Goal: Task Accomplishment & Management: Complete application form

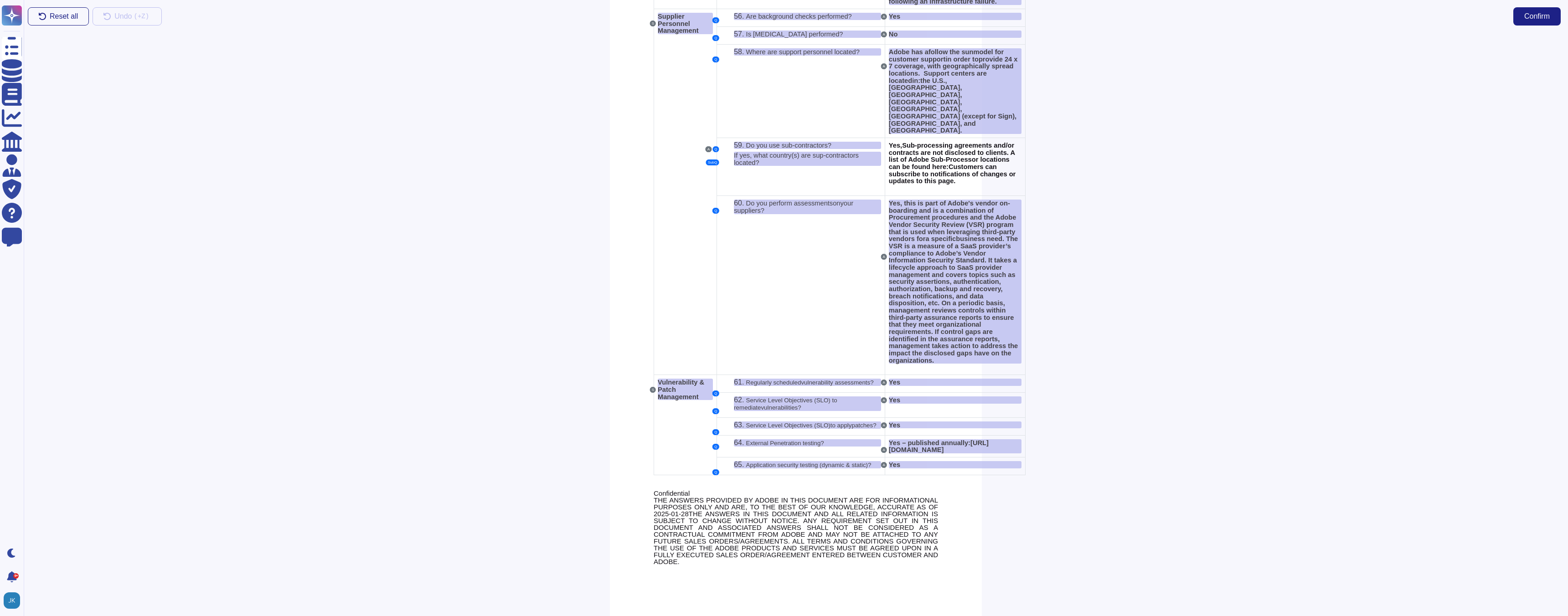
scroll to position [2883, 0]
click at [1537, 14] on span "Confirm" at bounding box center [1537, 16] width 26 height 7
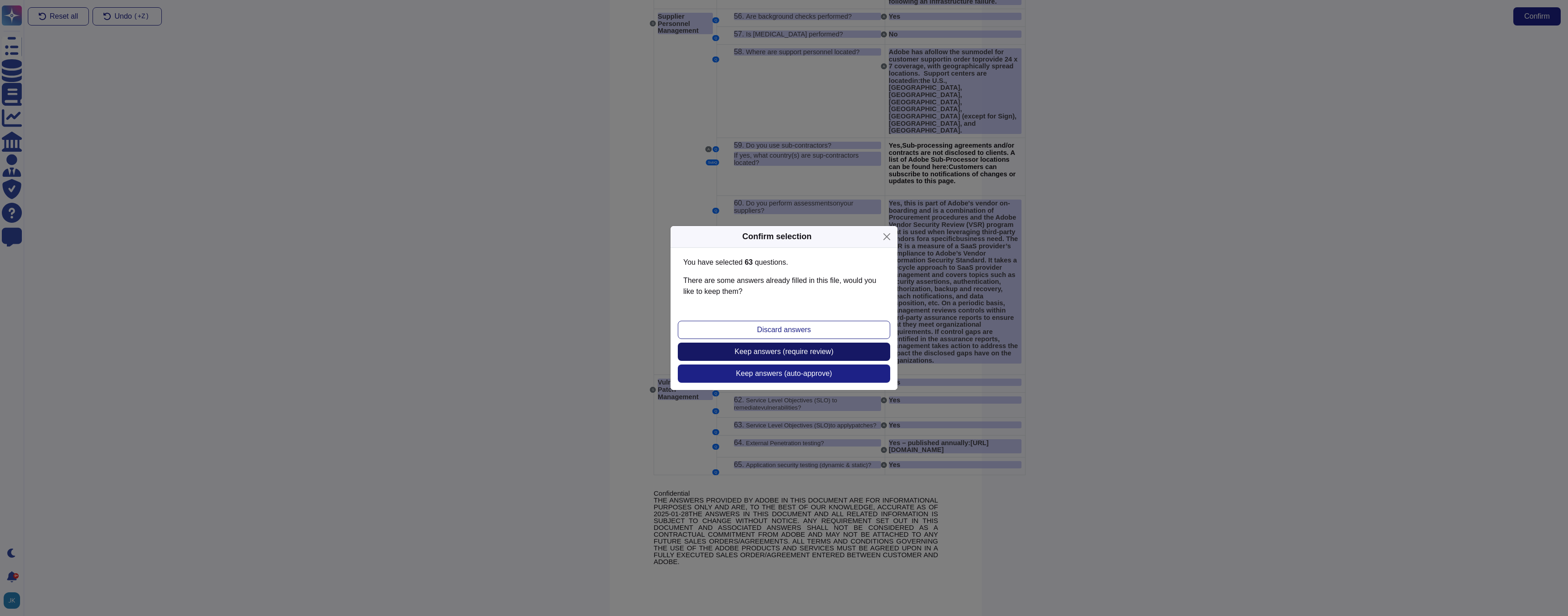
click at [790, 355] on span "Keep answers (require review)" at bounding box center [784, 352] width 99 height 7
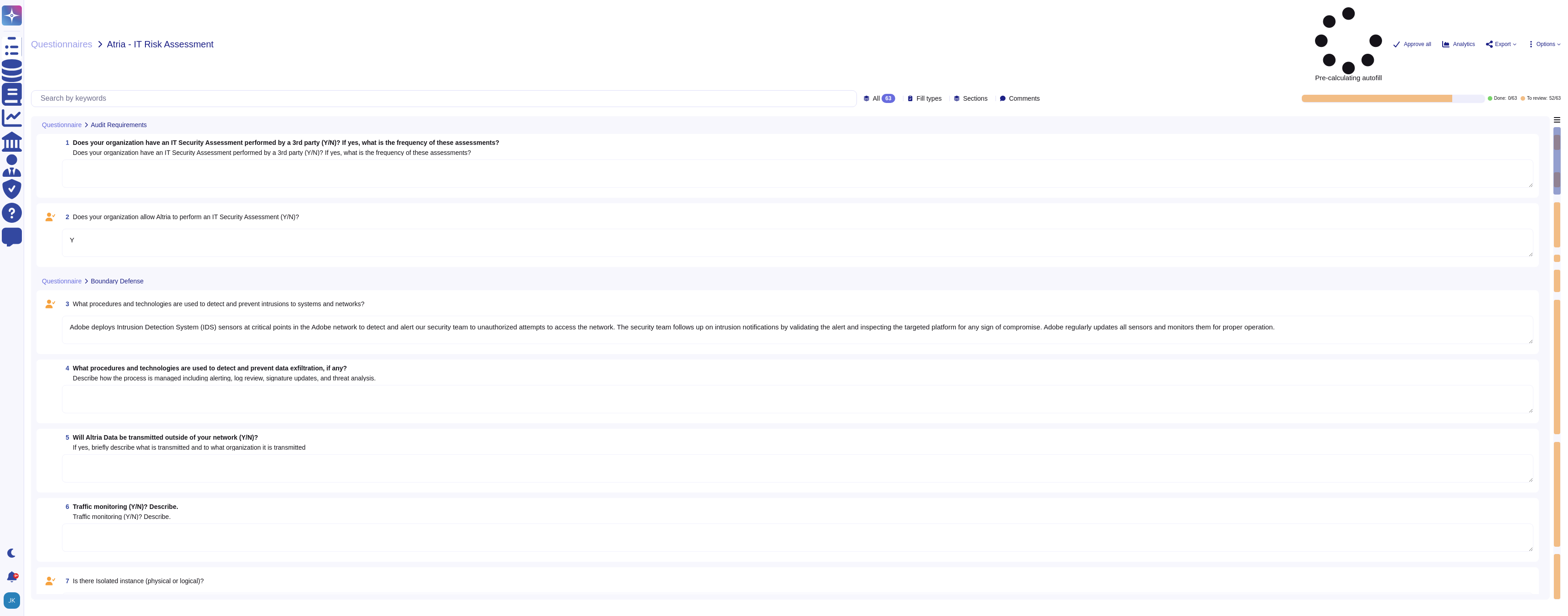
type textarea "Y"
type textarea "Adobe deploys Intrusion Detection System (IDS) sensors at critical points in th…"
type textarea "Logical"
type textarea "Yes"
type textarea "Public Cloud"
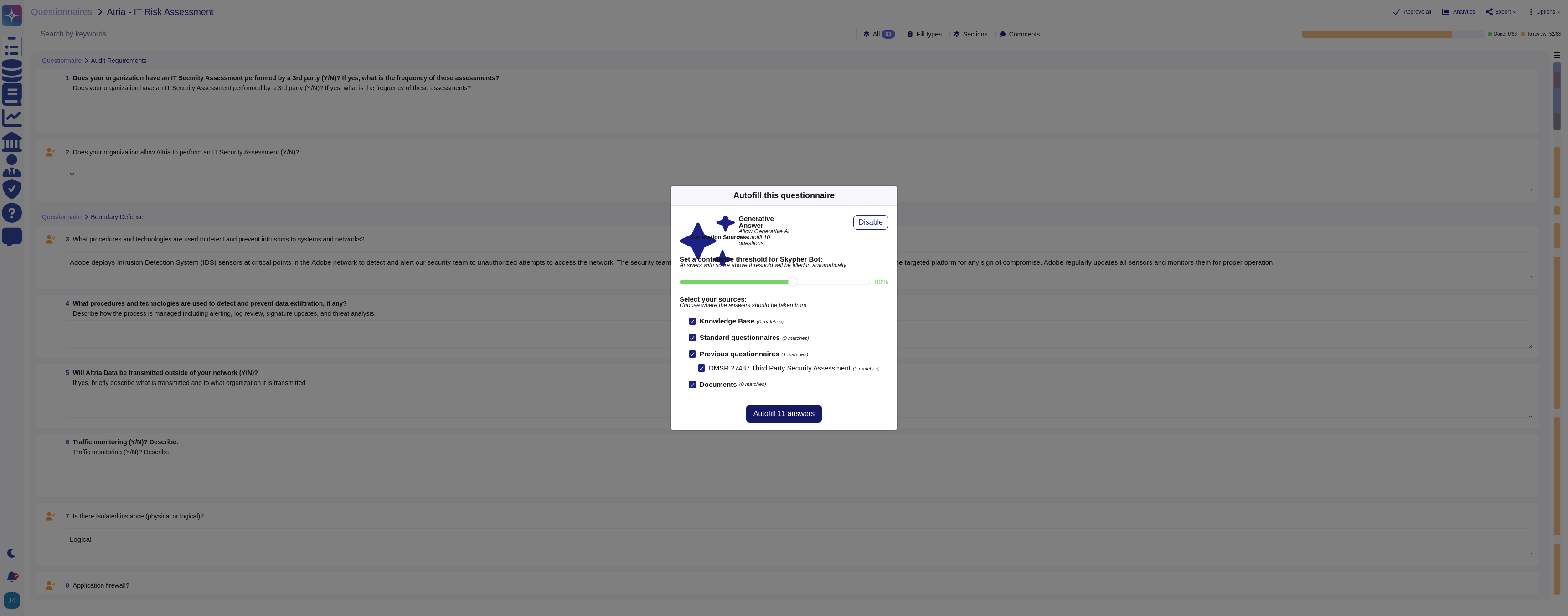
click at [789, 415] on span "Autofill 11 answers" at bounding box center [784, 414] width 61 height 7
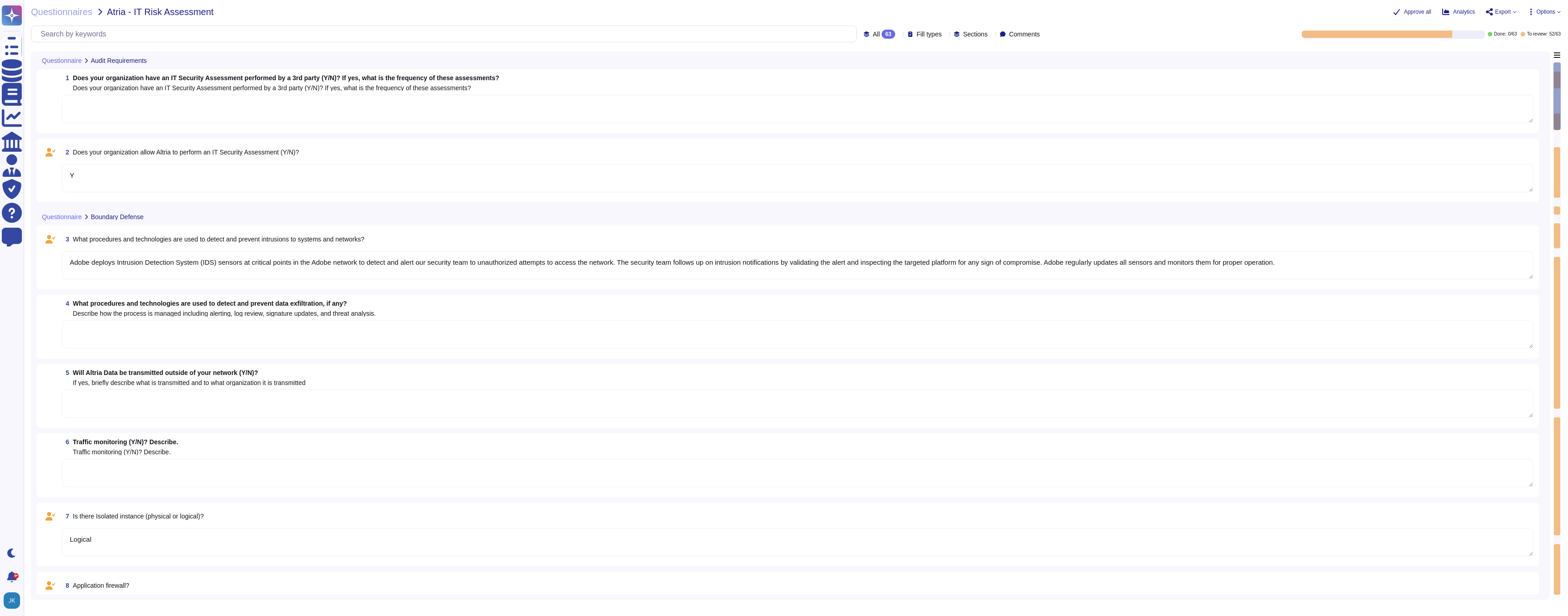
type textarea "Yes, Adobe conducts IT Security Assessments performed by approved third-party s…"
type textarea "Adobe employs a variety of procedures and technologies to detect and prevent da…"
type textarea "Yes. Altria Data may be transmitted outside of our network in compliance with a…"
type textarea "Yes, Adobe has comprehensive traffic monitoring in place. This includes continu…"
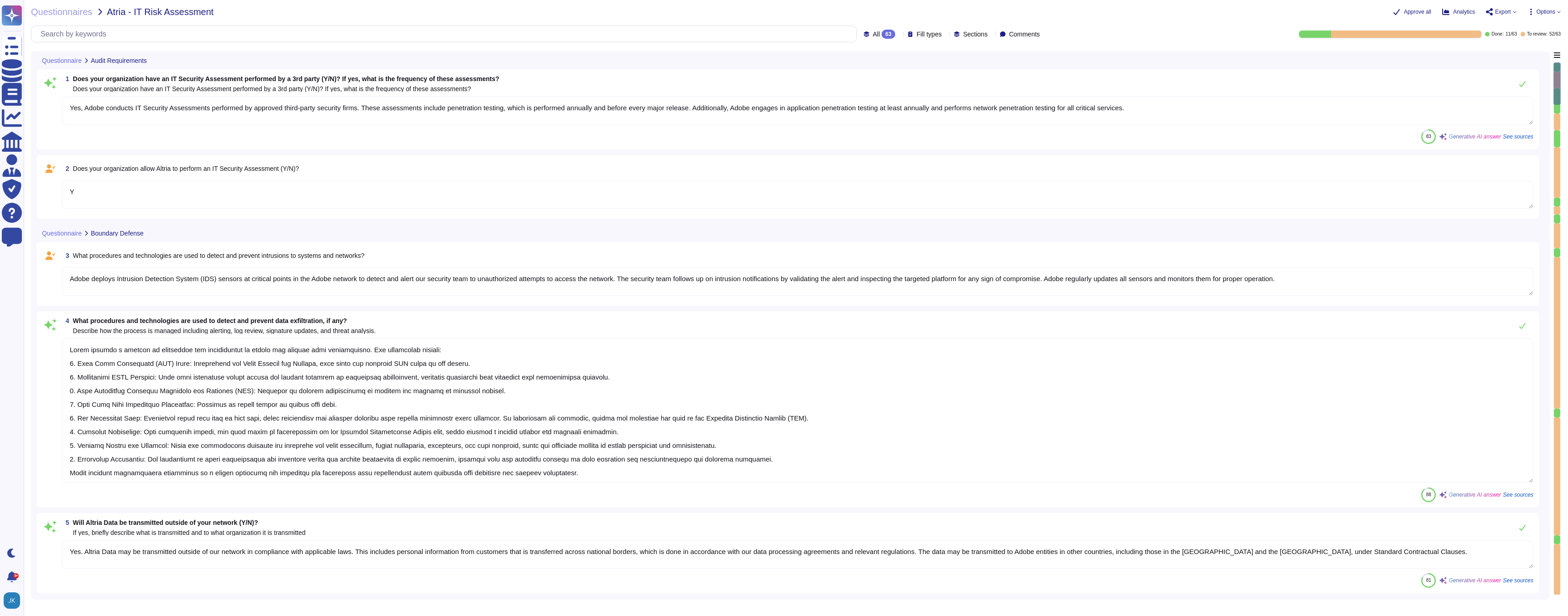
click at [97, 192] on textarea "Y" at bounding box center [797, 195] width 1471 height 28
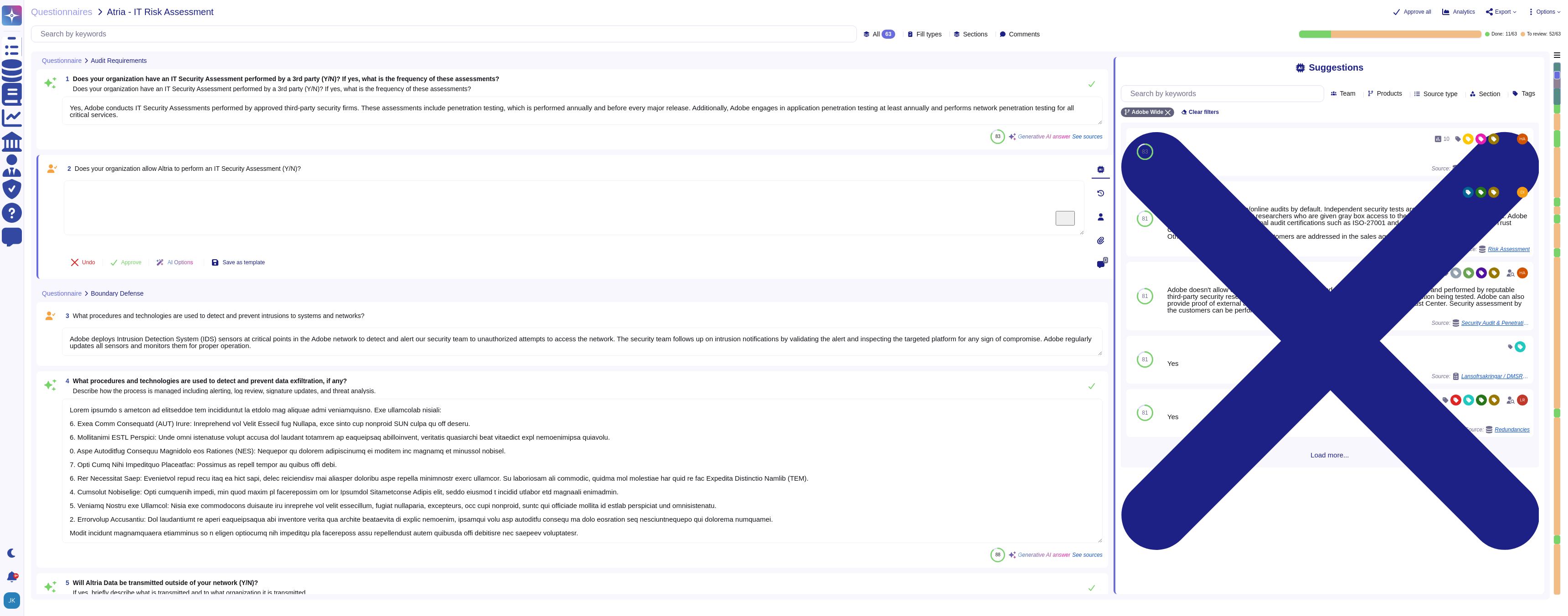
type textarea "n"
type textarea "N"
click at [130, 263] on span "Approve" at bounding box center [131, 262] width 21 height 5
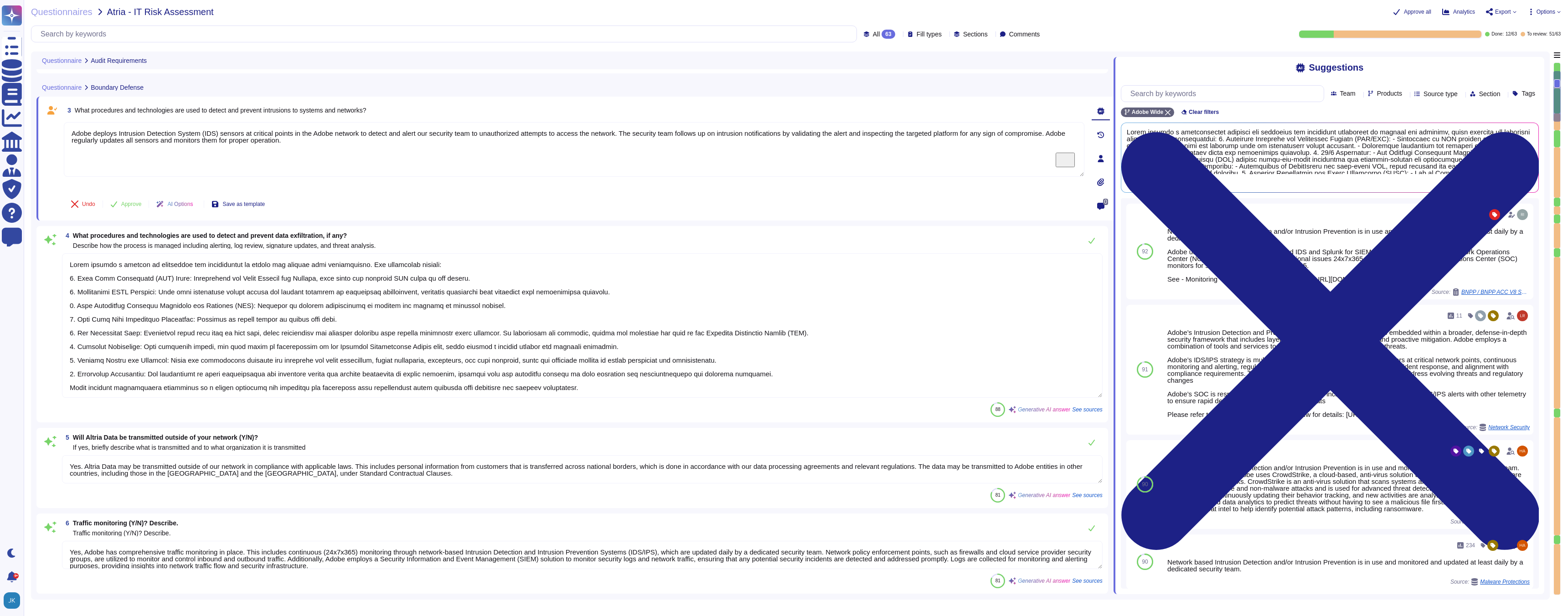
type textarea "Yes"
type textarea "Yes, Adobe has been annually evaluated against the following certification and …"
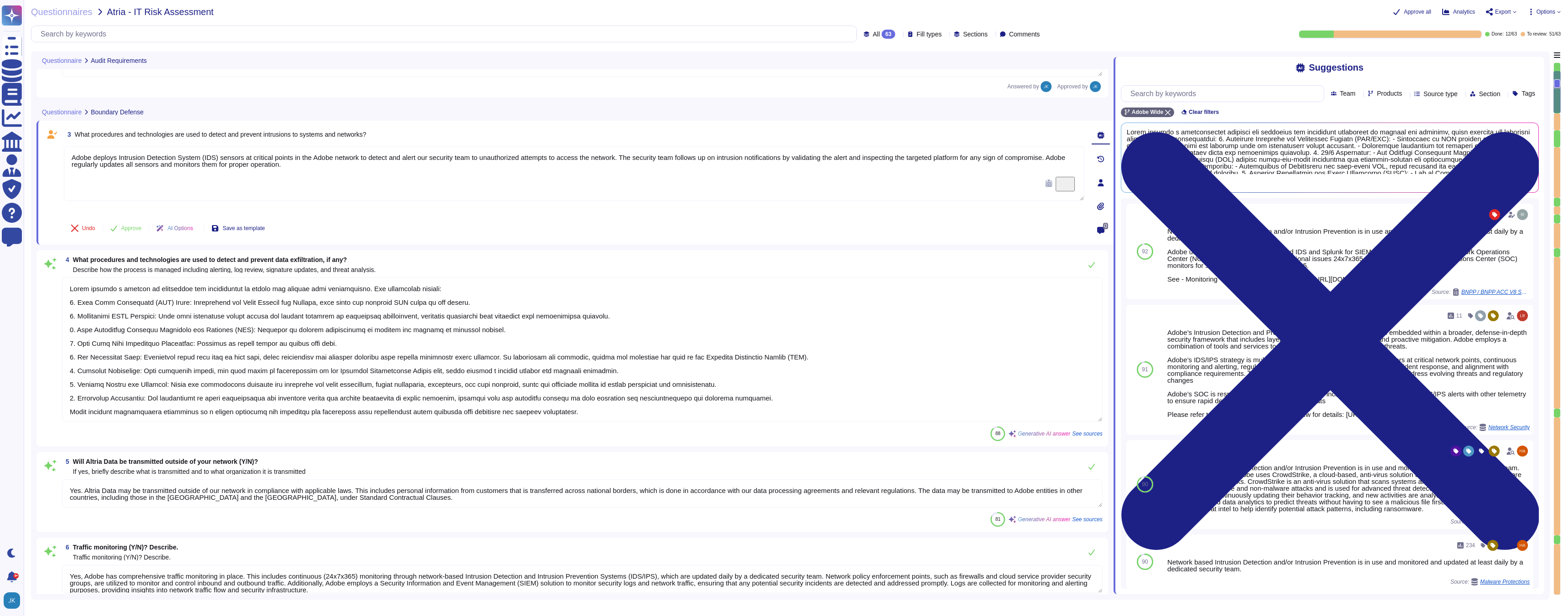
type textarea "Yes, Adobe conducts IT Security Assessments performed by approved third-party s…"
type textarea "N"
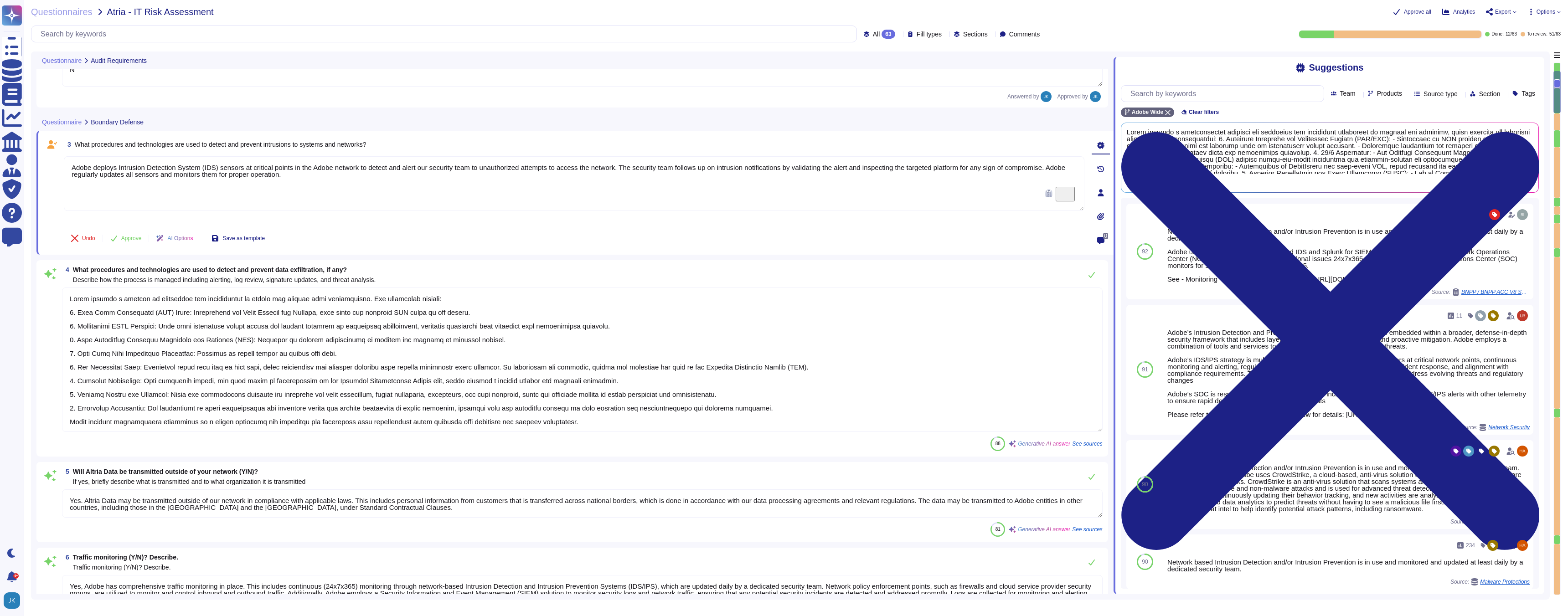
scroll to position [120, 0]
click at [1522, 157] on span "Use" at bounding box center [1523, 158] width 10 height 5
type textarea "Adobe deploys Intrusion Detection System (IDS) sensors at critical points in th…"
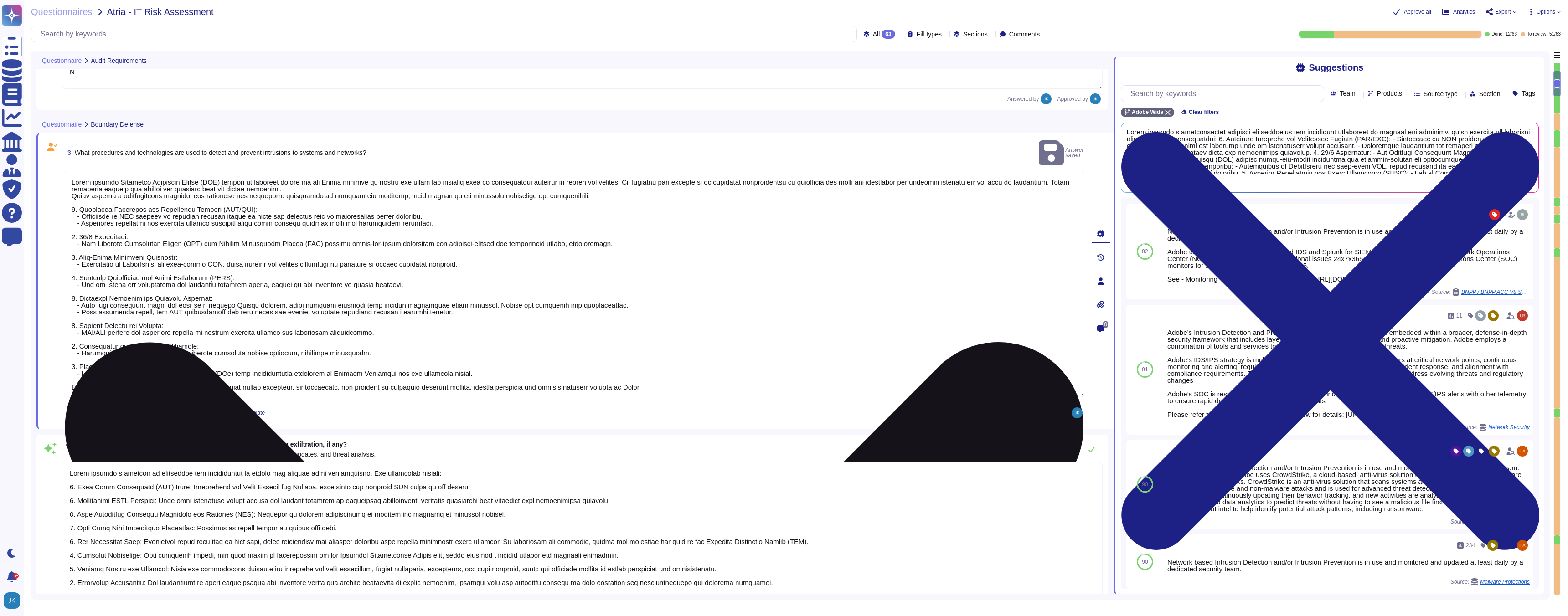
scroll to position [1, 0]
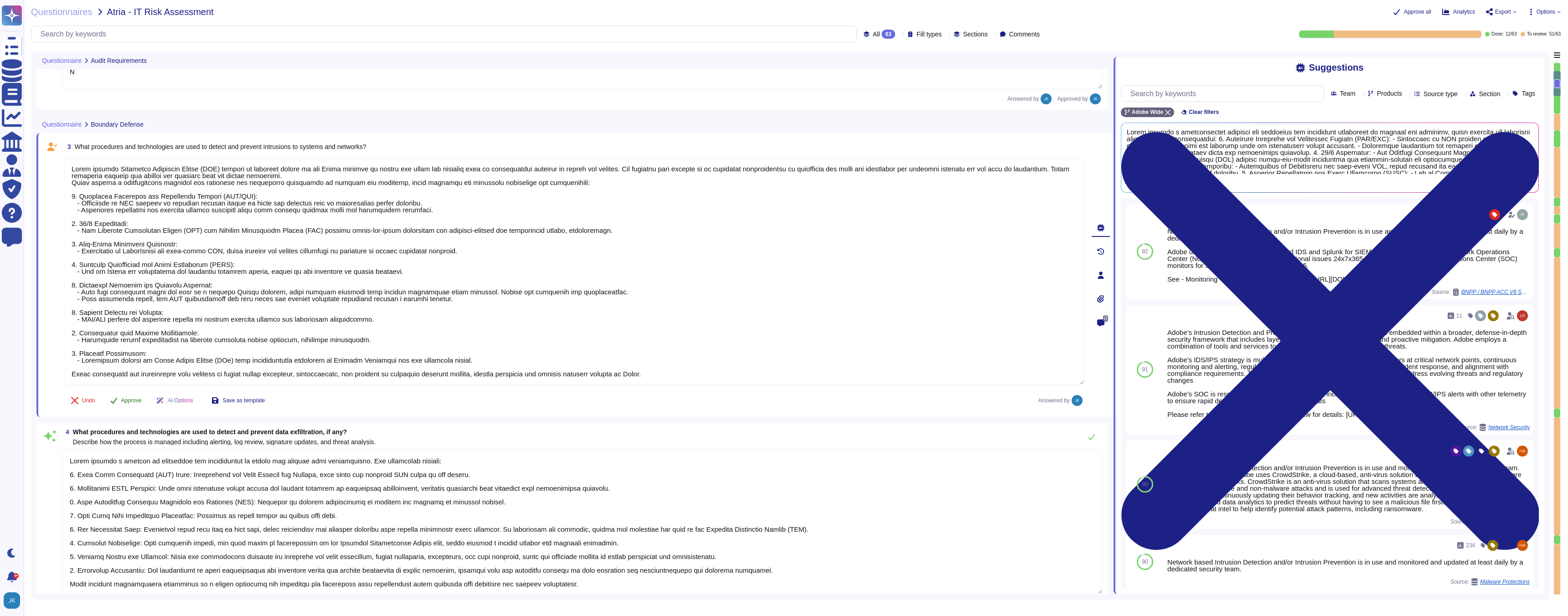
click at [127, 398] on span "Approve" at bounding box center [131, 401] width 21 height 5
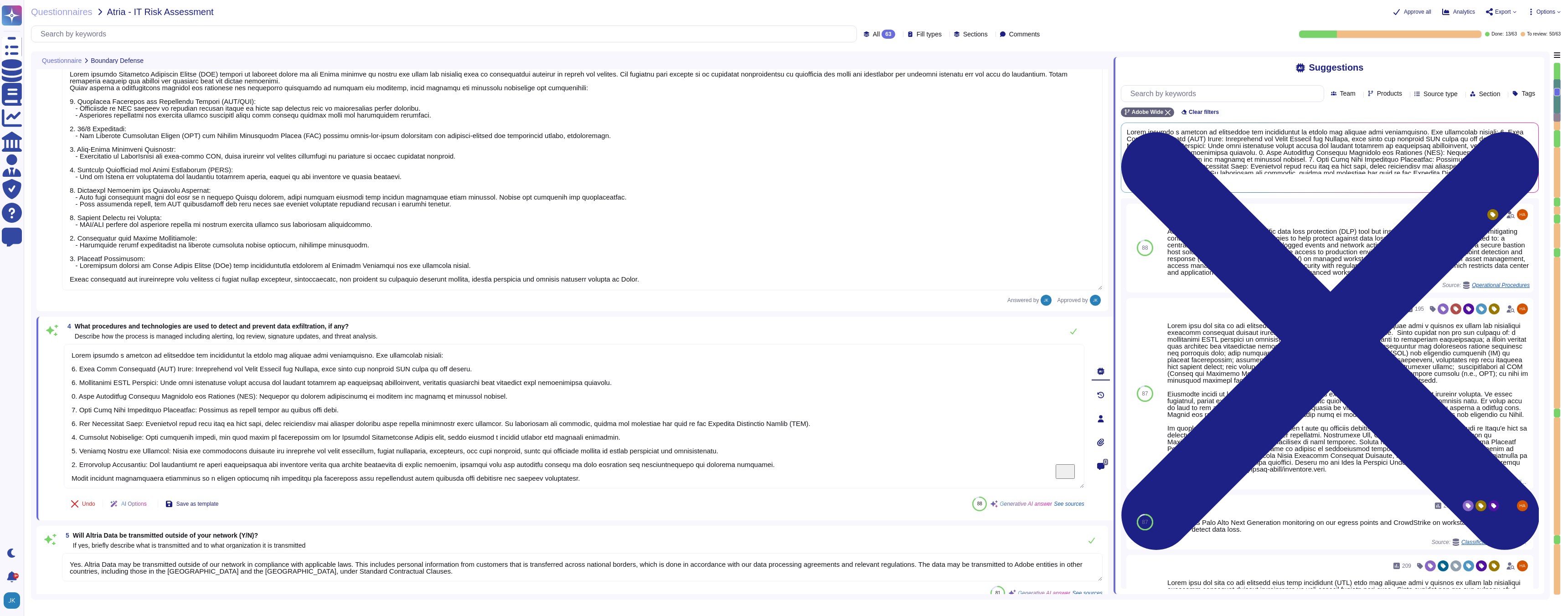
type textarea "Yes"
type textarea "Yes, Adobe has been annually evaluated against the following certification and …"
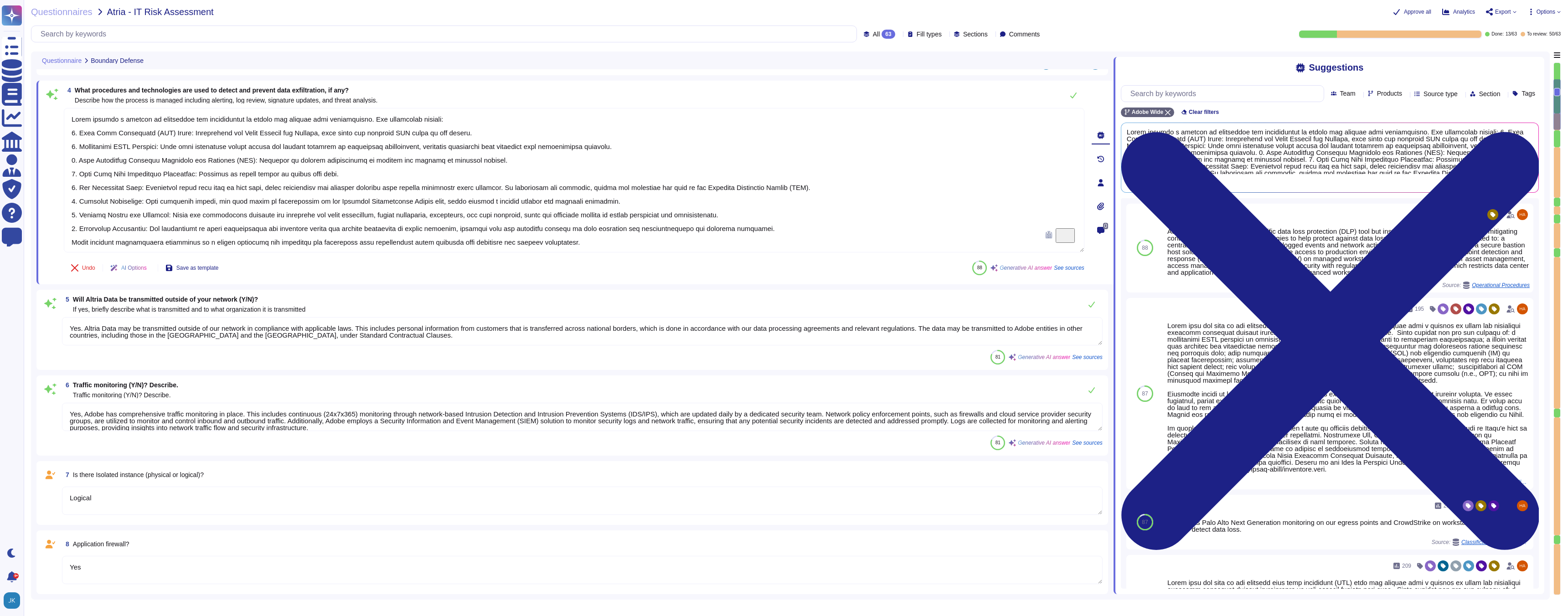
type textarea "No."
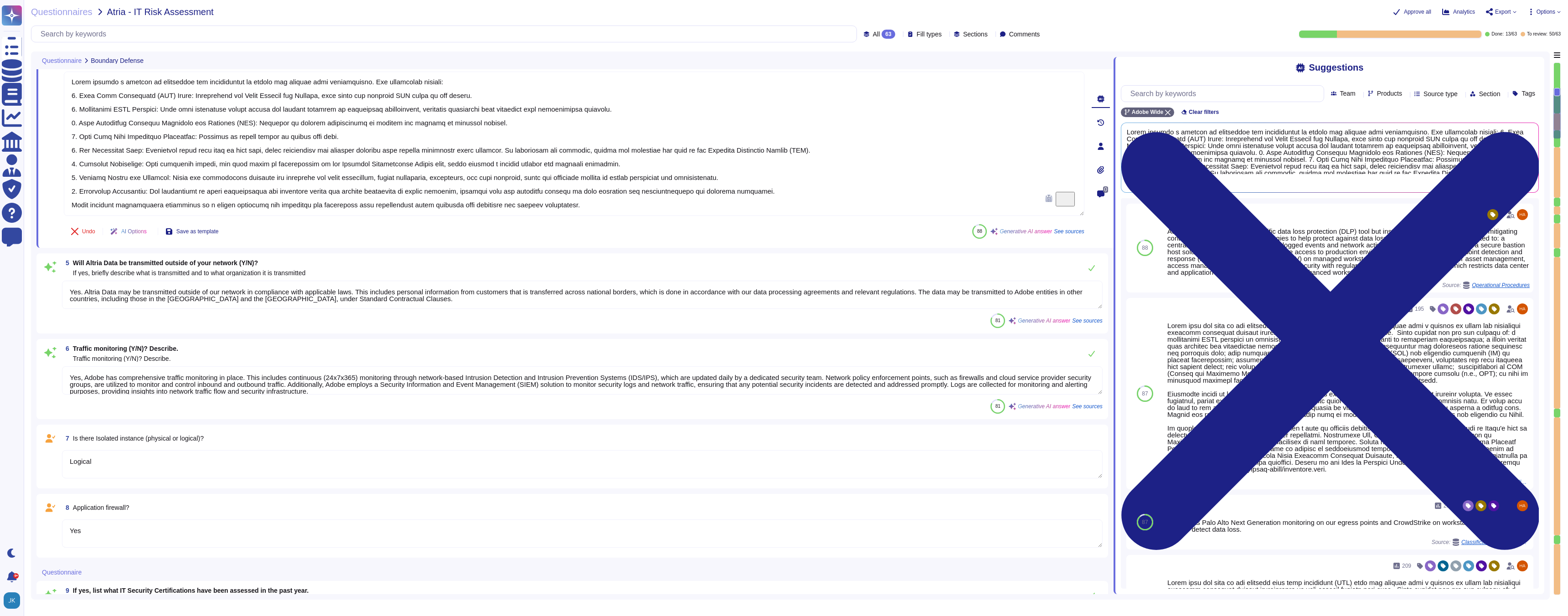
type textarea "Public Cloud"
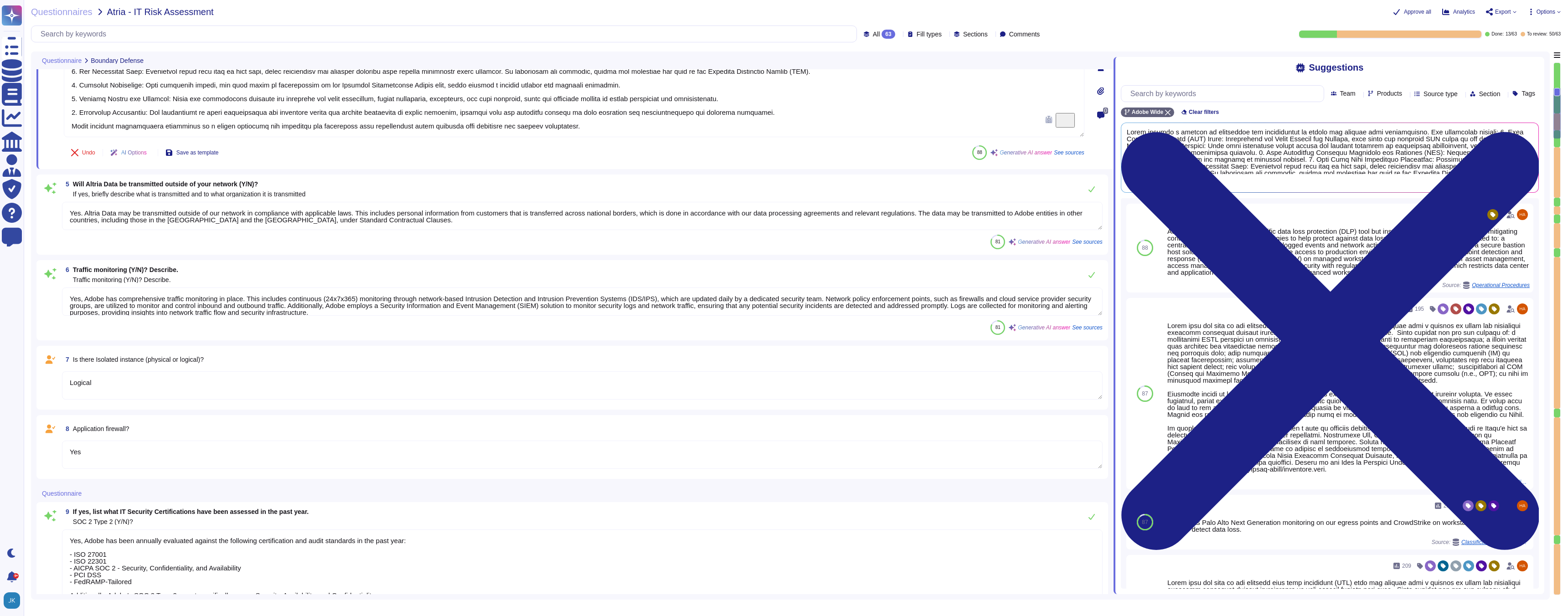
type textarea "The Adobe Experience Platform service infrastructure resides in enterprise-clas…"
click at [190, 371] on textarea "Logical" at bounding box center [583, 383] width 1041 height 28
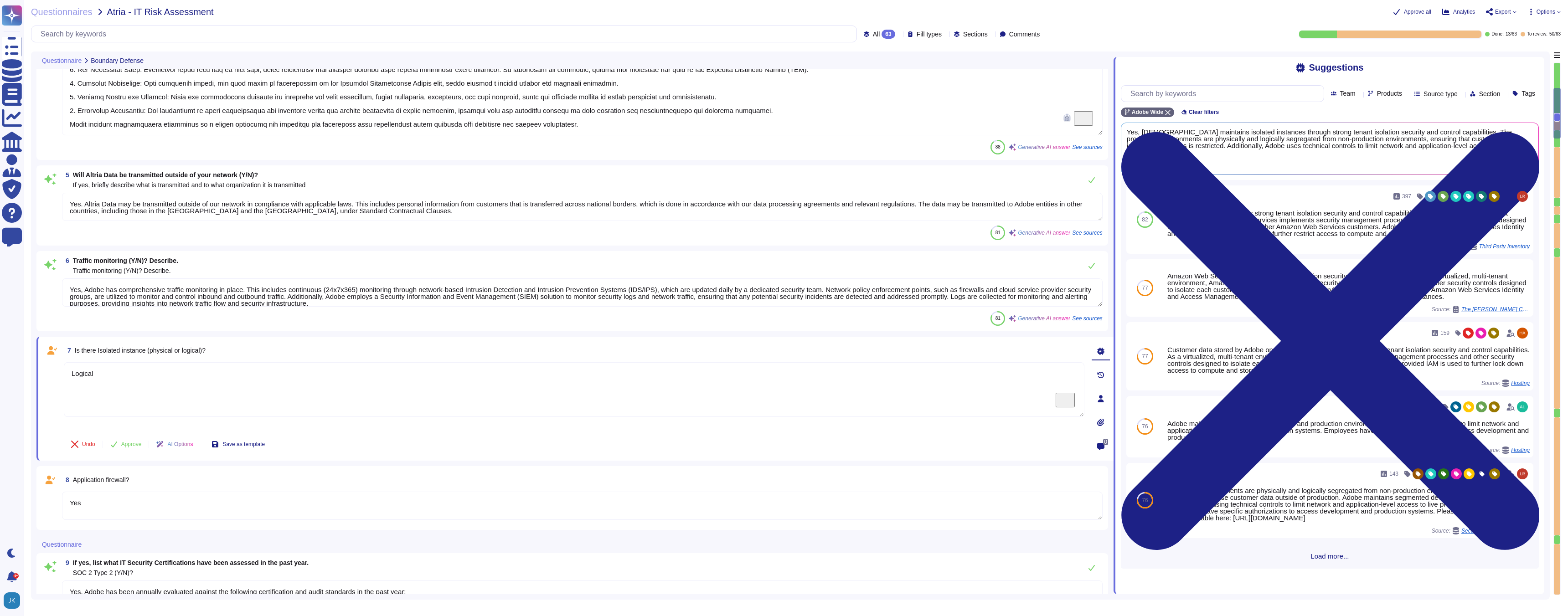
click at [150, 349] on span "Is there Isolated instance (physical or logical)?" at bounding box center [140, 351] width 131 height 7
click at [1520, 149] on span "Use" at bounding box center [1523, 149] width 10 height 5
type textarea "Logical Yes, Adobe maintains isolated instances through strong tenant isolation…"
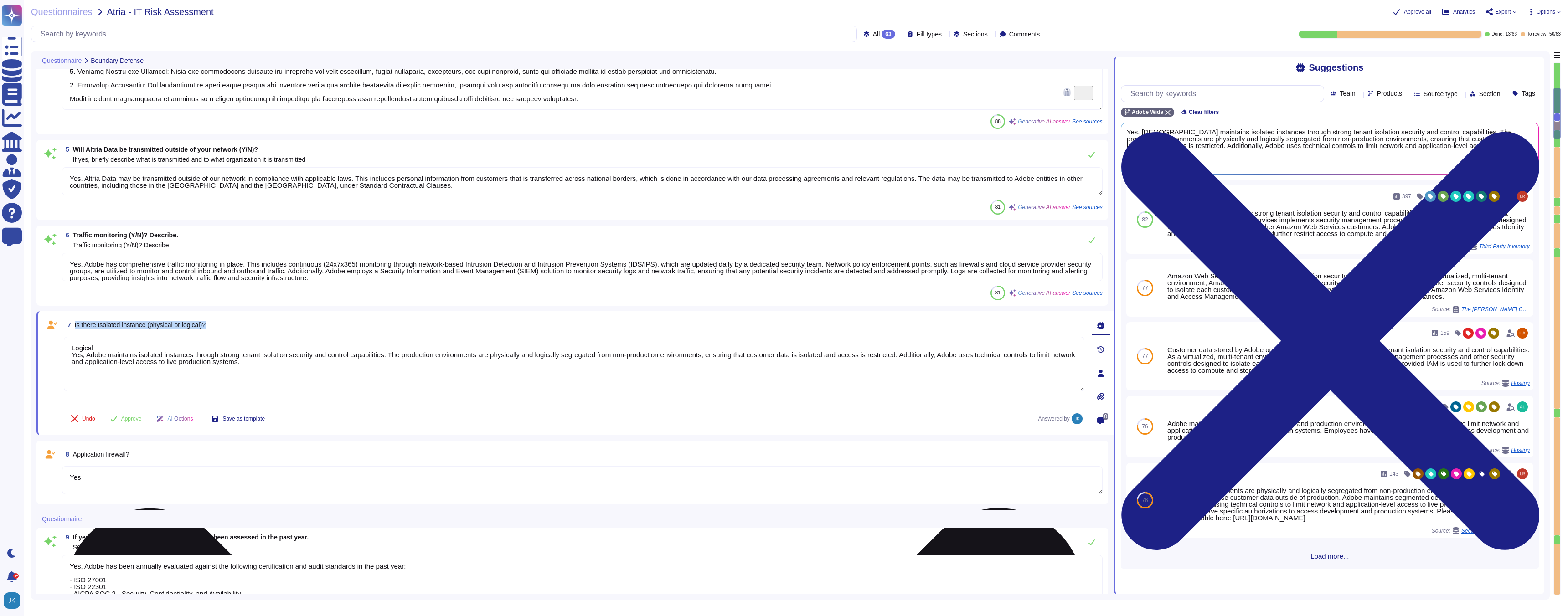
type textarea "The Adobe Experience Platform service infrastructure resides in enterprise-clas…"
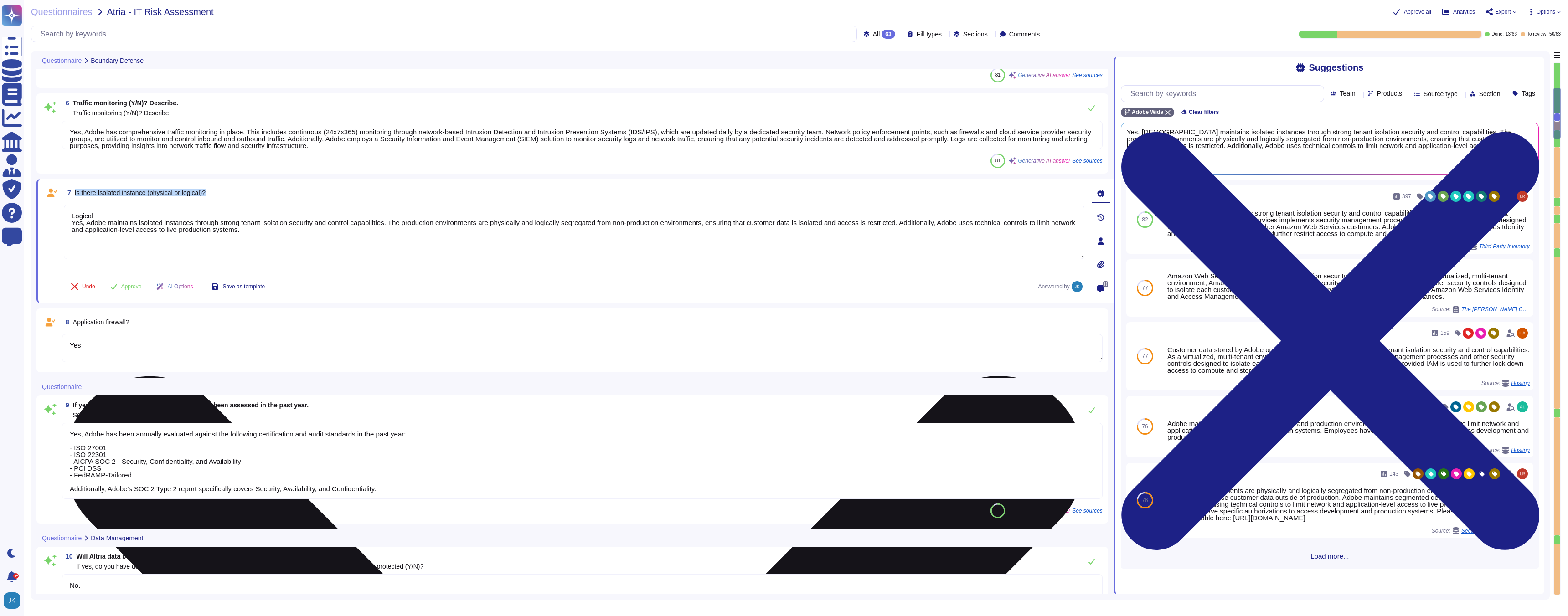
type textarea "Yes, as the offering is SaaS provisioned users can gain access via their person…"
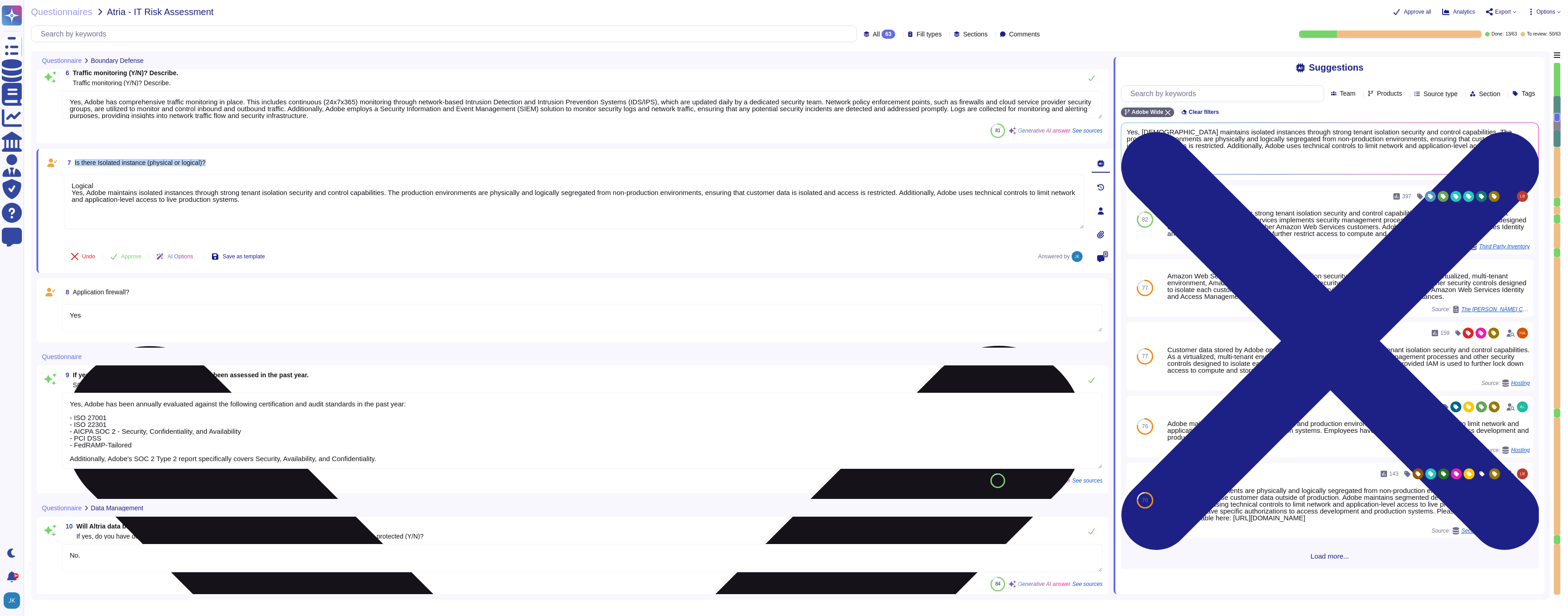
type textarea "Please see [URL][DOMAIN_NAME]"
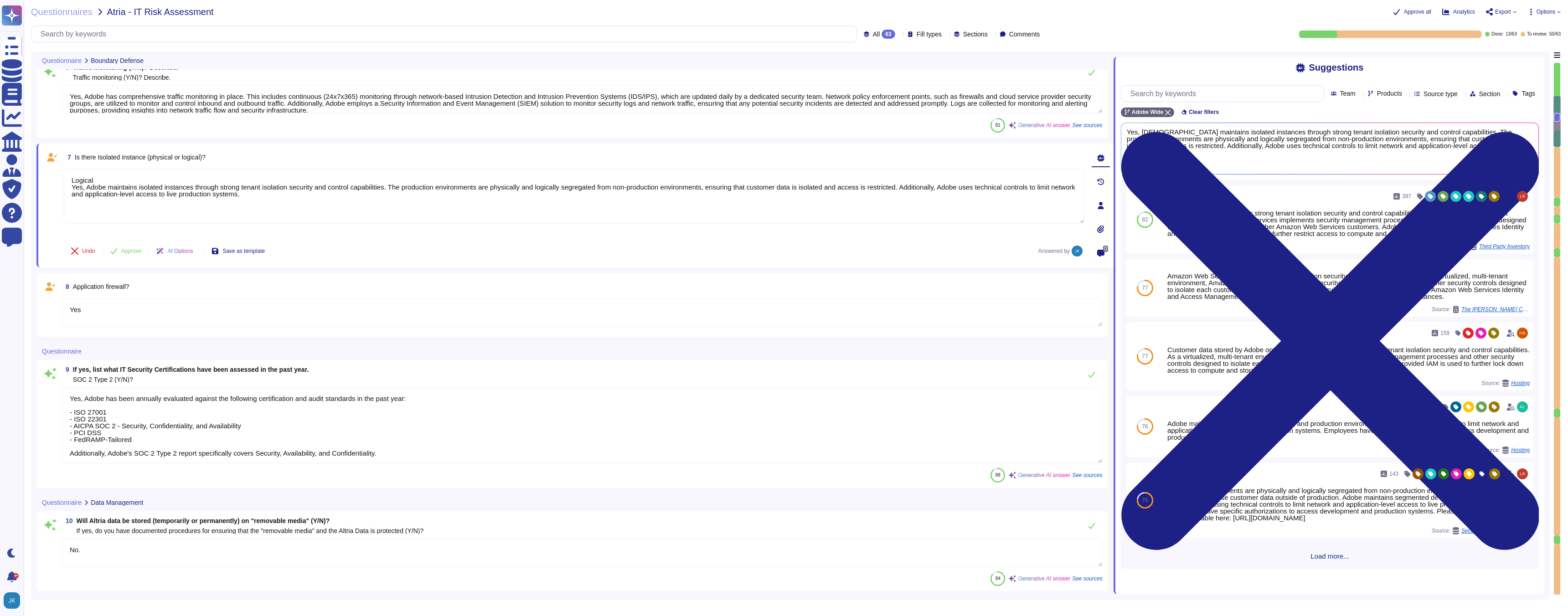
click at [119, 285] on span "Application firewall?" at bounding box center [101, 287] width 57 height 7
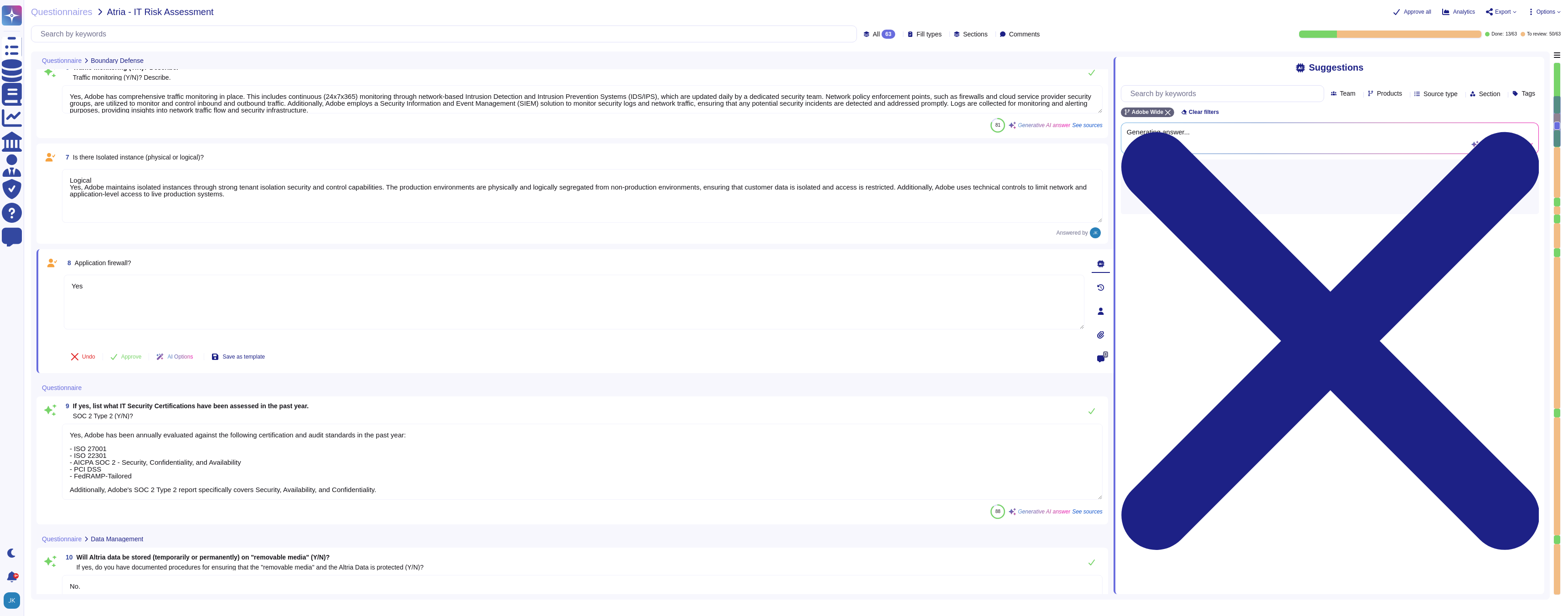
click at [119, 285] on textarea "Yes" at bounding box center [574, 303] width 1021 height 55
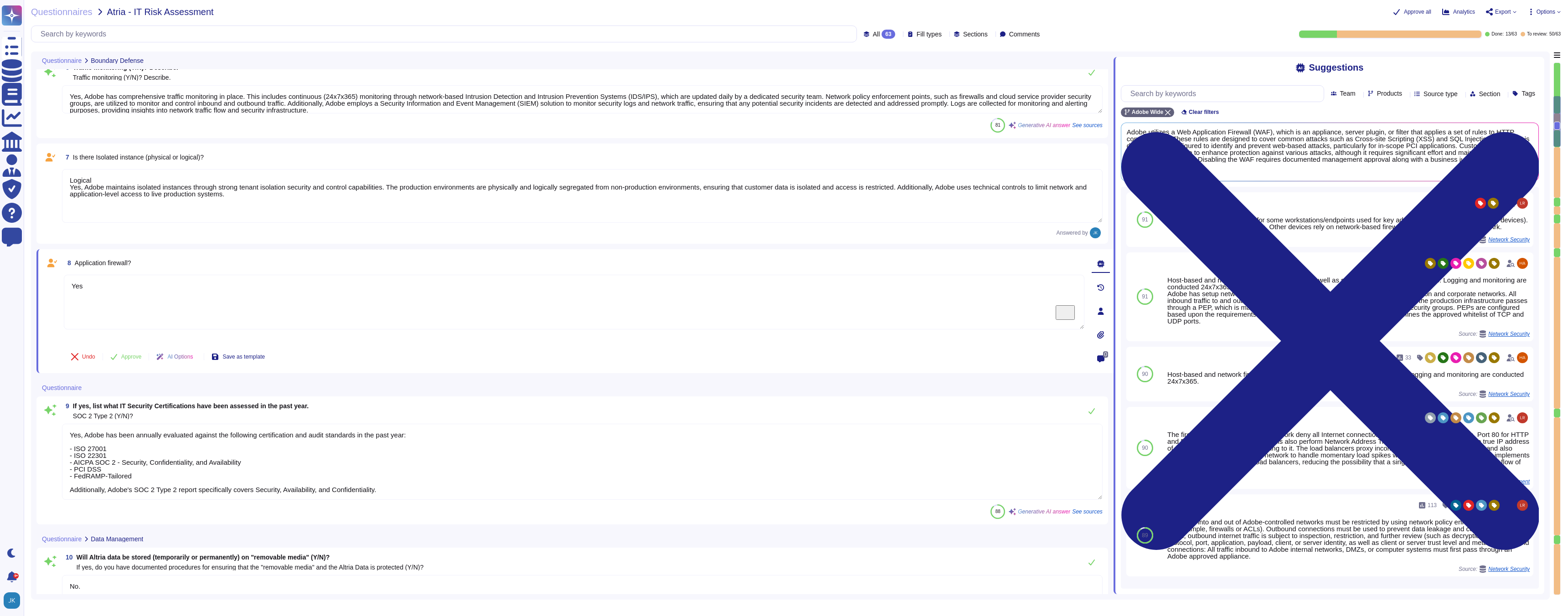
click at [114, 261] on span "Application firewall?" at bounding box center [103, 263] width 57 height 7
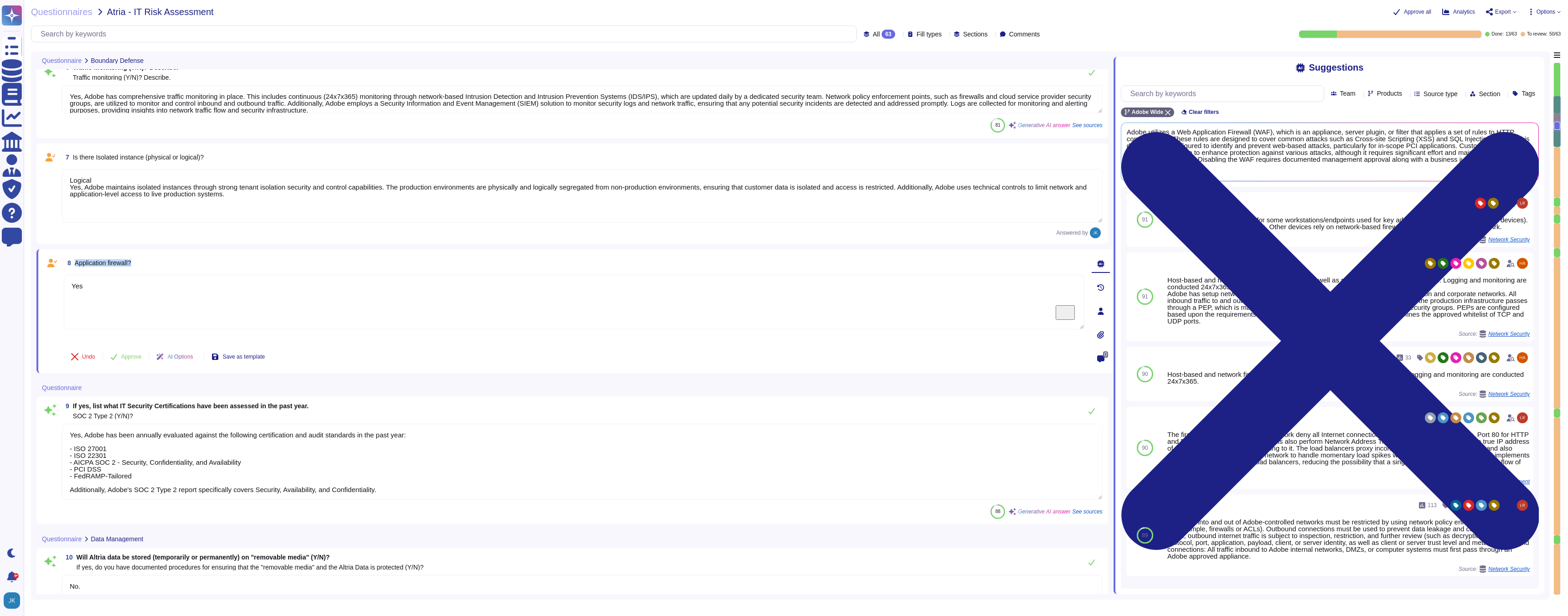
click at [114, 261] on span "Application firewall?" at bounding box center [103, 263] width 57 height 7
click at [1521, 303] on button "Use" at bounding box center [1515, 296] width 21 height 13
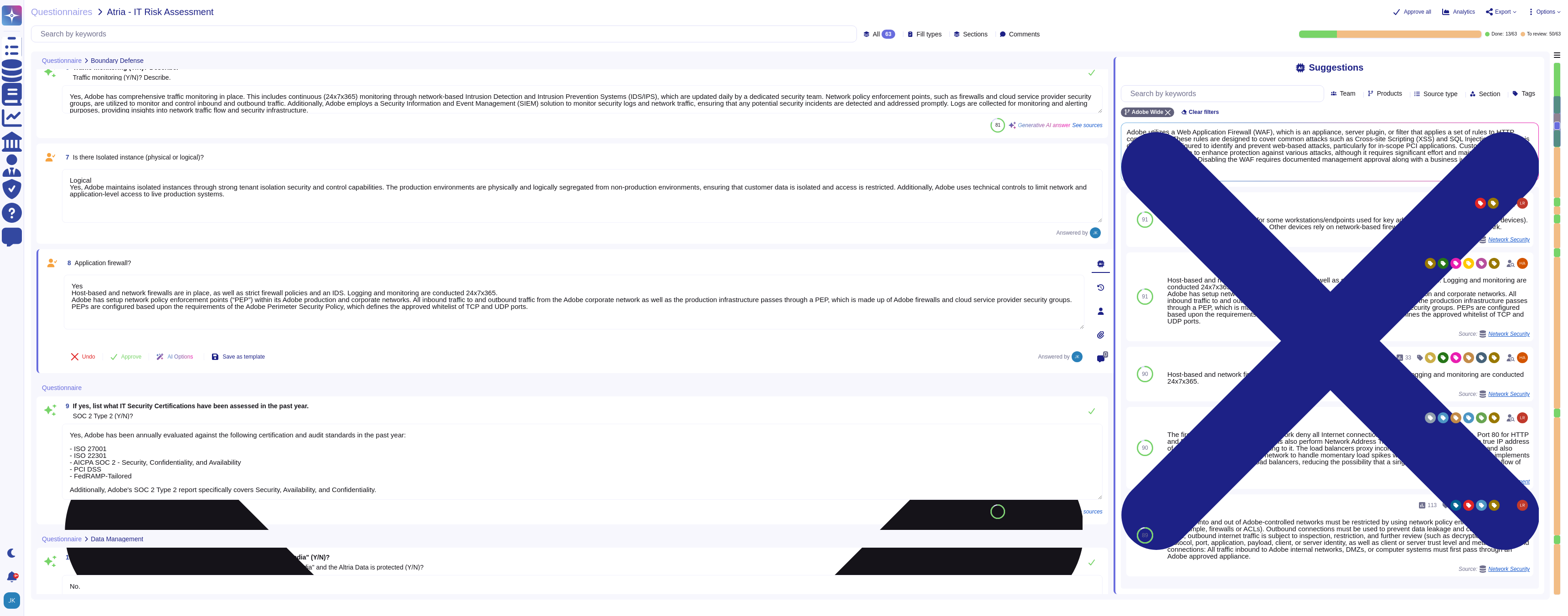
click at [69, 296] on textarea "Yes Host-based and network firewalls are in place, as well as strict firewall p…" at bounding box center [574, 303] width 1021 height 55
click at [77, 289] on textarea "Yes Host-based and network firewalls are in place, as well as strict firewall p…" at bounding box center [574, 303] width 1021 height 55
click at [79, 285] on textarea "Yes Host-based and network firewalls are in place, as well as strict firewall p…" at bounding box center [574, 303] width 1021 height 55
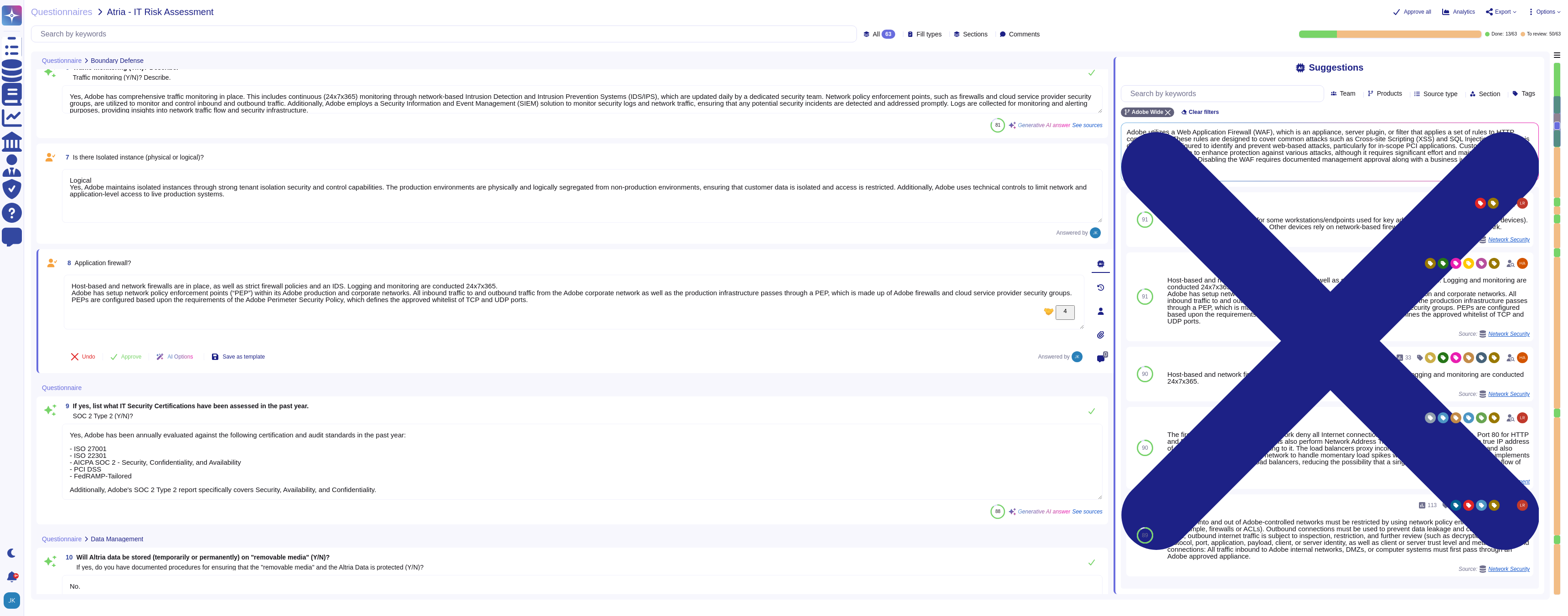
click at [489, 416] on div "9 If yes, list what IT Security Certifications have been assessed in the past y…" at bounding box center [583, 411] width 1041 height 18
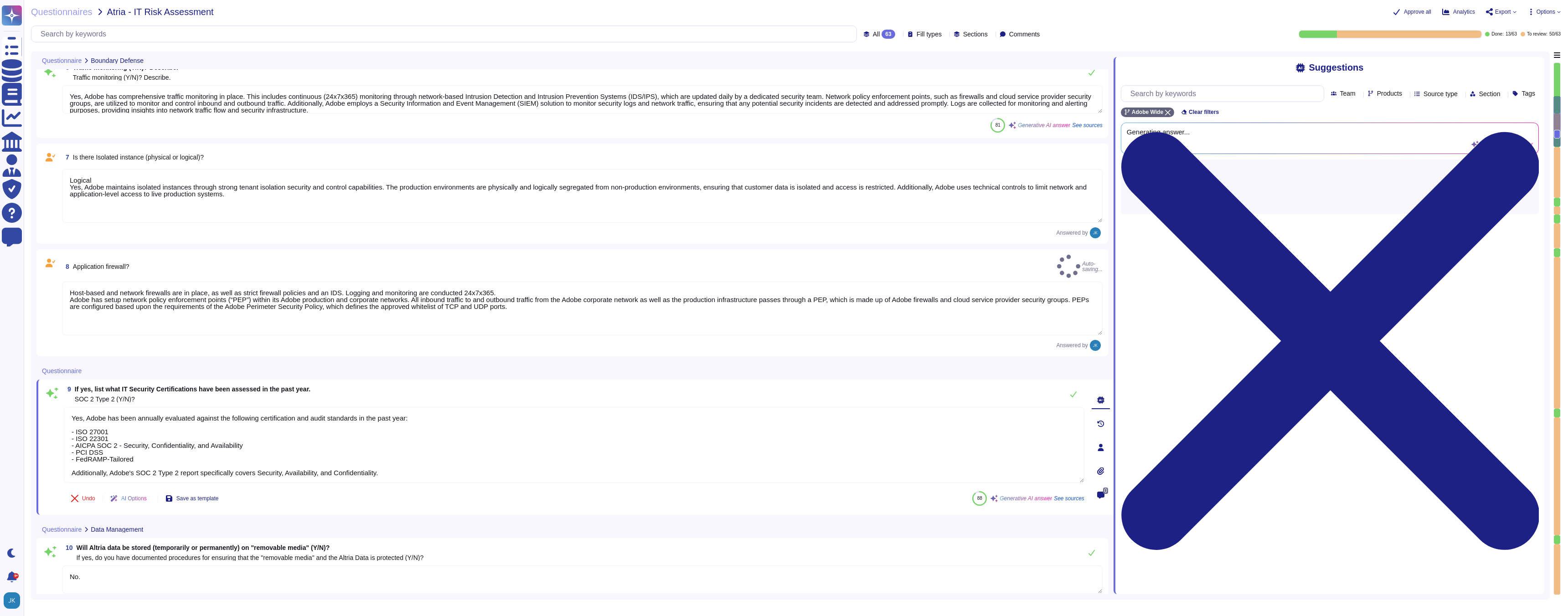
type textarea "Host-based and network firewalls are in place, as well as strict firewall polic…"
type textarea "Please see [URL][DOMAIN_NAME]"
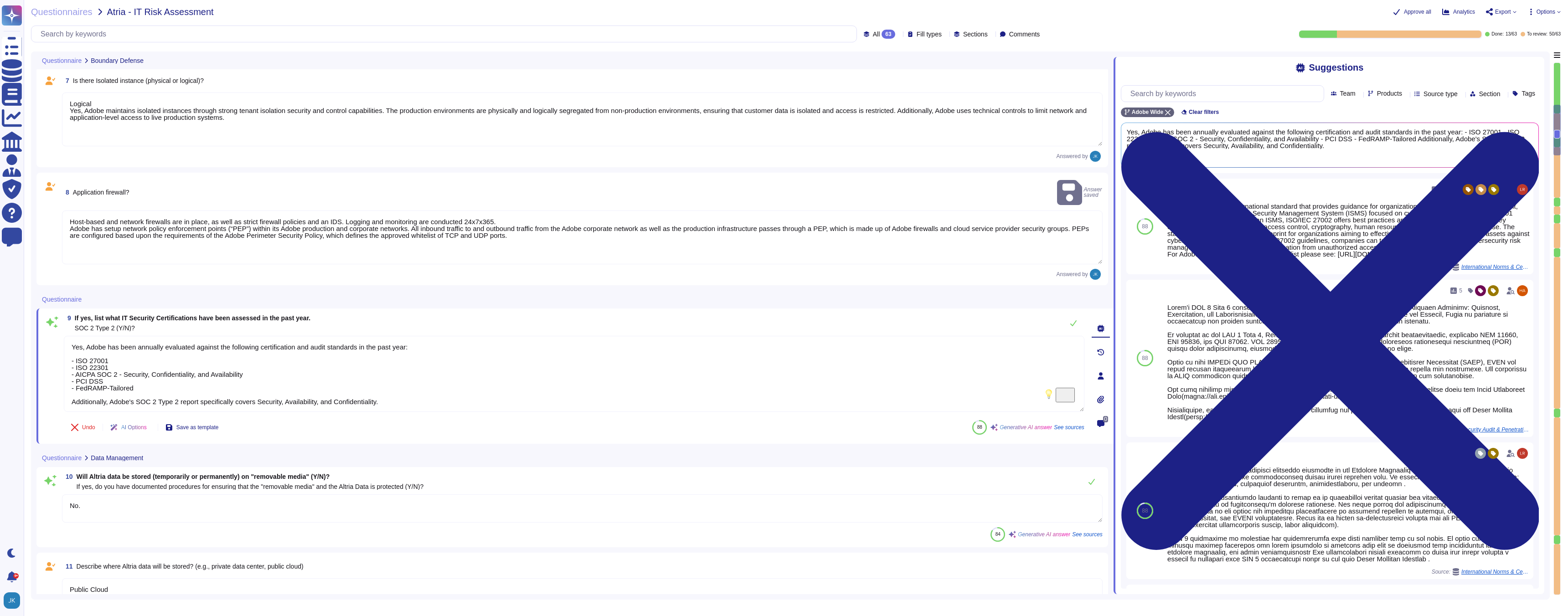
type textarea "No"
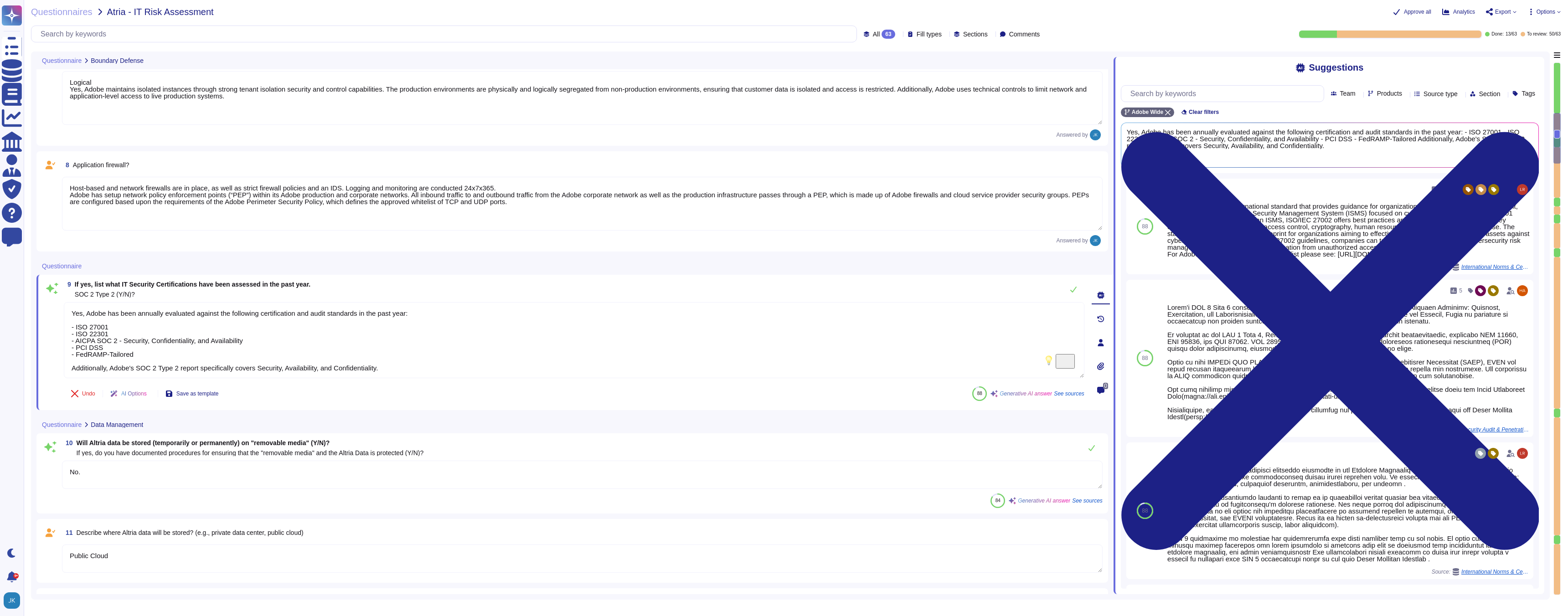
scroll to position [854, 0]
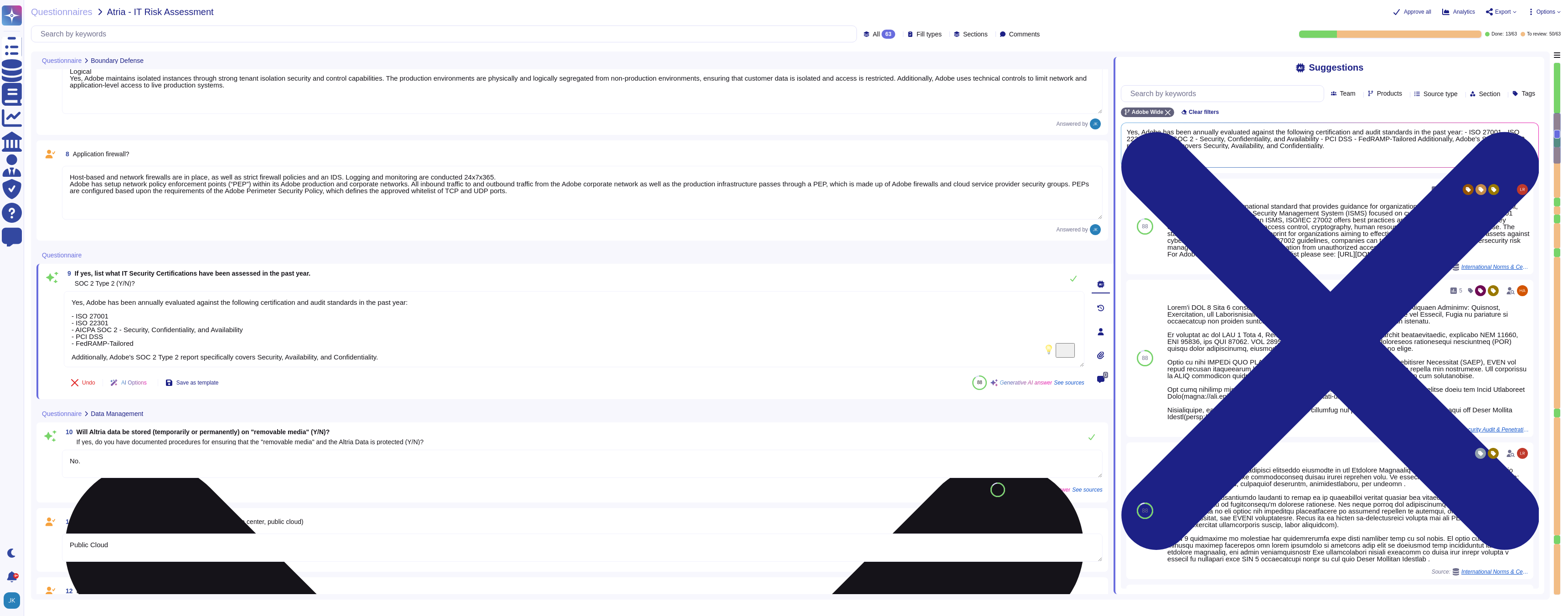
drag, startPoint x: 103, startPoint y: 337, endPoint x: 71, endPoint y: 345, distance: 33.0
click at [71, 345] on textarea "Yes, Adobe has been annually evaluated against the following certification and …" at bounding box center [574, 329] width 1021 height 76
drag, startPoint x: 138, startPoint y: 348, endPoint x: 69, endPoint y: 337, distance: 69.9
click at [69, 337] on textarea "Yes, Adobe has been annually evaluated against the following certification and …" at bounding box center [574, 329] width 1021 height 76
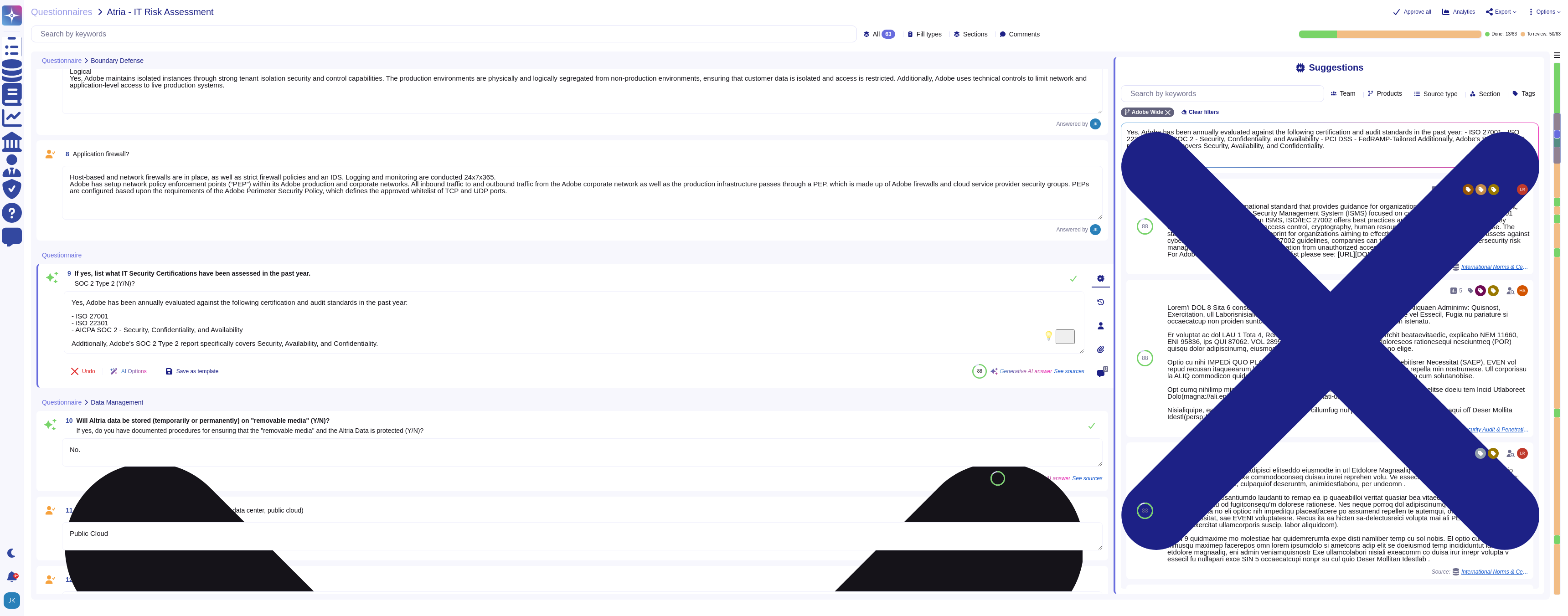
type textarea "Yes, Adobe has been annually evaluated against the following certification and …"
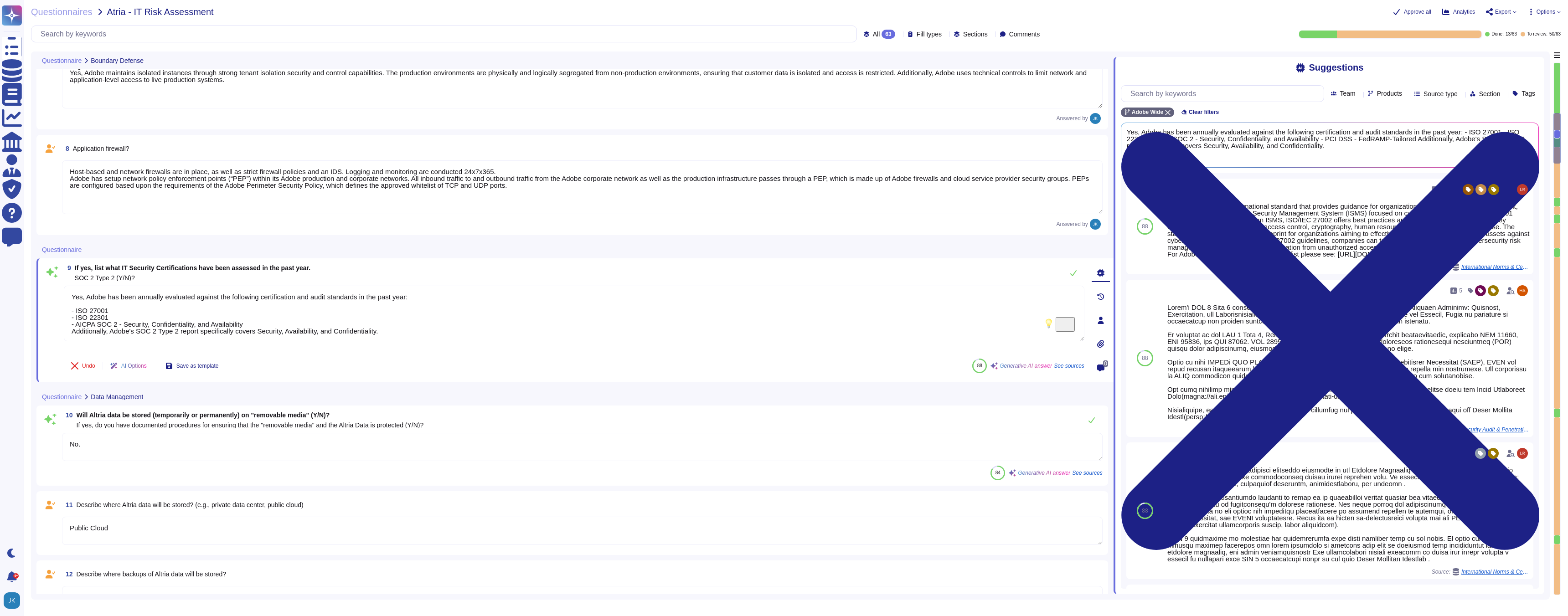
type textarea "All data in transit between Experience Platform and any external component, inc…"
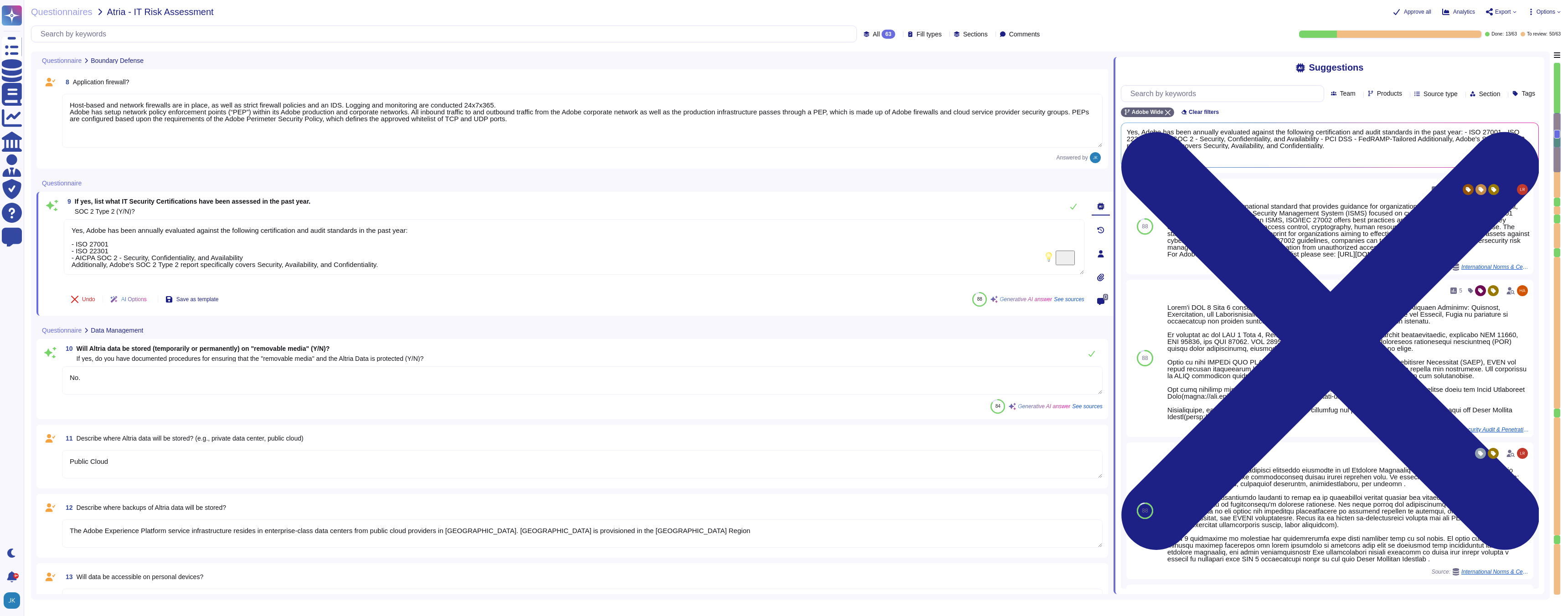
type textarea "No, Adobe does not store or process data on non-production systems. Non-product…"
type textarea "Yes, Adobe has been annually evaluated against the following certification and …"
click at [253, 344] on span "Will Altria data be stored (temporarily or permanently) on "removable media" (Y…" at bounding box center [203, 346] width 253 height 7
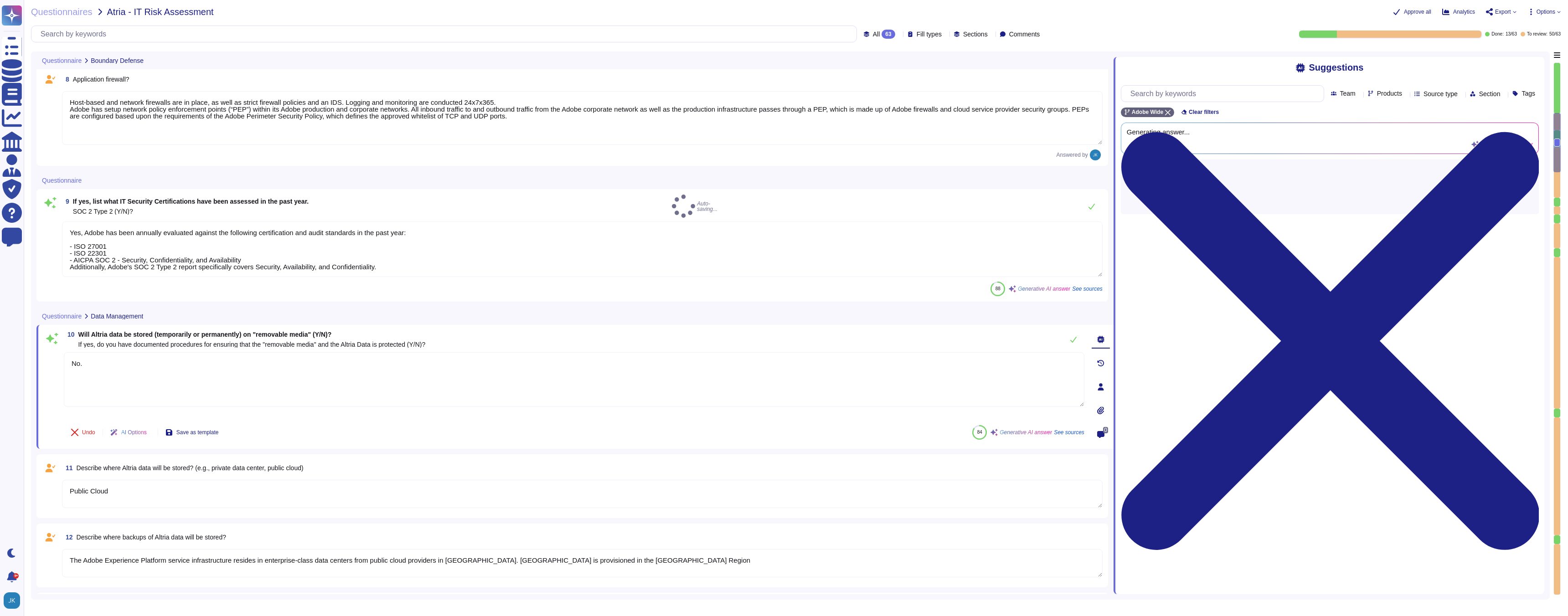
click at [253, 344] on div "10 Will Altria data be stored (temporarily or permanently) on "removable media"…" at bounding box center [564, 387] width 1041 height 113
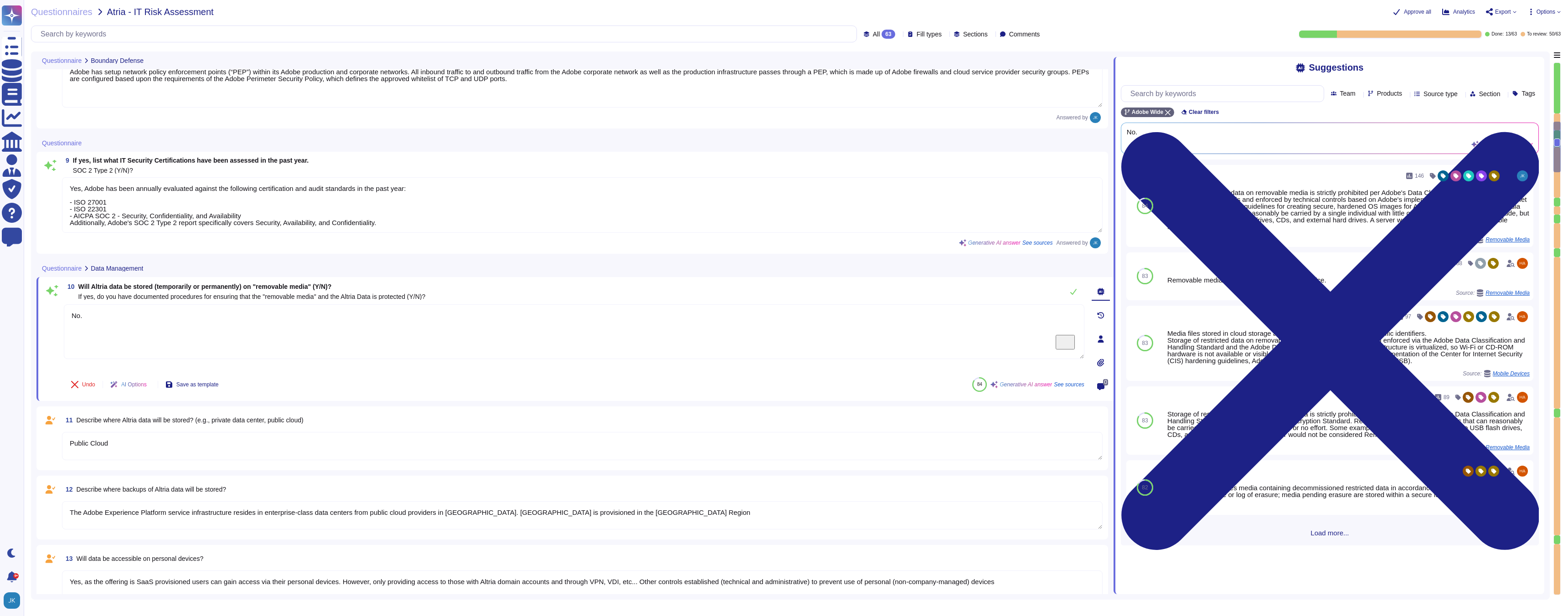
type textarea "No, Adobe does not store or process data on non-production systems. Non-product…"
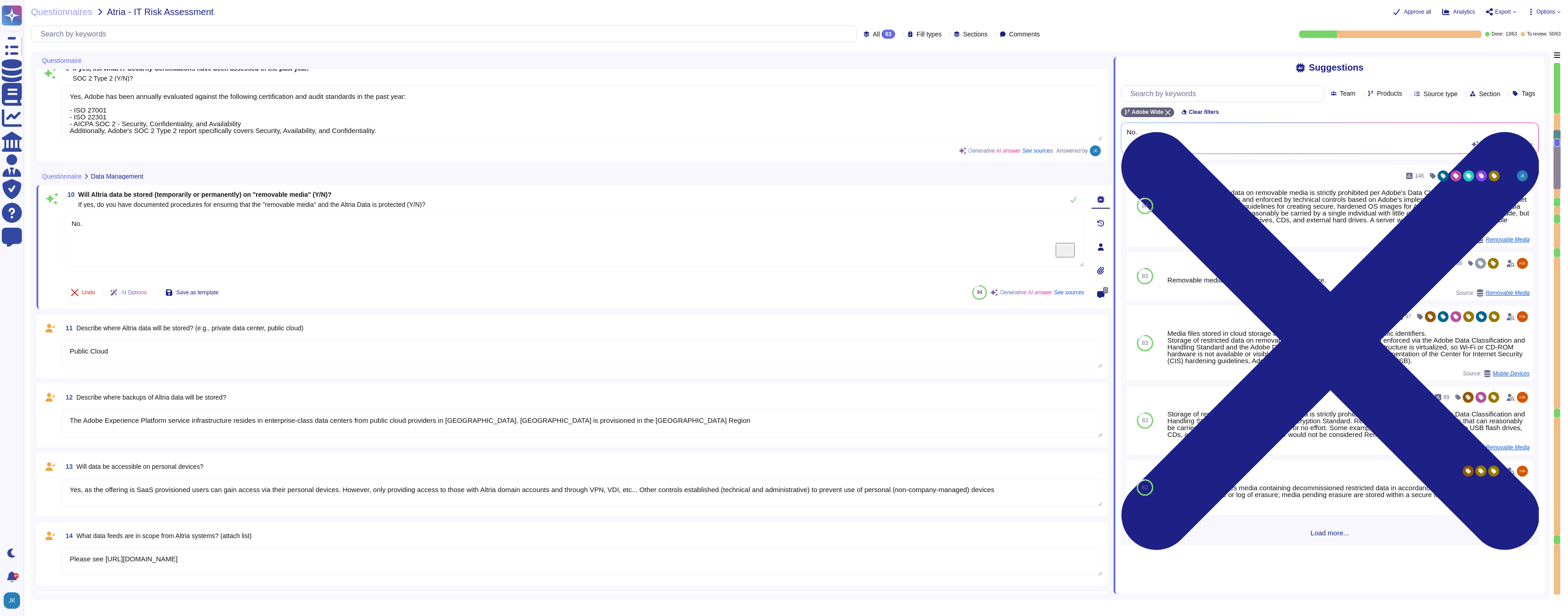
type textarea "At the end of the license term, Adobe will use commercially reasonable efforts …"
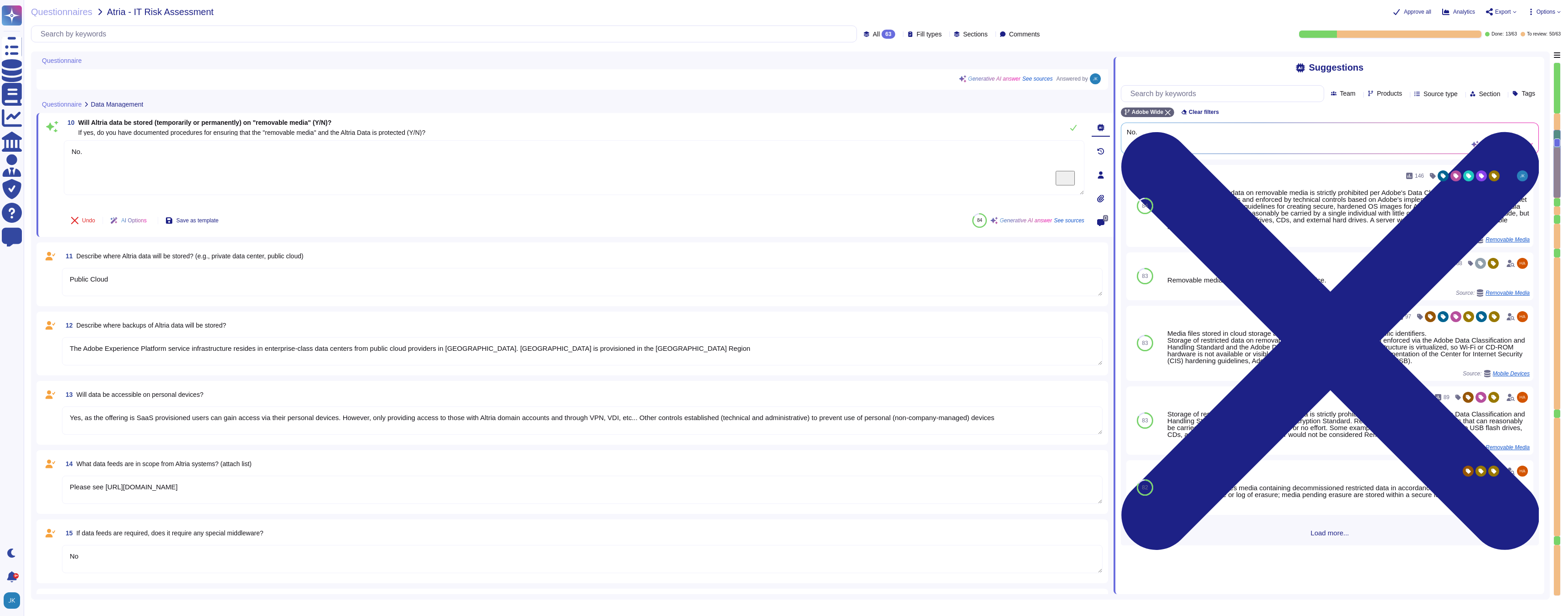
scroll to position [1103, 0]
click at [190, 464] on span "What data feeds are in scope from Altria systems? (attach list)" at bounding box center [164, 464] width 175 height 7
click at [190, 475] on textarea "Please see [URL][DOMAIN_NAME]" at bounding box center [583, 489] width 1041 height 28
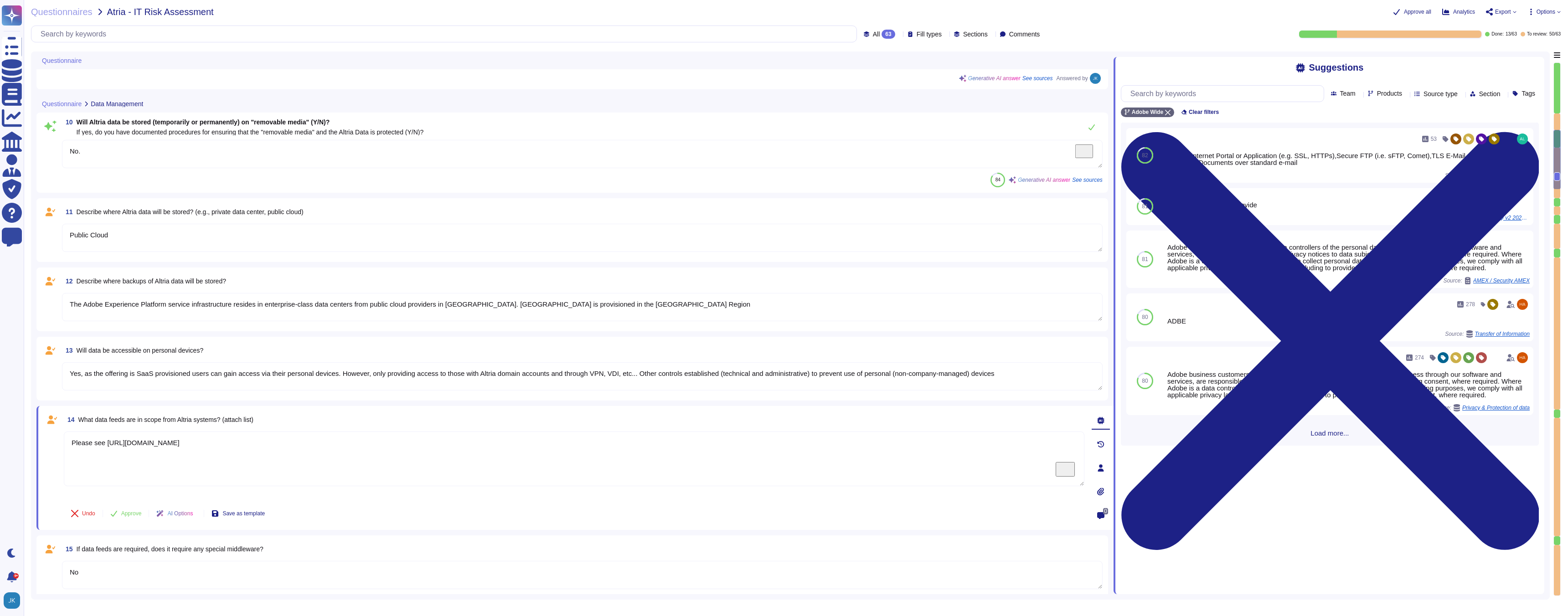
click at [190, 420] on span "What data feeds are in scope from Altria systems? (attach list)" at bounding box center [166, 420] width 175 height 7
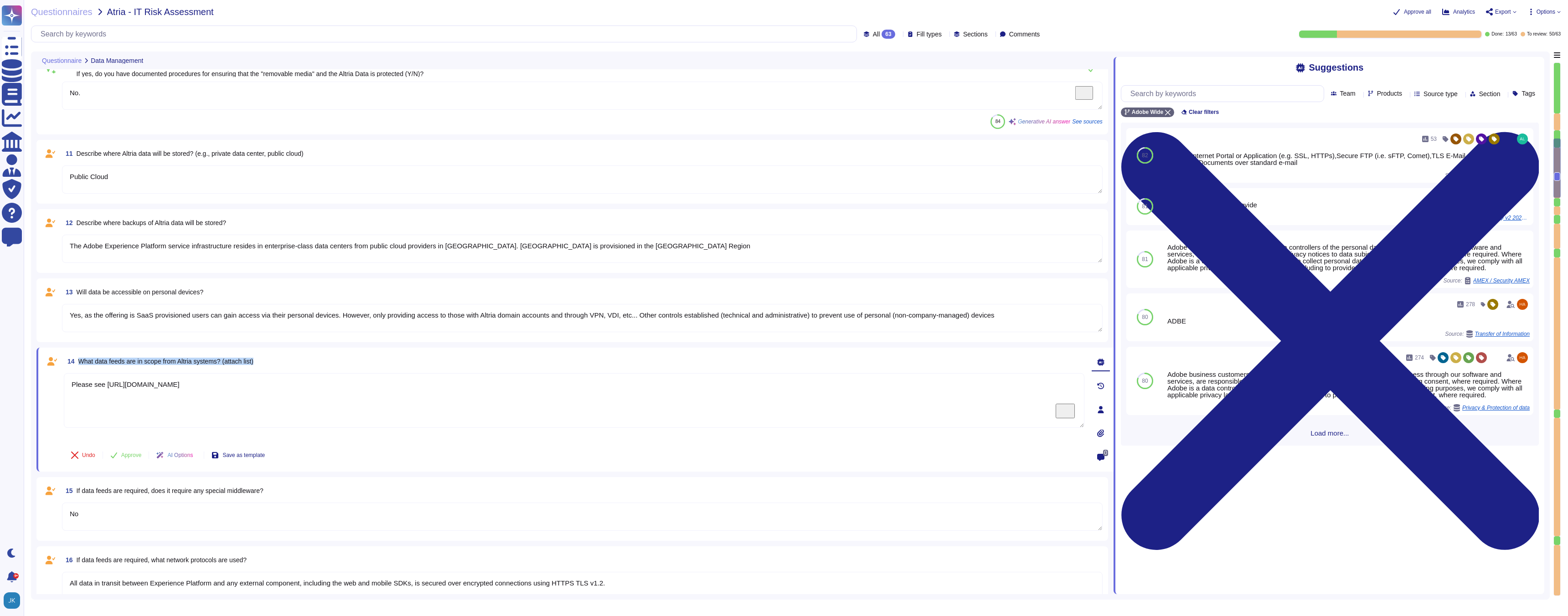
type textarea "Adobe utilizes AES-256 bit encryption at rest and TLS v1.2 or higher for data i…"
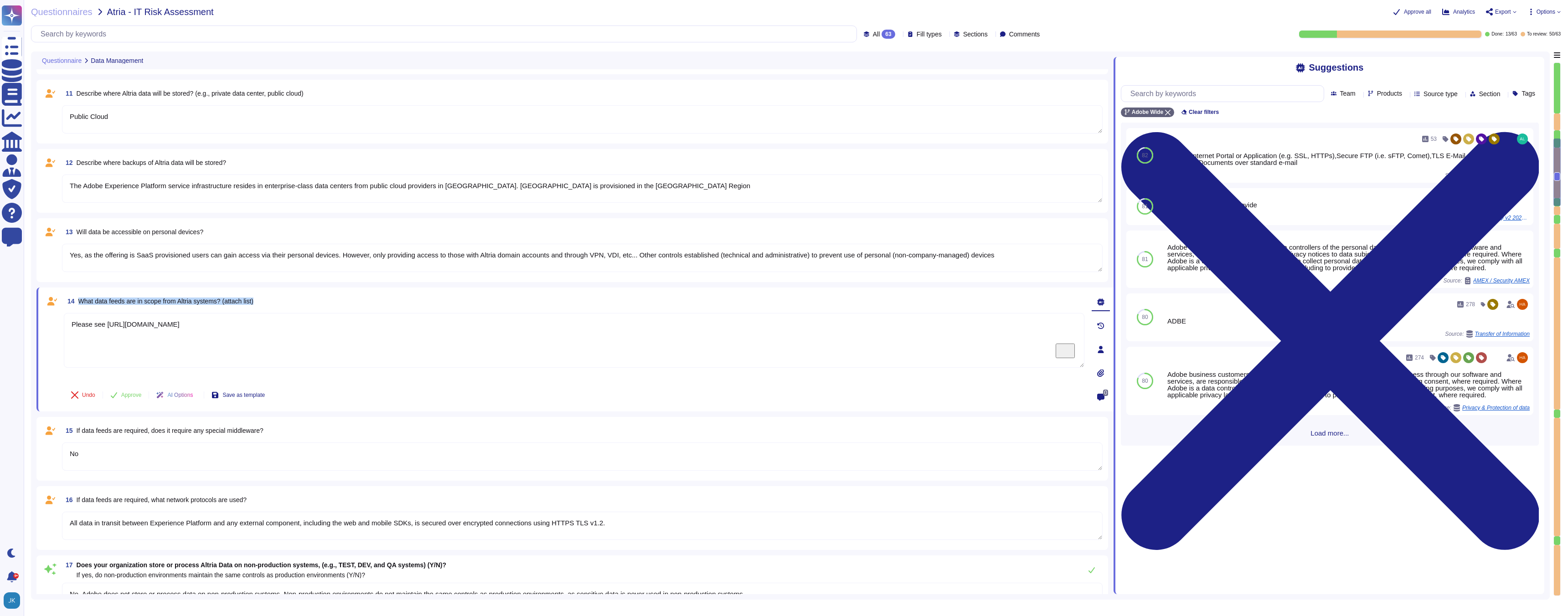
scroll to position [1217, 0]
type textarea "Yes"
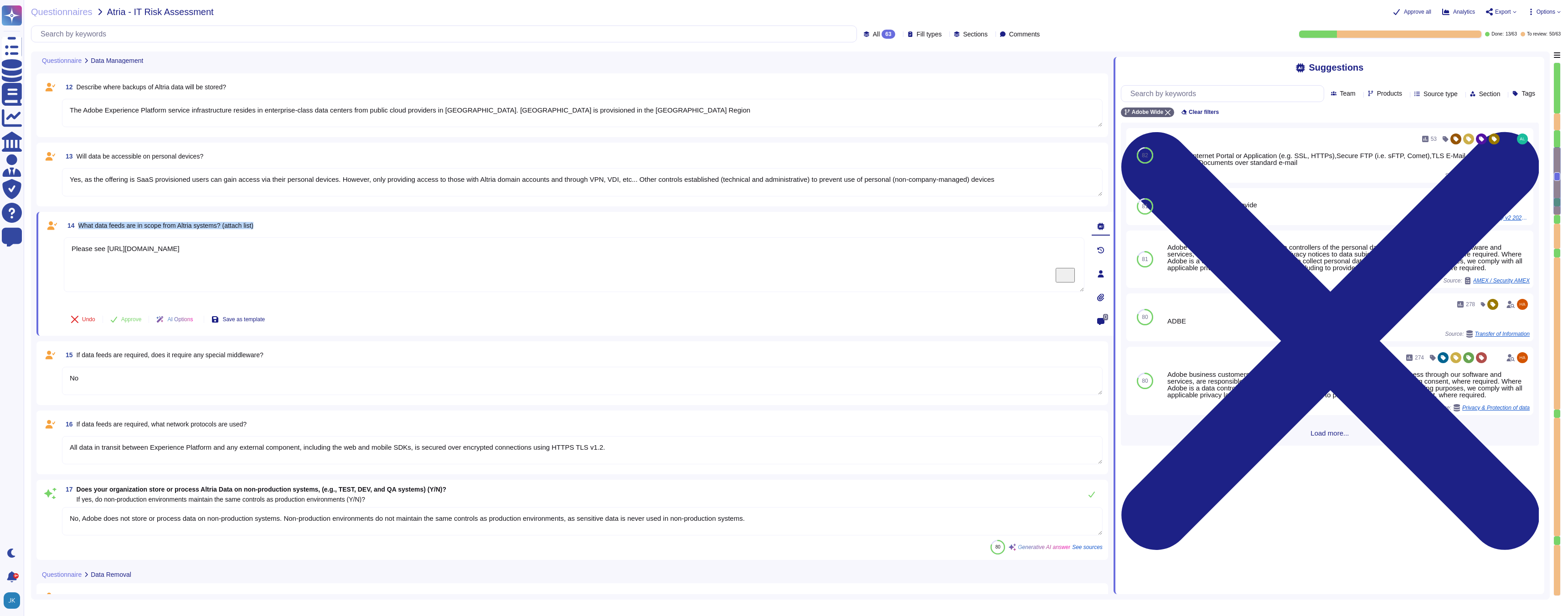
type textarea "Encryption keys are managed by the Cloud Infrastructure Provider. Adobe has a K…"
click at [152, 354] on span "If data feeds are required, does it require any special middleware?" at bounding box center [170, 354] width 187 height 7
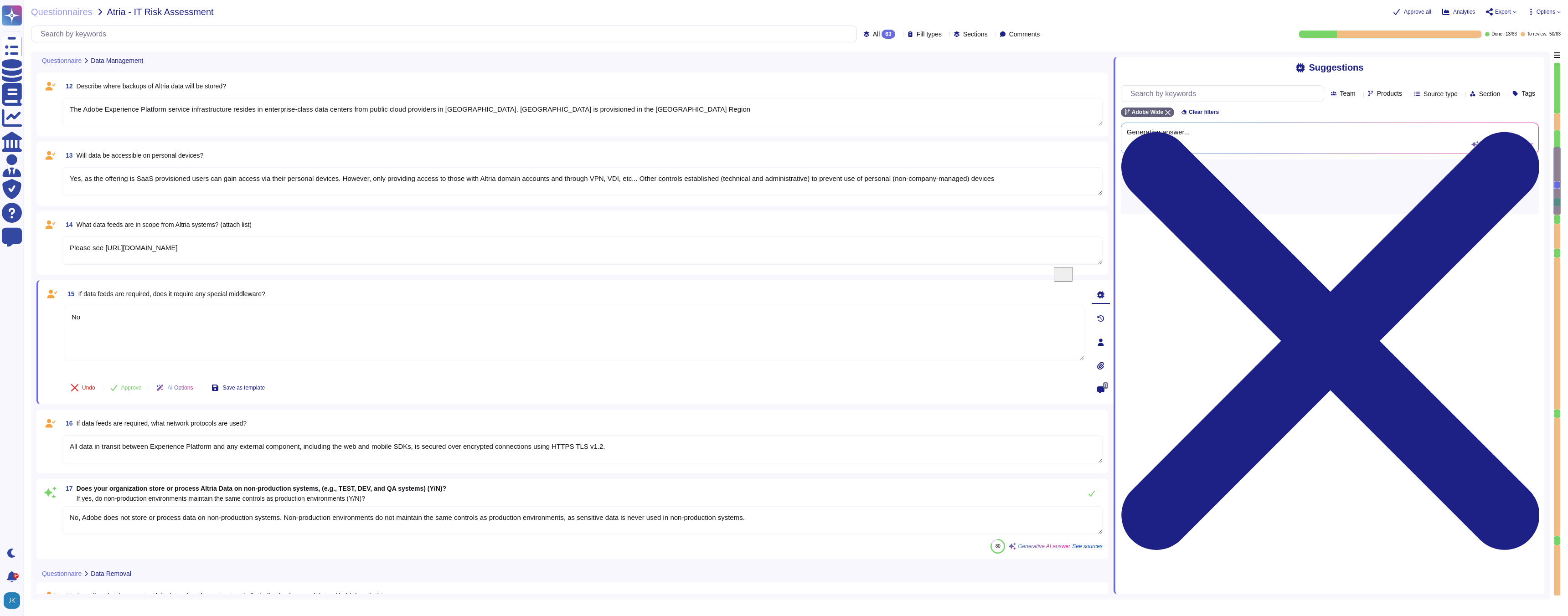
click at [152, 354] on textarea "No" at bounding box center [574, 333] width 1021 height 55
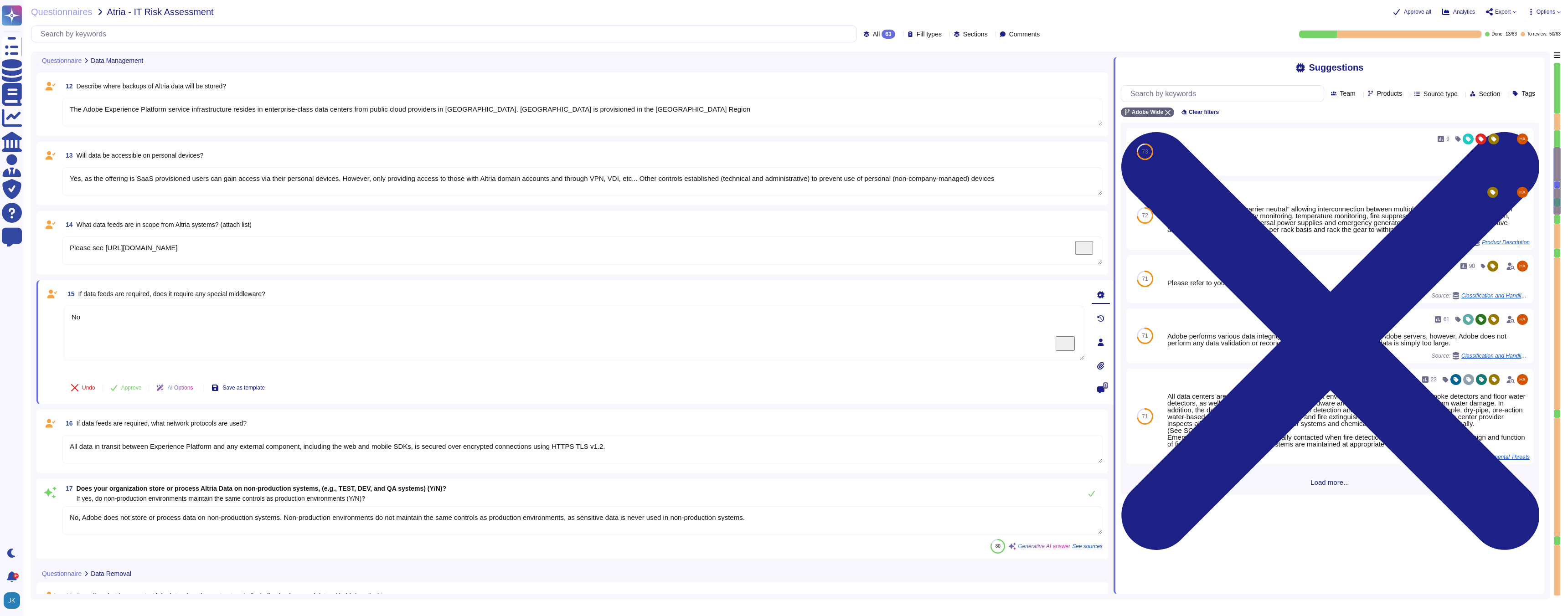
click at [156, 296] on span "If data feeds are required, does it require any special middleware?" at bounding box center [172, 294] width 187 height 7
click at [48, 442] on span at bounding box center [50, 450] width 16 height 29
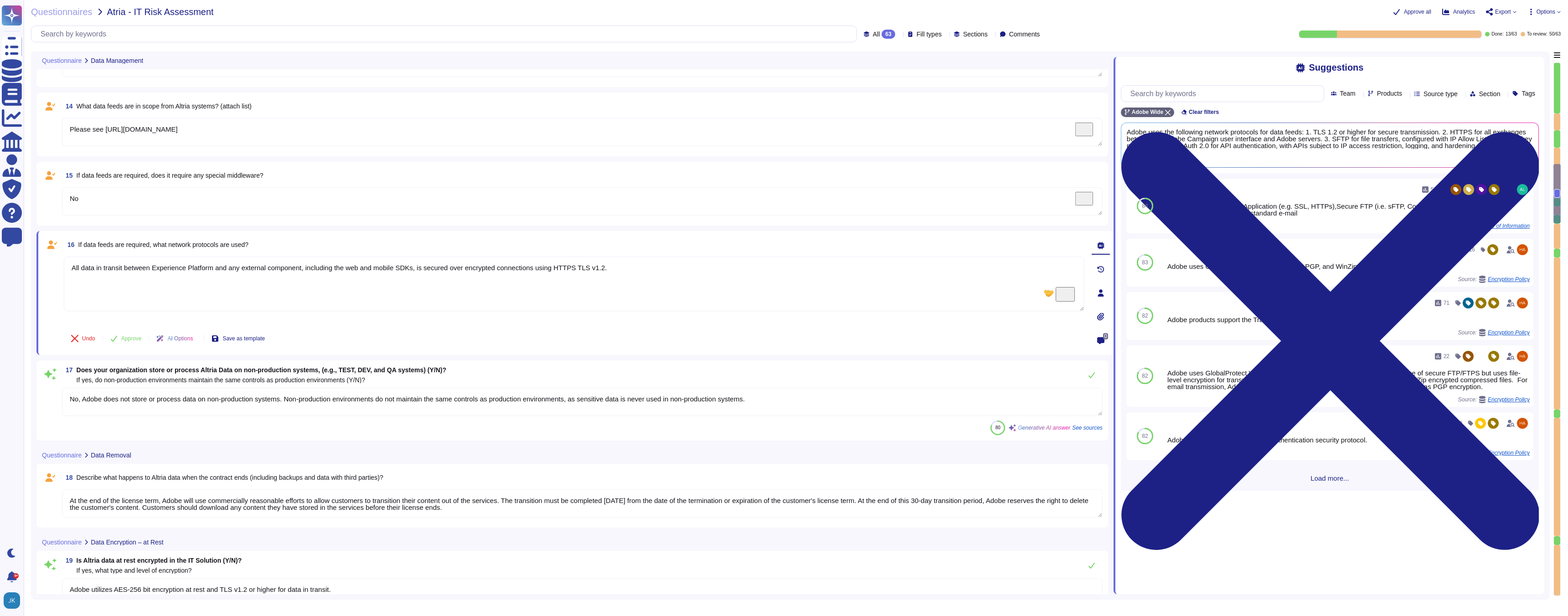
type textarea "No"
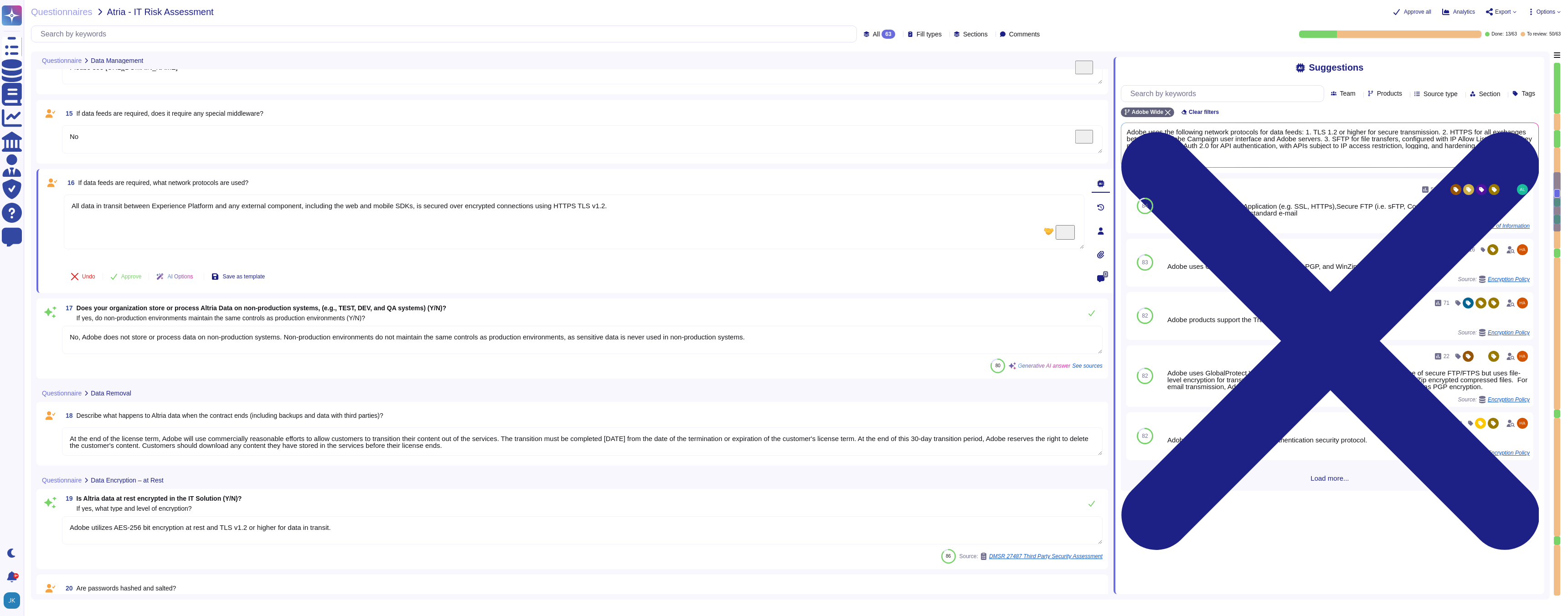
type textarea "Yes, Altria data is encrypted when transmitted over public networks. The type a…"
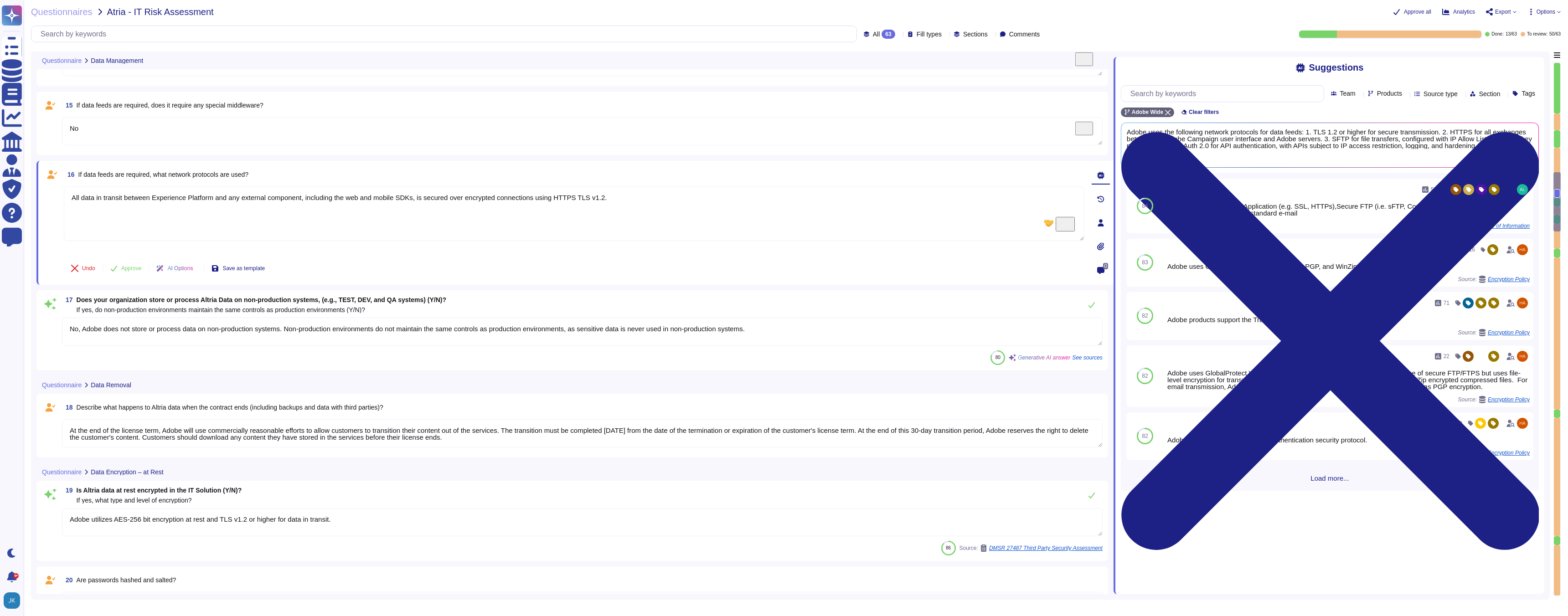
scroll to position [1480, 0]
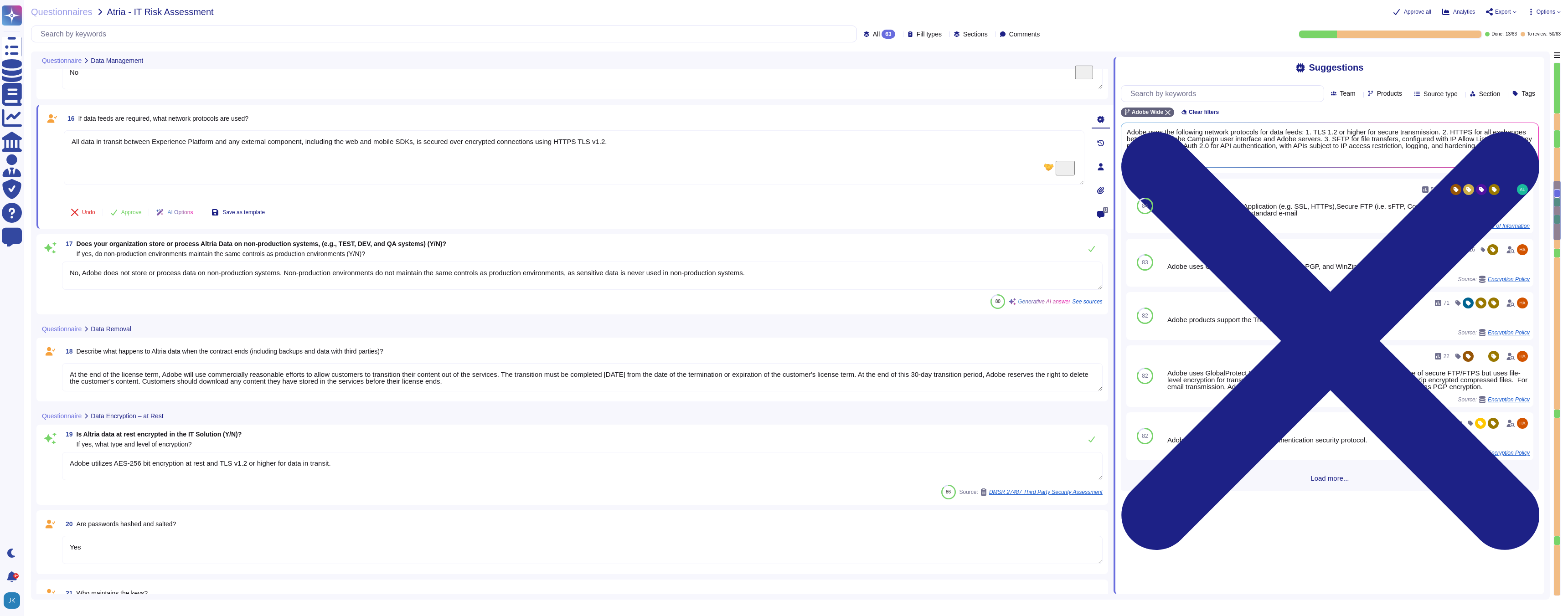
type textarea "Yes"
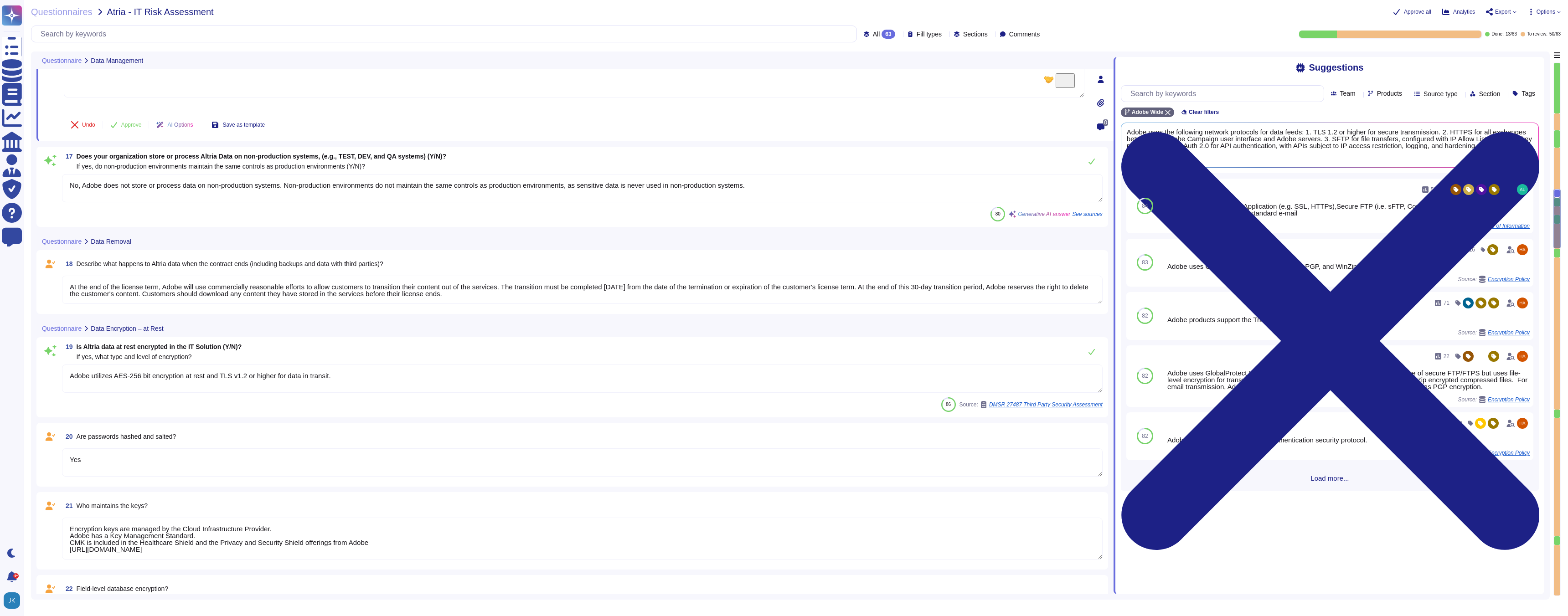
type textarea "Customers can implement Data Usage Label Enforcement (DULE) – read more here: […"
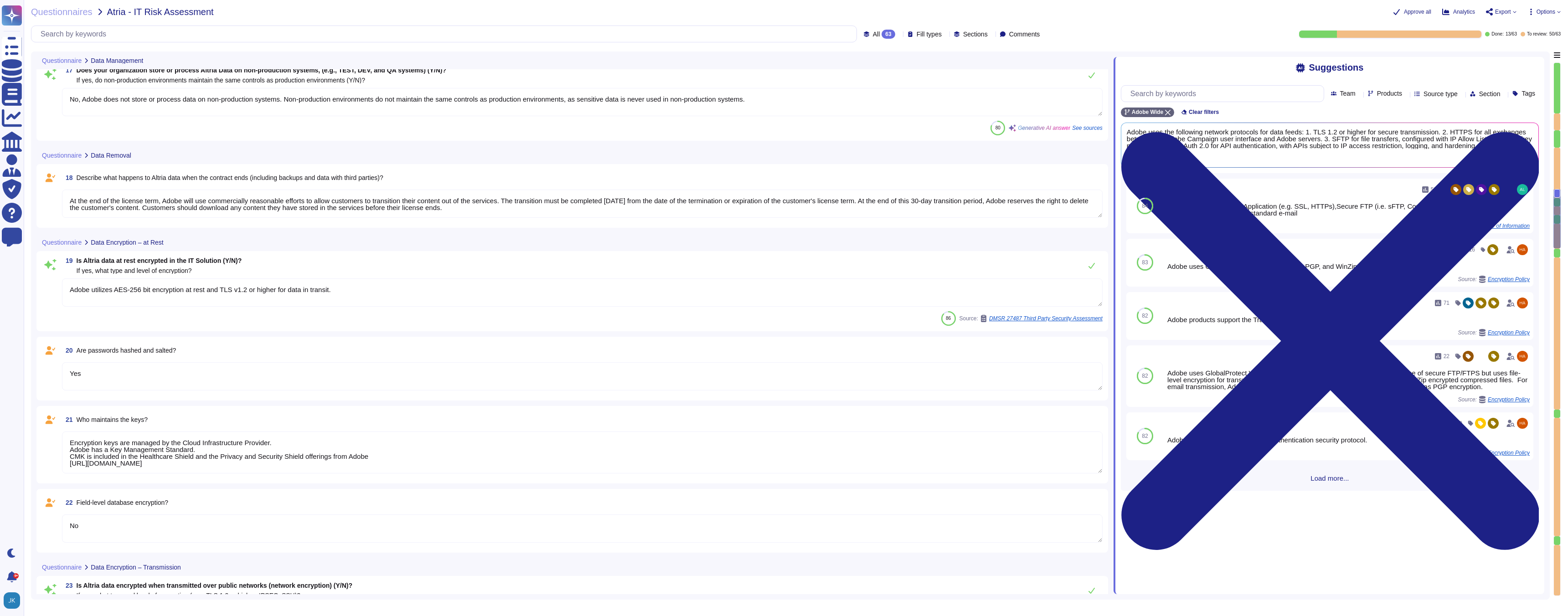
scroll to position [1690, 0]
type textarea "Customers can implement Data Usage Label Enforcement (DULE) – read more here: […"
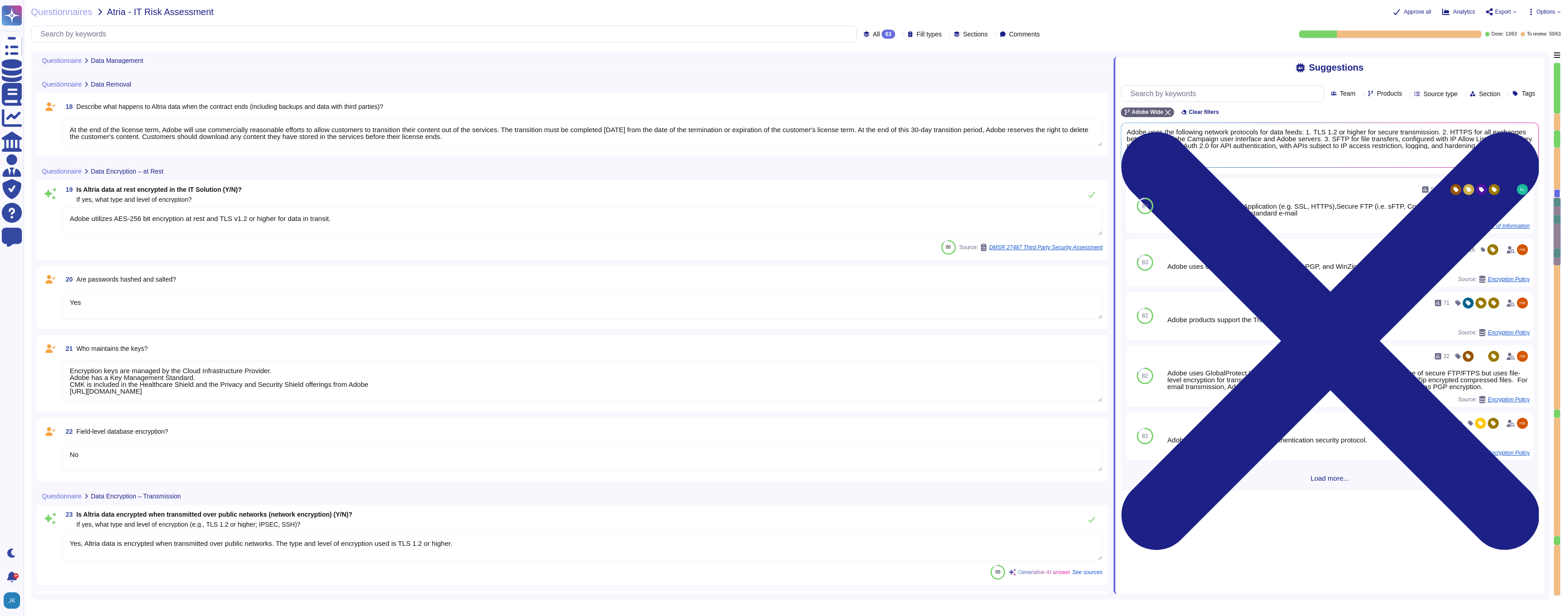
type textarea "N/A"
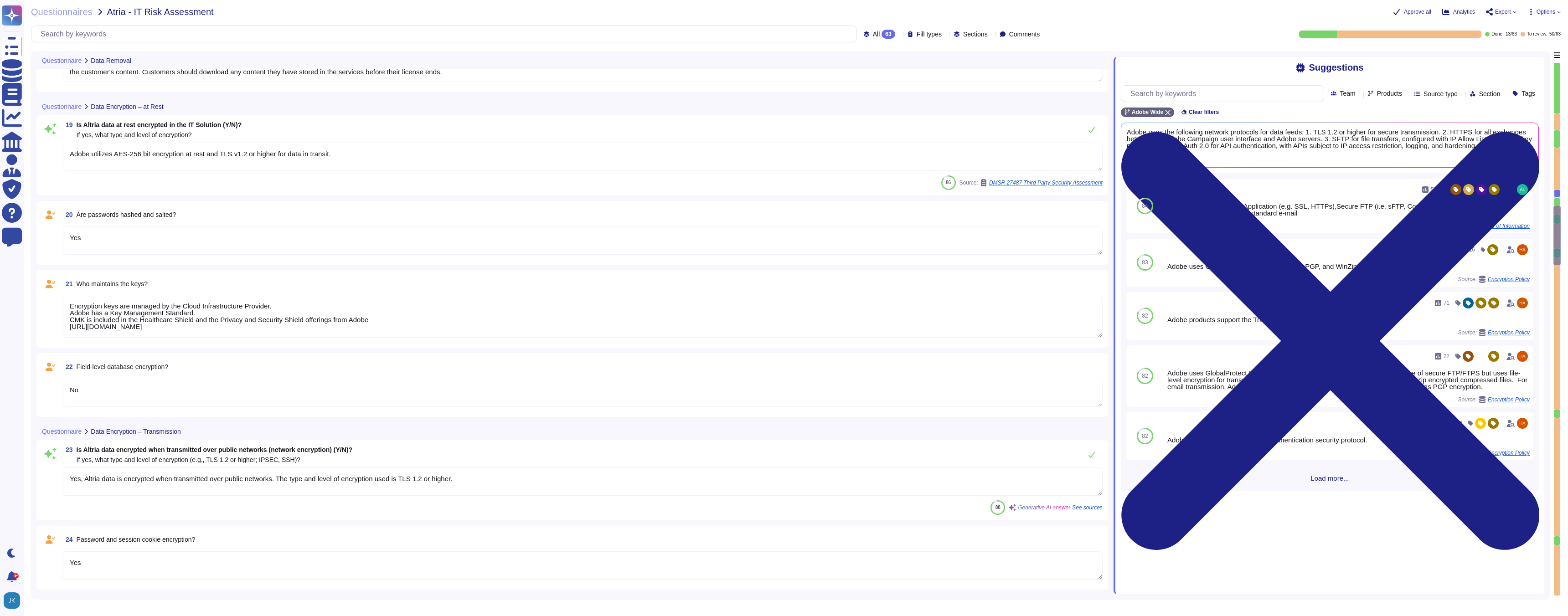
type textarea "Customers can implement Data Usage Label Enforcement (DULE) – read more here: […"
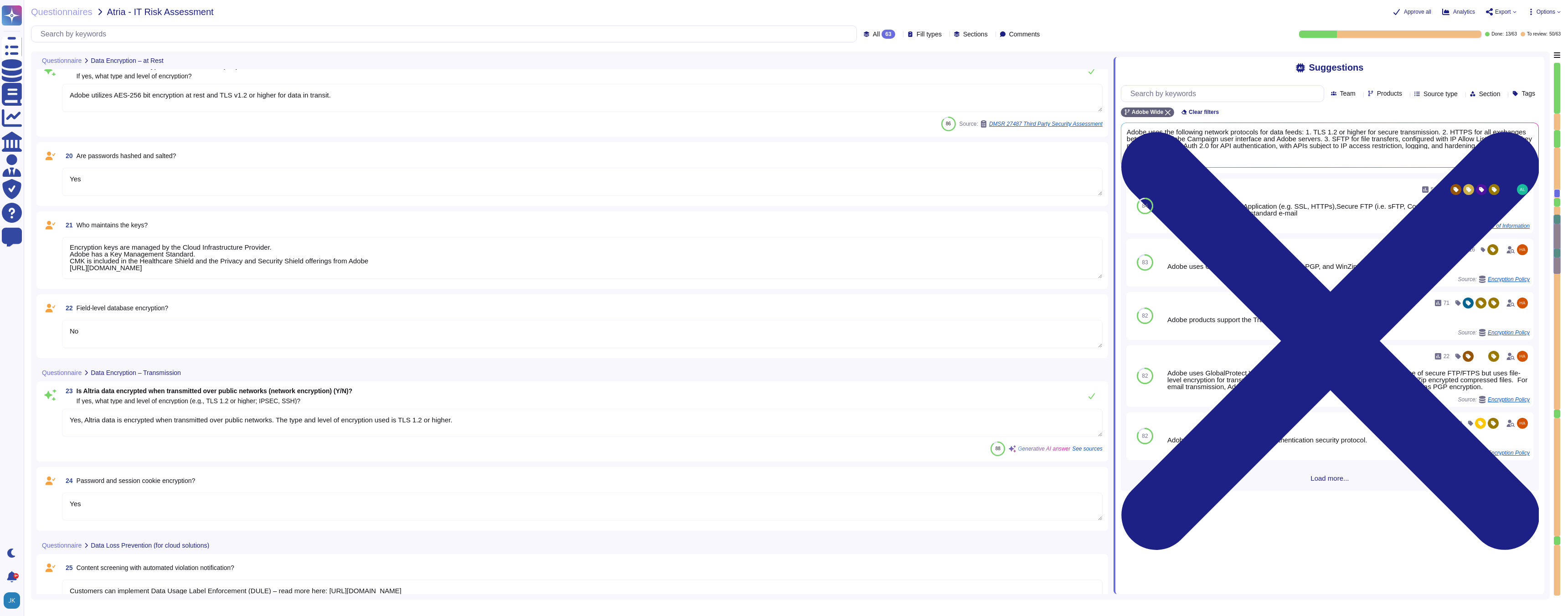
scroll to position [1866, 0]
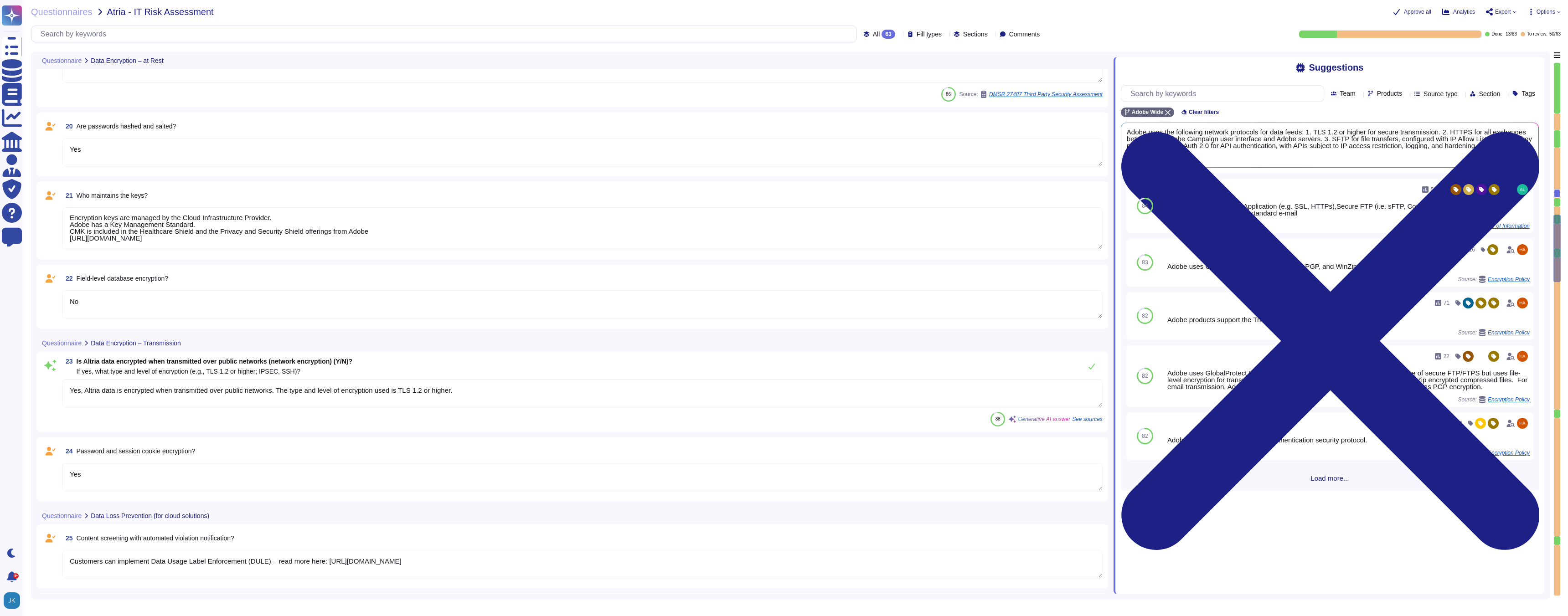
type textarea "The Adobe Experience Platform service infrastructure resides in enterprise-clas…"
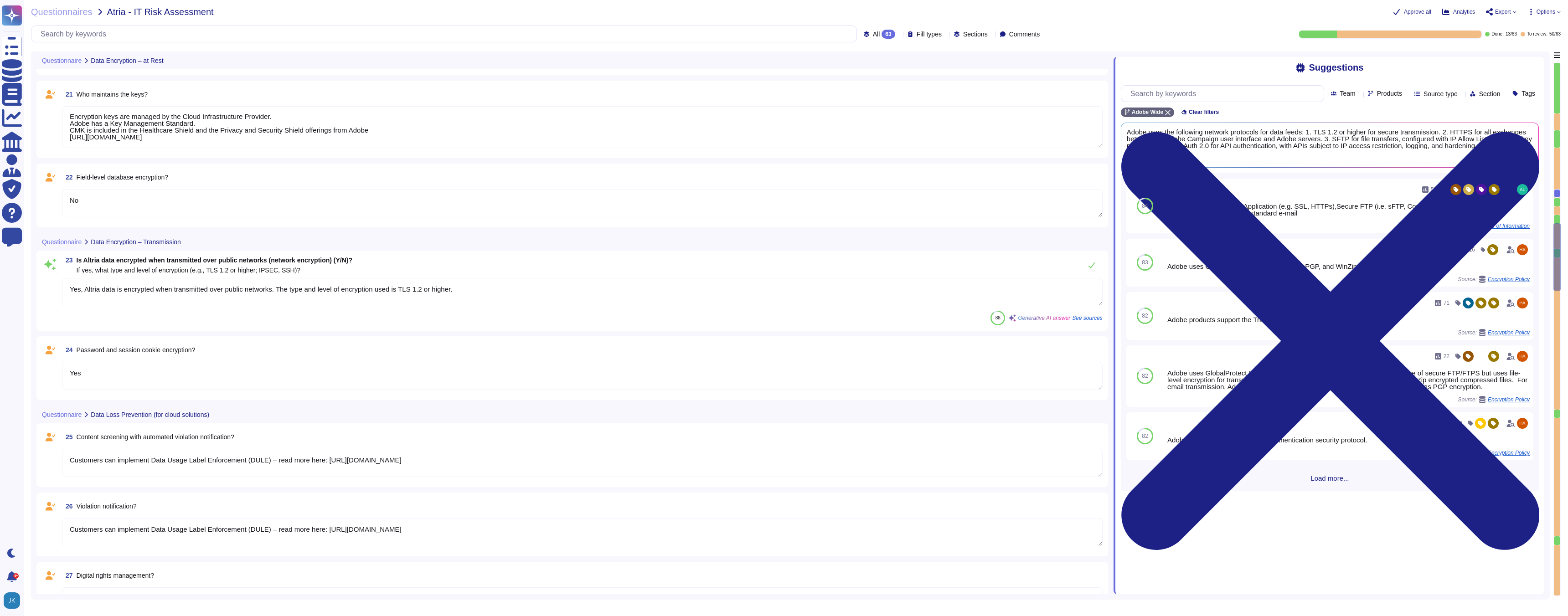
type textarea "N/A – AEP is a Saas and Adobe manages the underlying infrastructure."
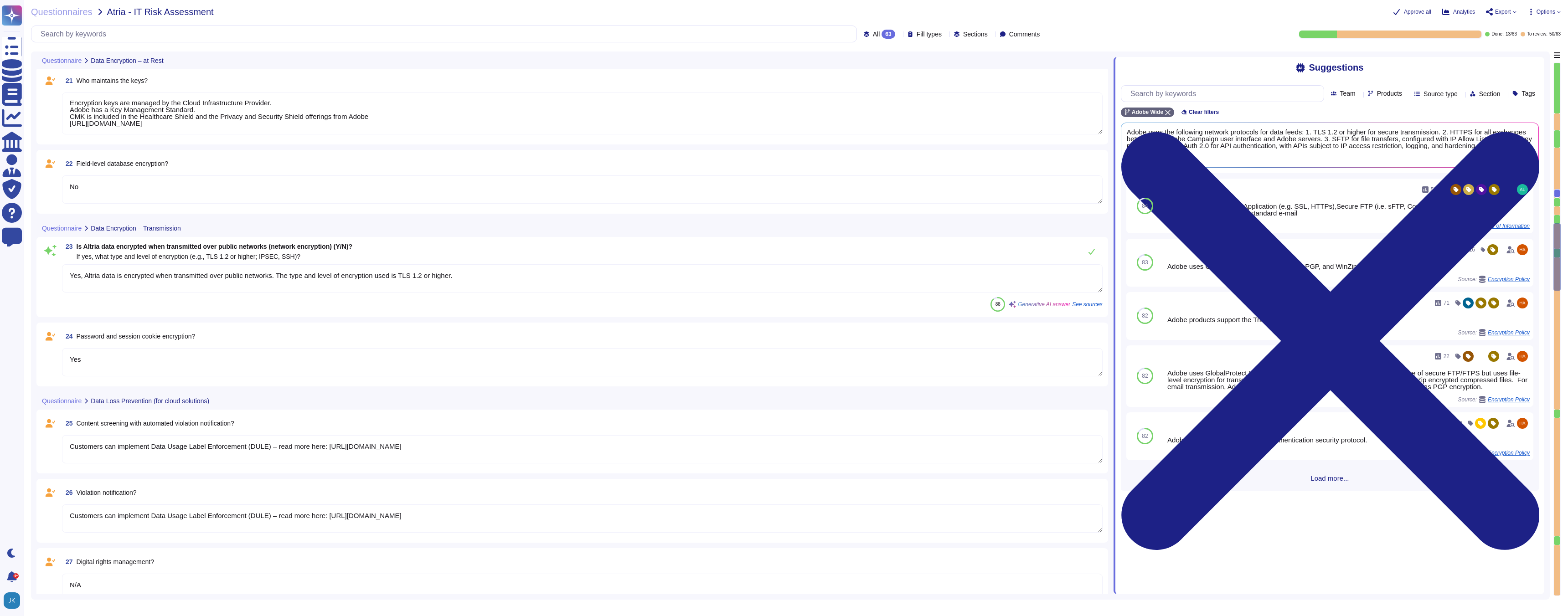
scroll to position [2008, 0]
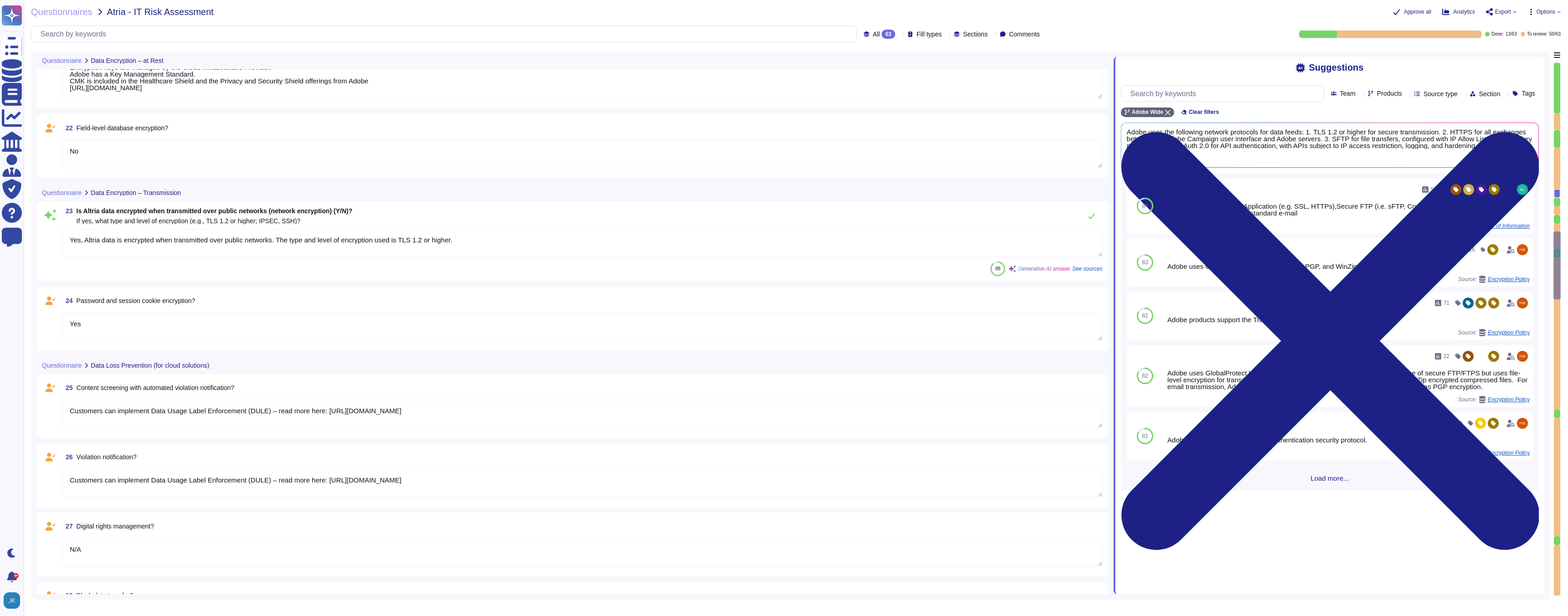
type textarea "N/A – AEP is a Saas and Adobe manages the underlying infrastructure."
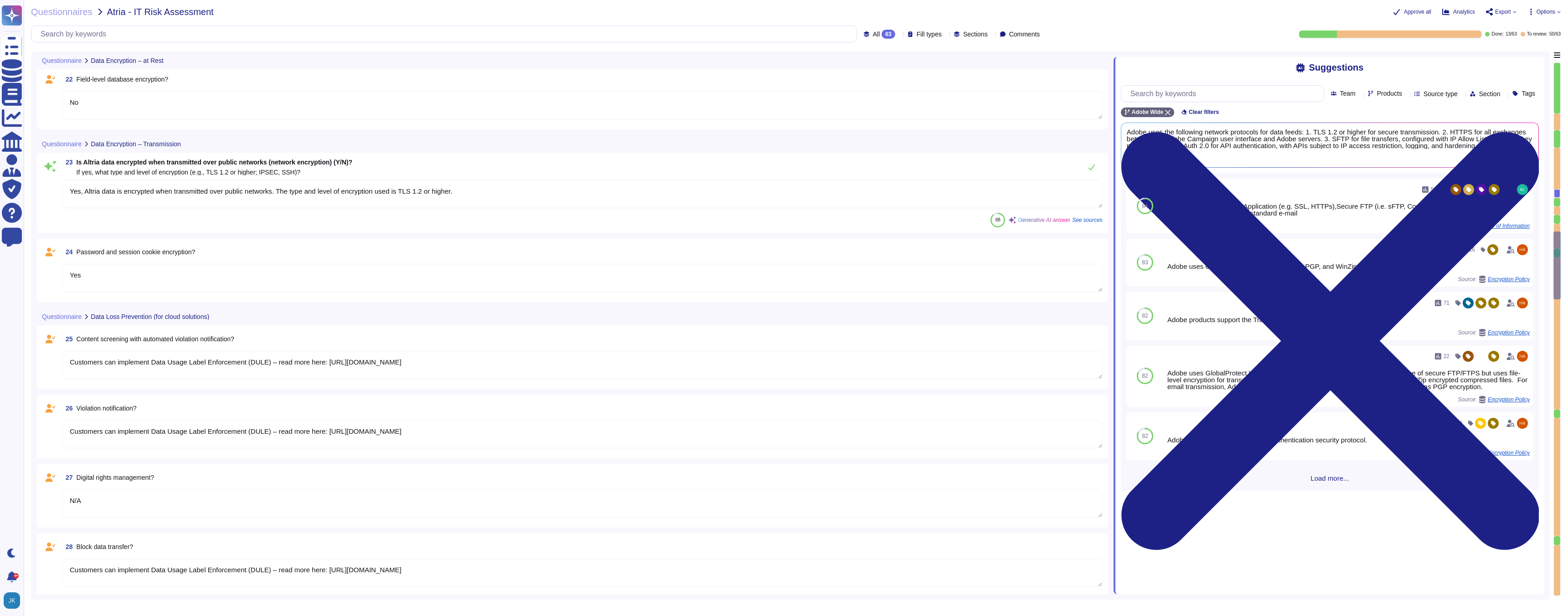
scroll to position [2086, 0]
type textarea "N/A – AEP is a Saas and Adobe manages the underlying infrastructure."
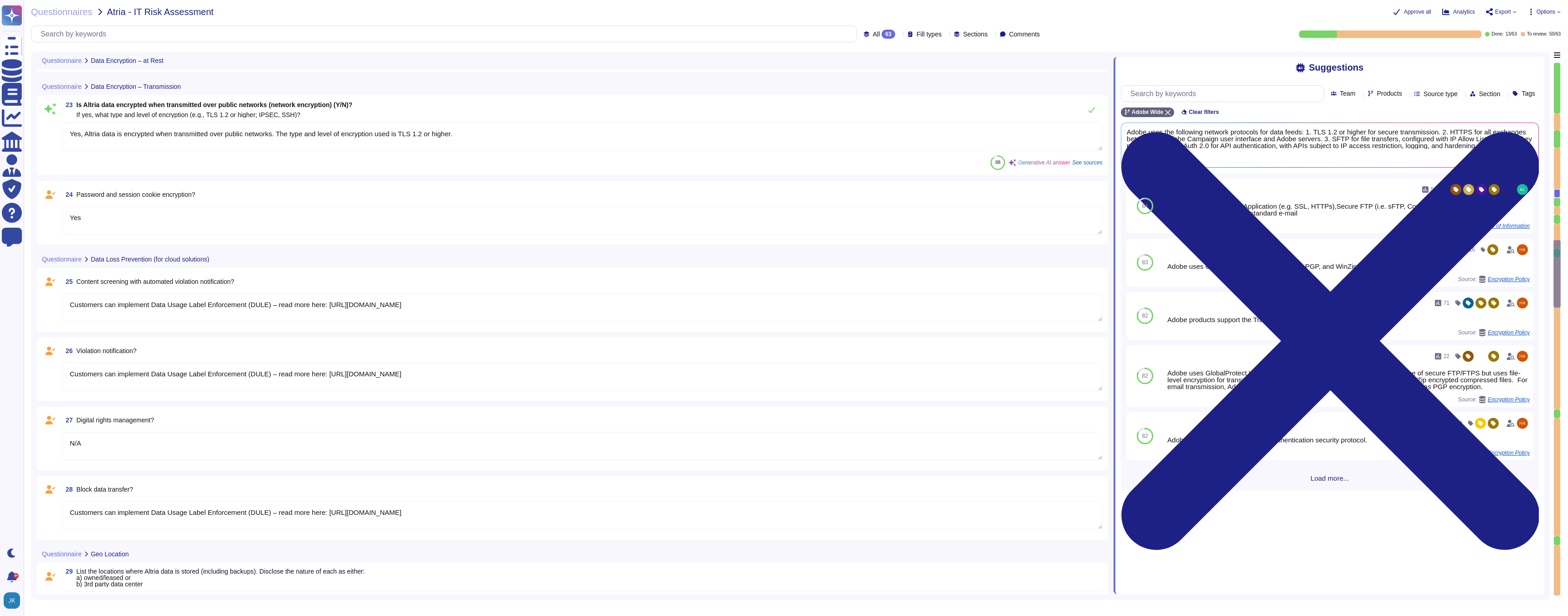
scroll to position [2147, 0]
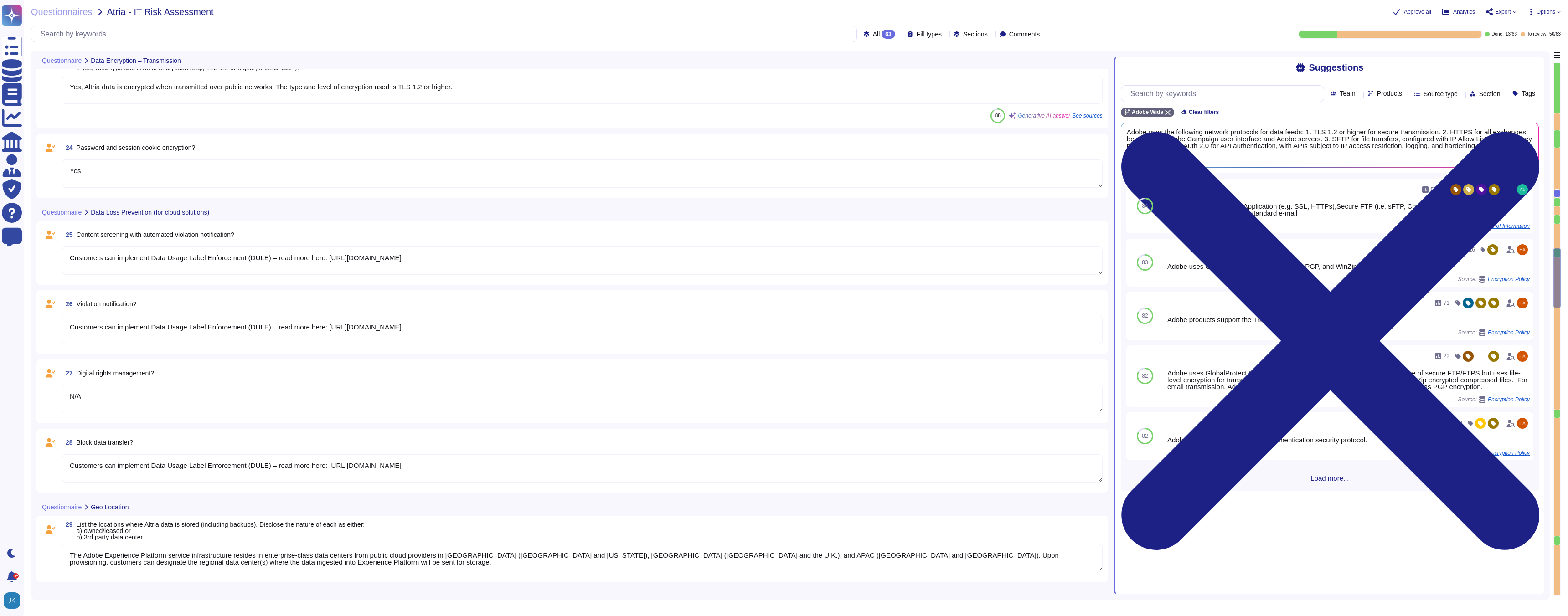
type textarea "N/A – AEP is a Saas and Adobe manages the underlying infrastructure."
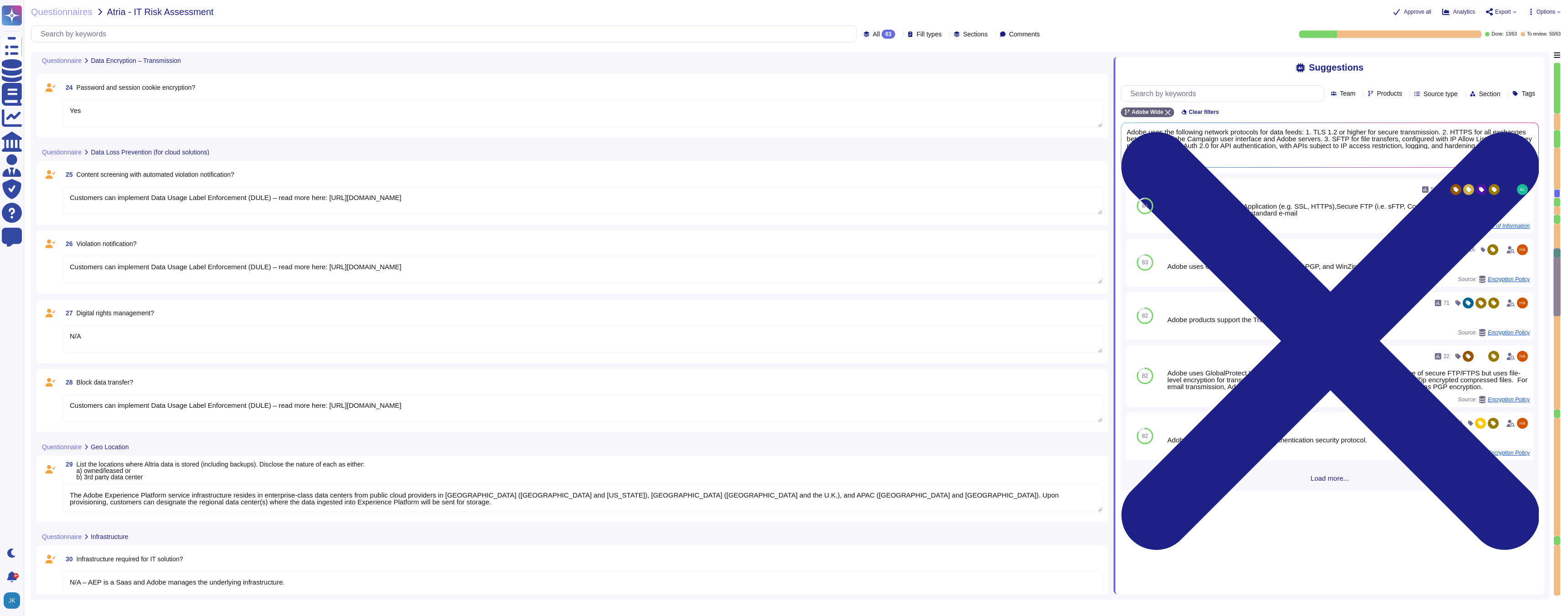
scroll to position [2231, 0]
type textarea "N/A – AEP is a Saas and Adobe manages the underlying infrastructure."
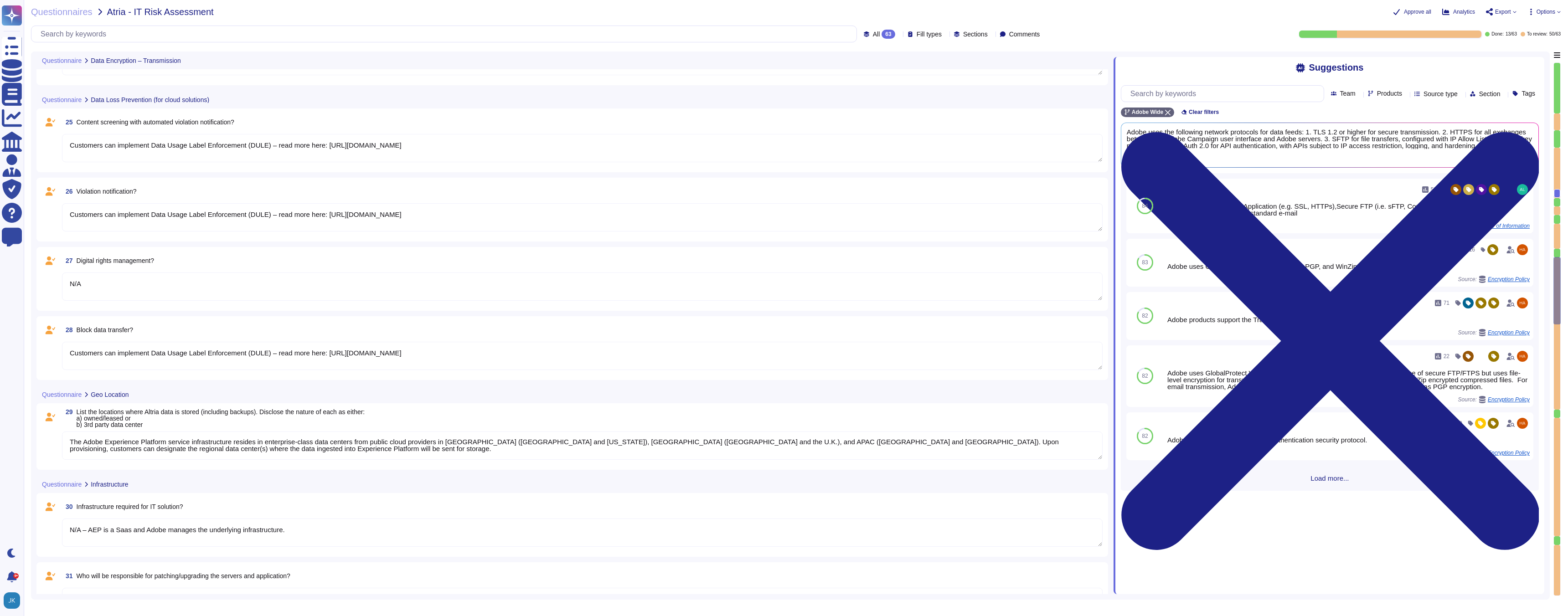
type textarea "N/A – AEP is a Saas and Adobe manages the underlying infrastructure."
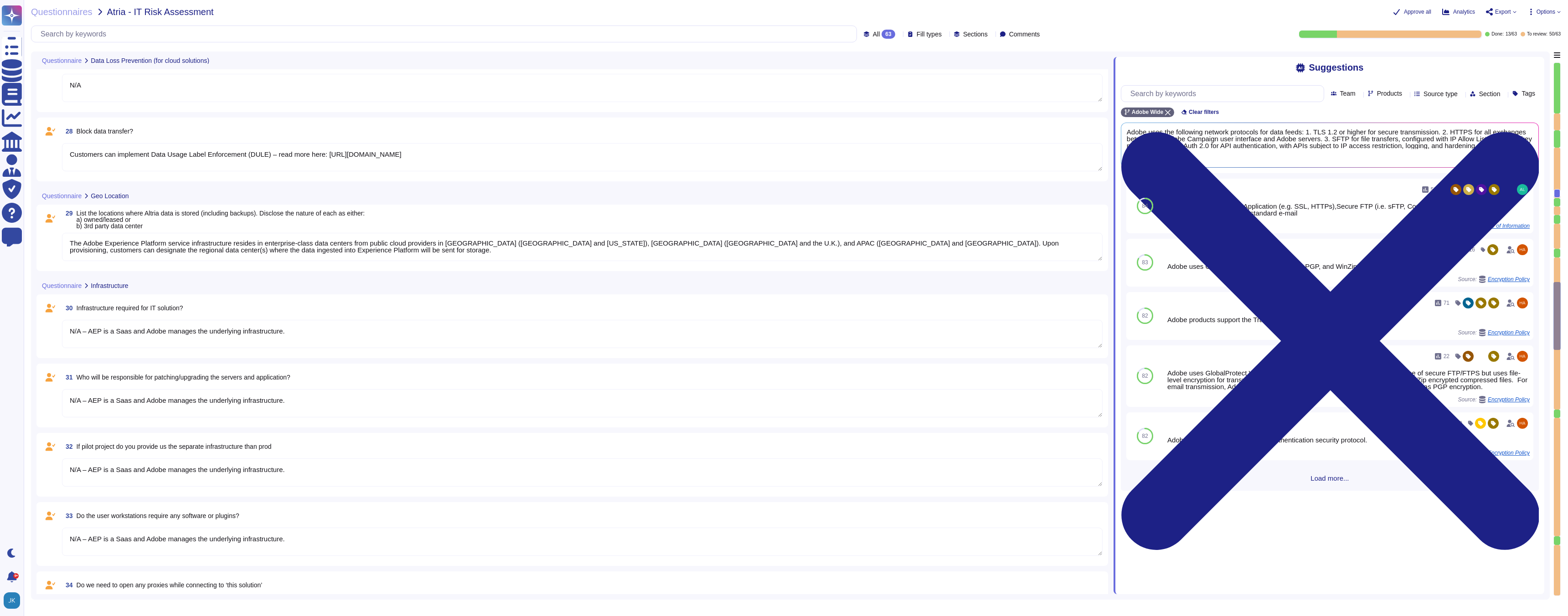
type textarea "Yes – read more here: [URL][DOMAIN_NAME]"
type textarea "Yes"
type textarea "No"
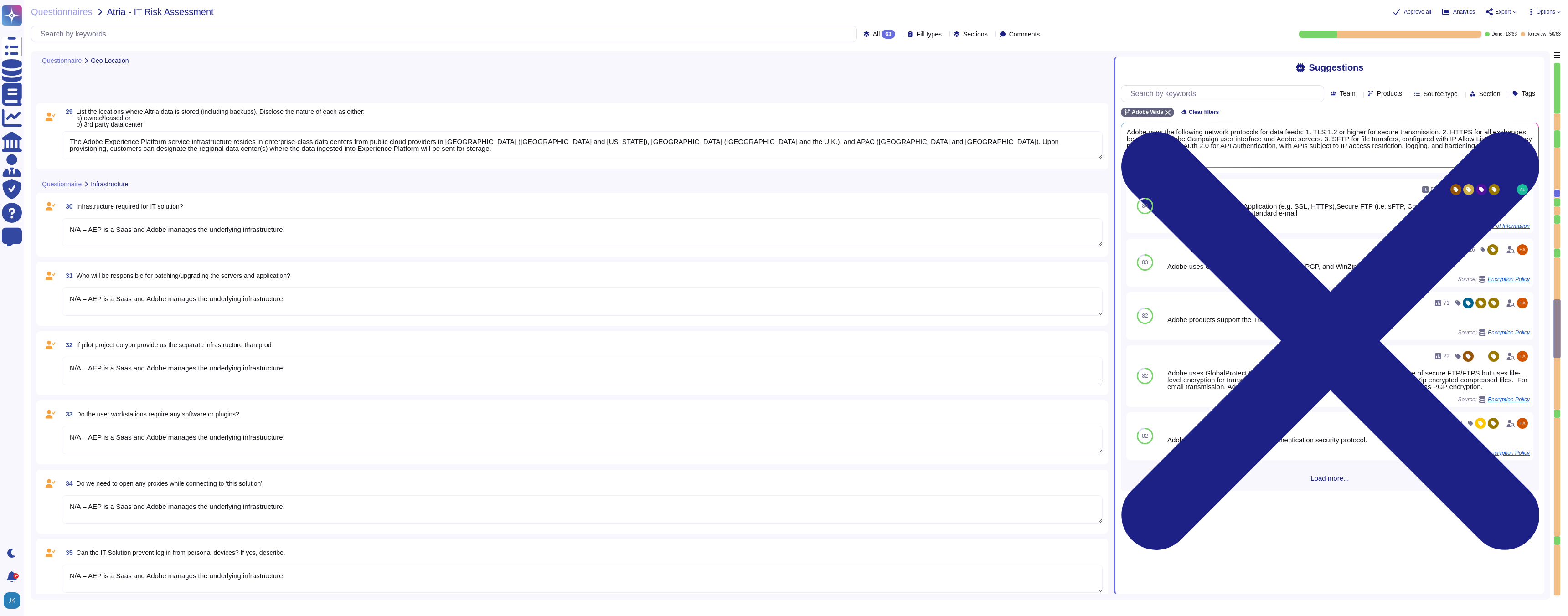
type textarea "Breach notification is addressed in the contractual terms between Adobe and the…"
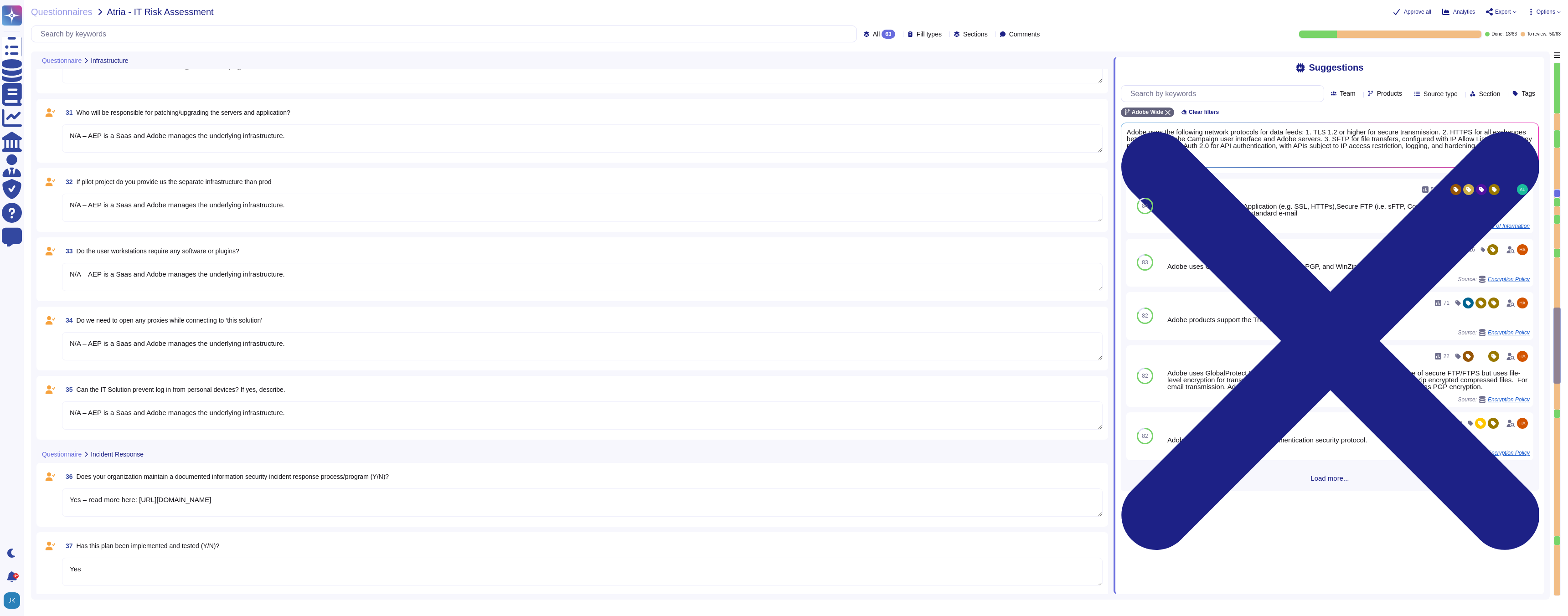
type textarea "Adobe uses CrowdStrike, a cloud-based, next-generation anti-virus solution capa…"
type textarea "Adobe conducts vulnerability assessments, assigns risk ratings to the discovere…"
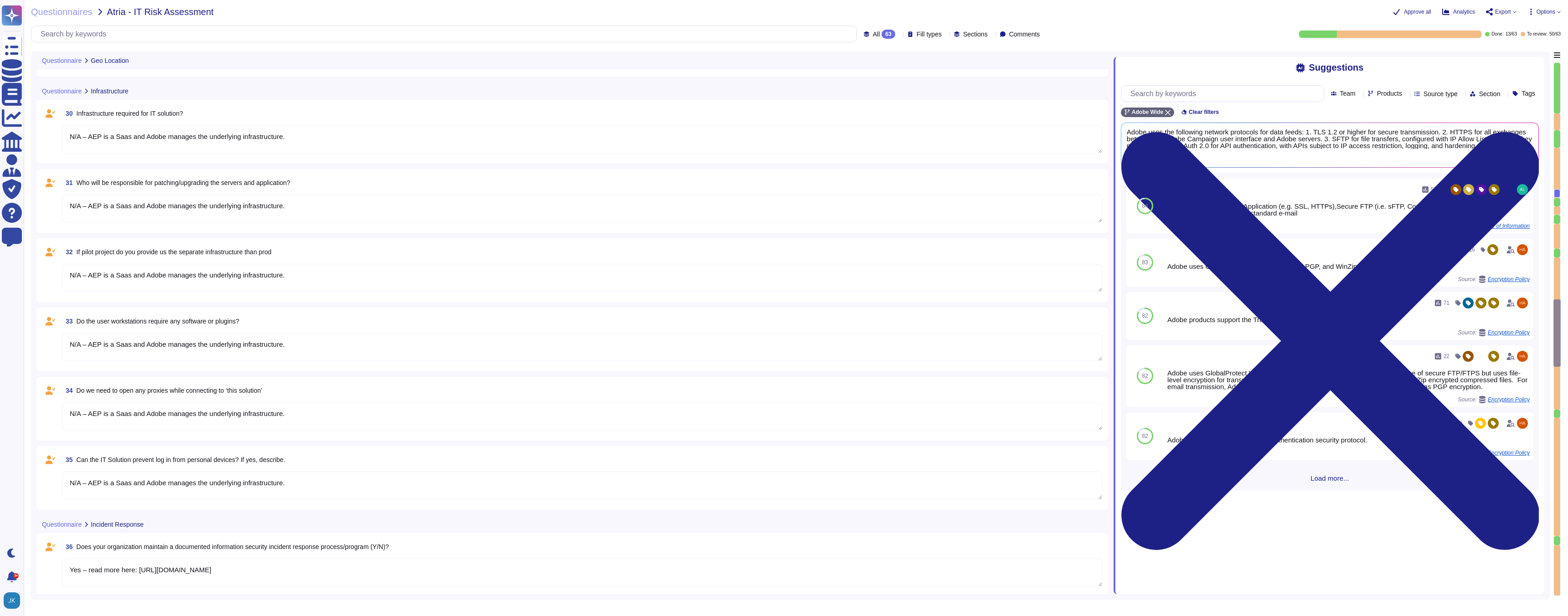
type textarea "The Adobe Experience Platform service infrastructure resides in enterprise-clas…"
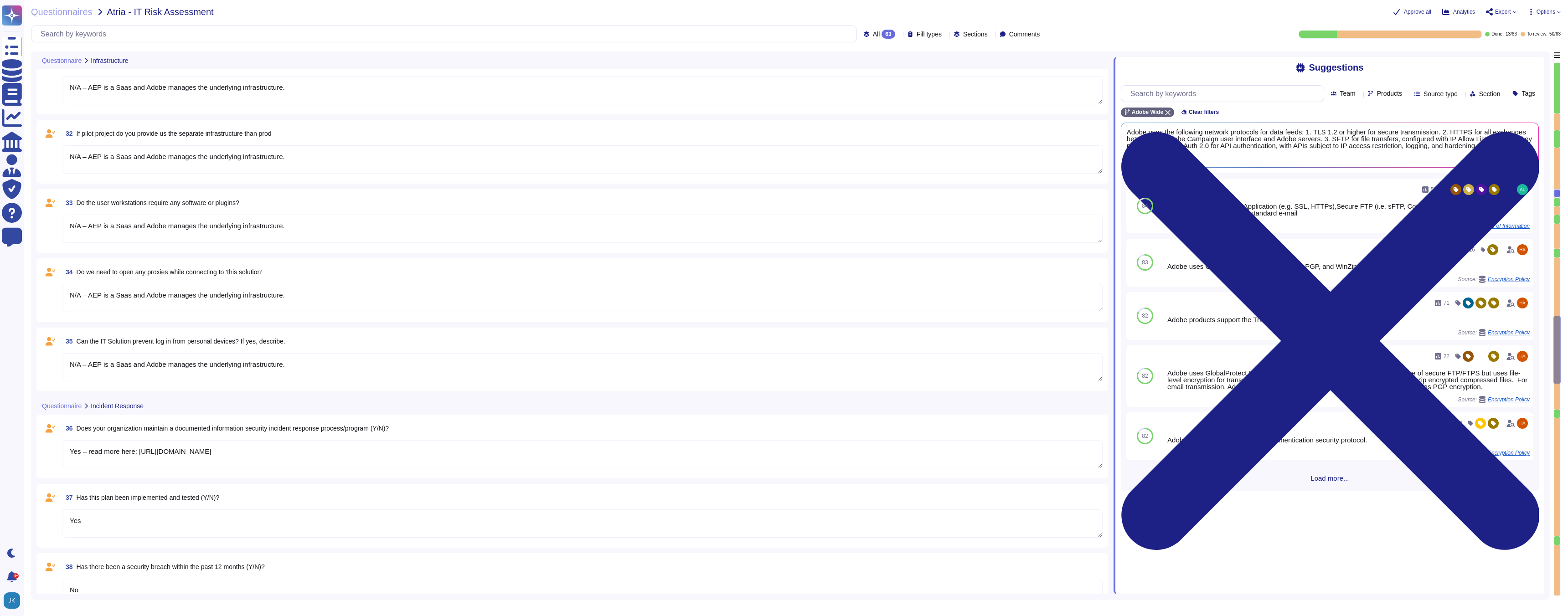
type textarea "Adobe conducts vulnerability assessments, assigns risk ratings to the discovere…"
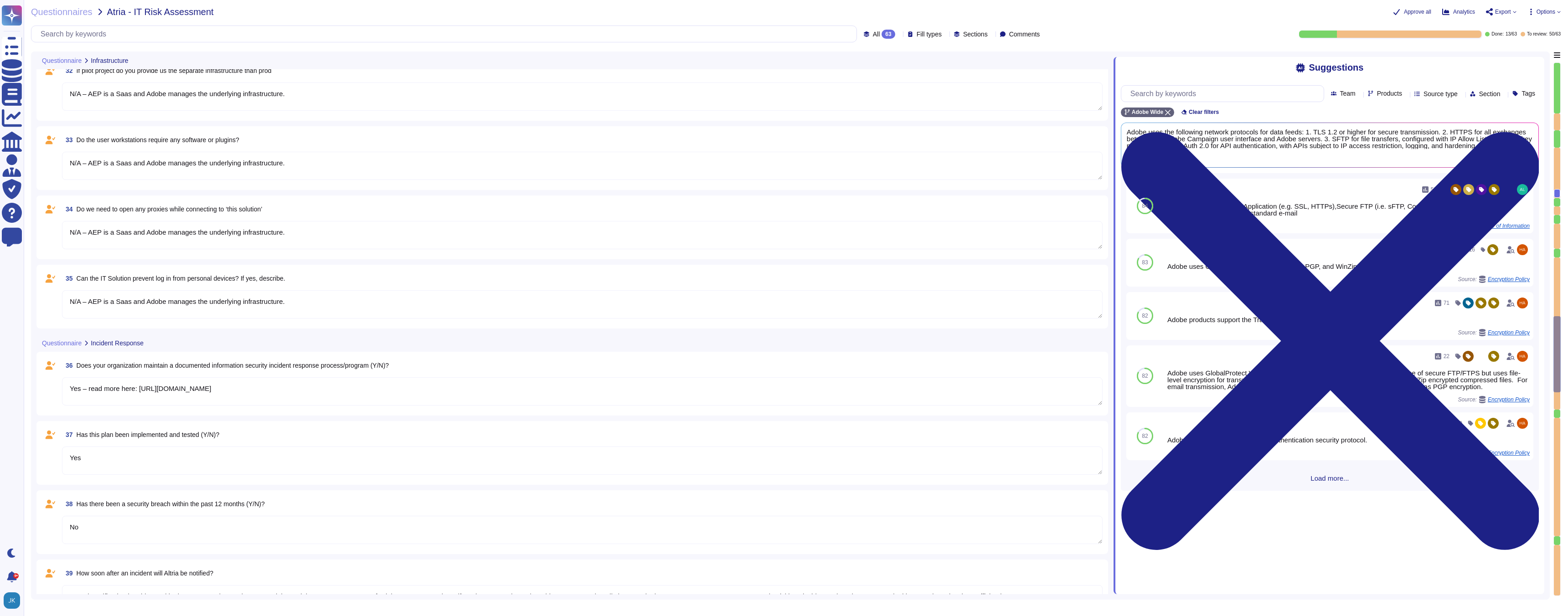
type textarea "Yes. To ensure data protection from unauthorized access originating from Wirele…"
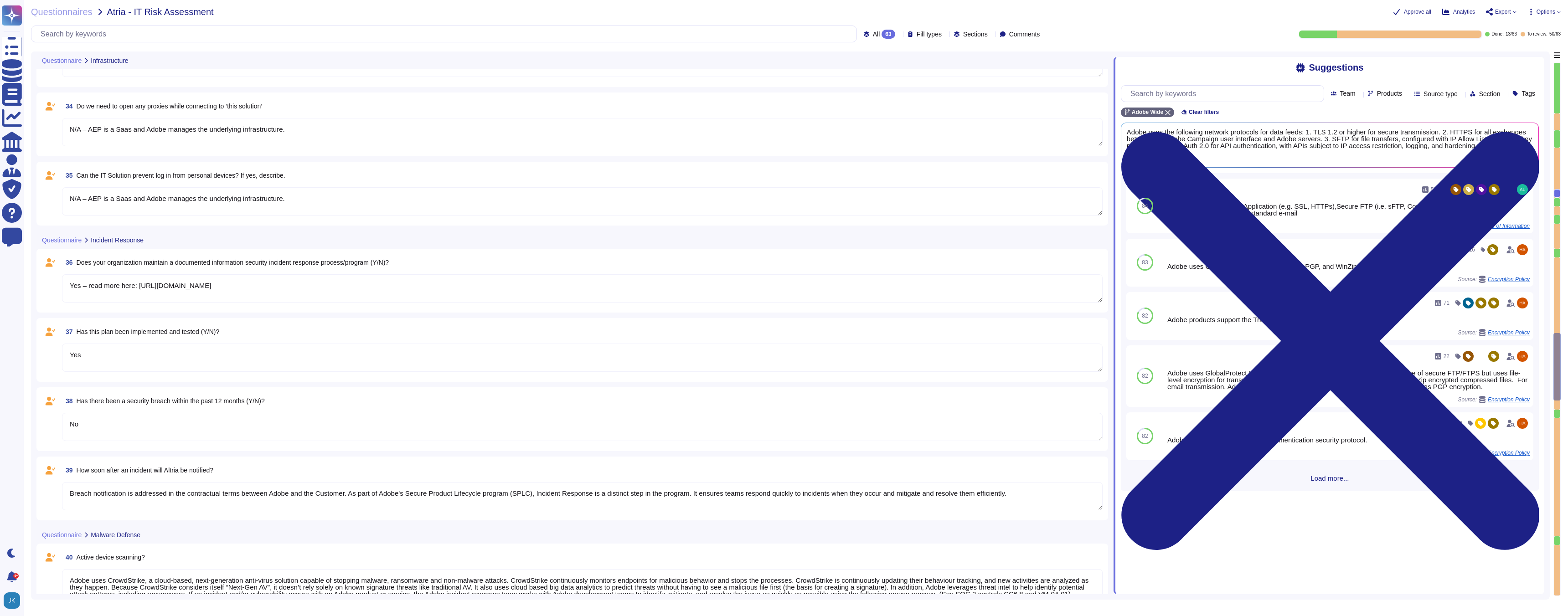
scroll to position [1, 0]
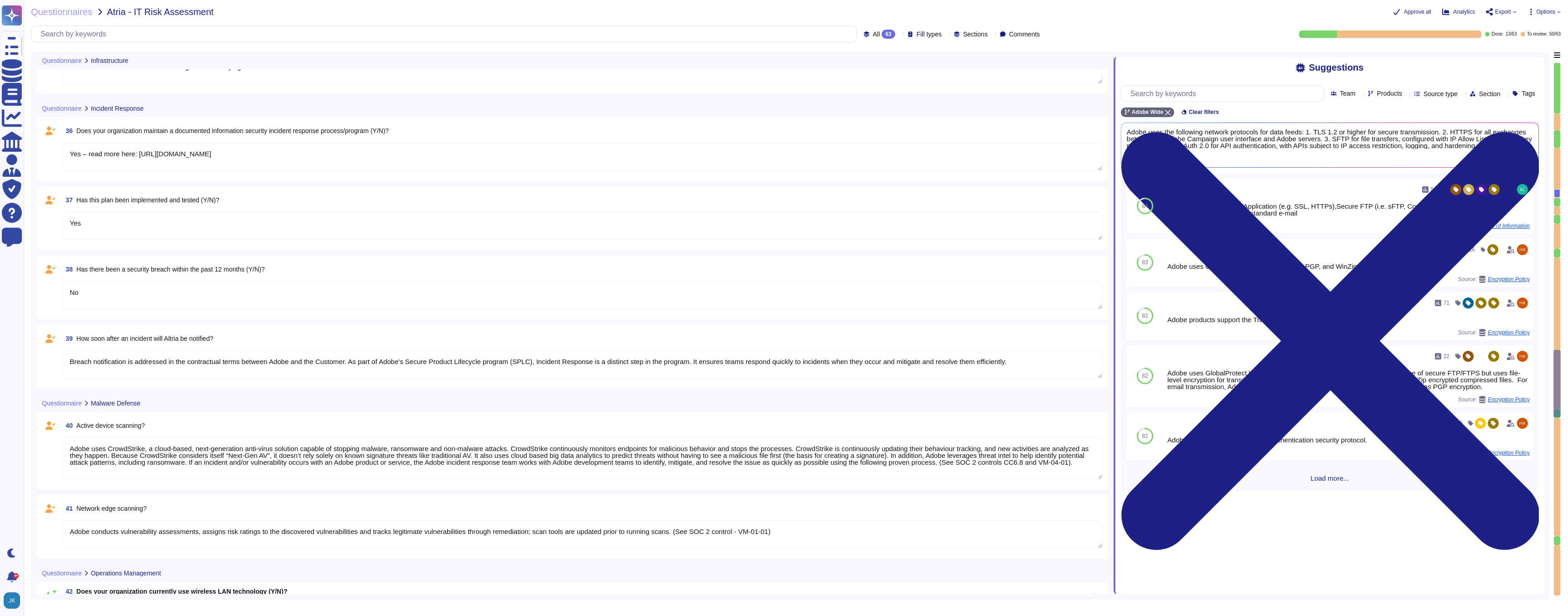
type textarea "N/A – please refer to our physical security controls referenced in our SOC 2 as…"
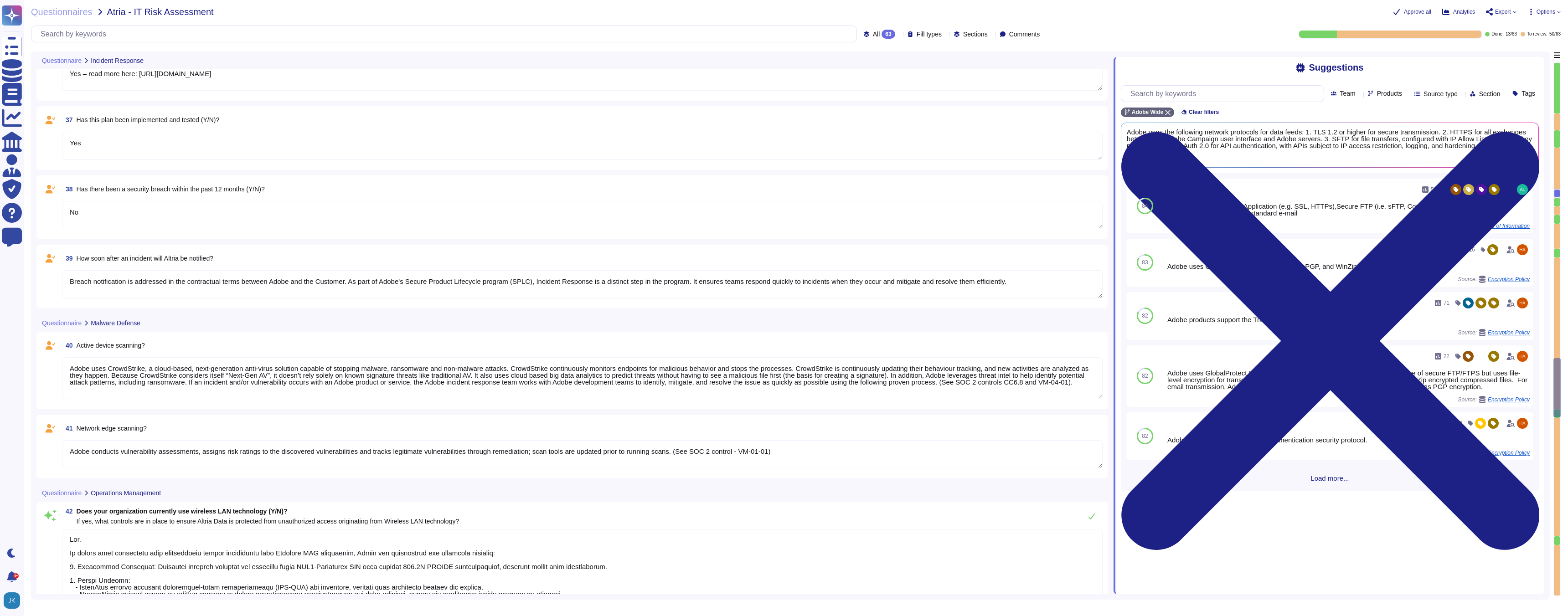
type textarea "N/A – please refer to our physical security controls referenced in our SOC 2 as…"
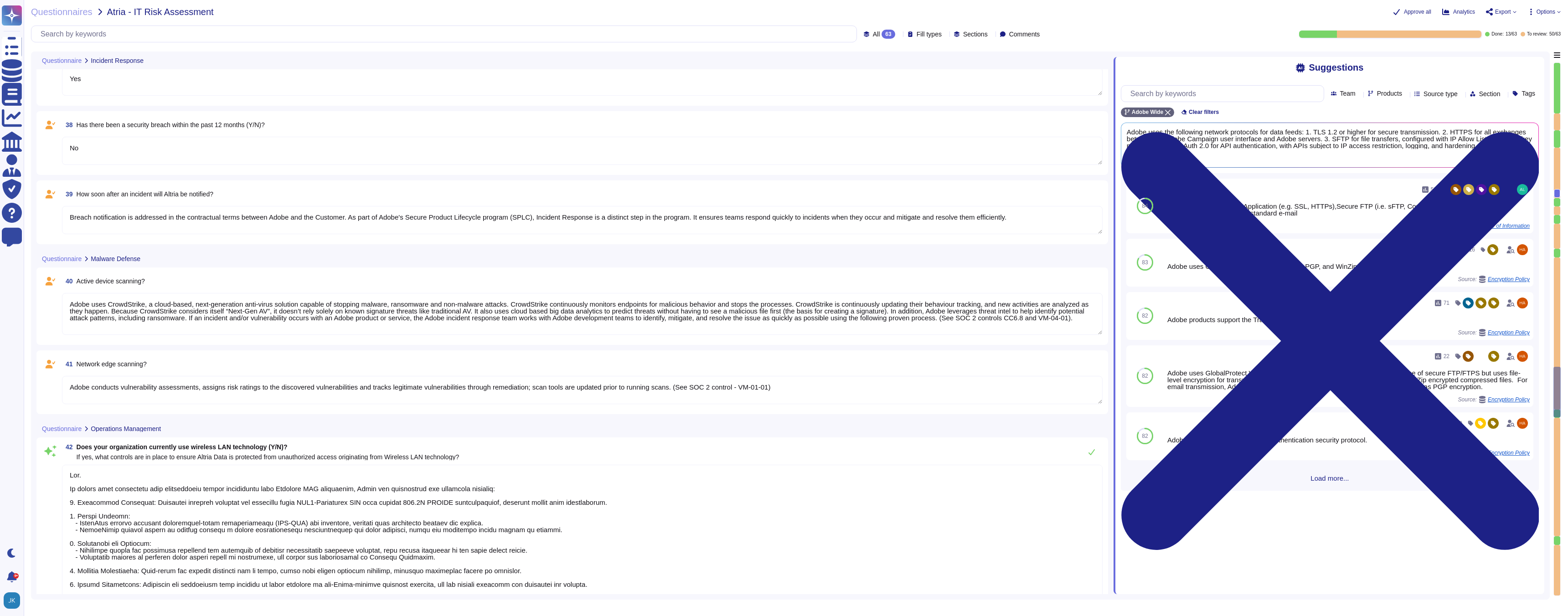
type textarea "N/A – please refer to our physical security controls referenced in our SOC 2 as…"
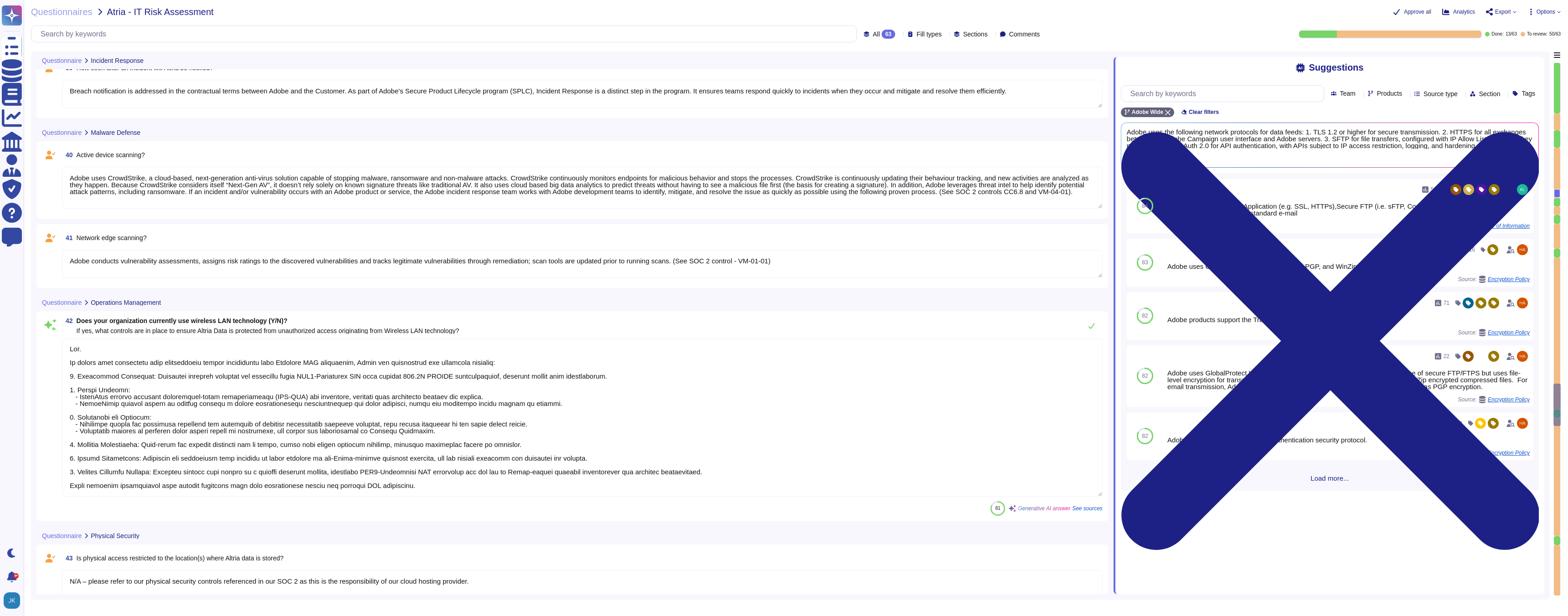
type textarea "Customer data in the Adobe Experience Platform is logically isolated across cus…"
type textarea "Yes"
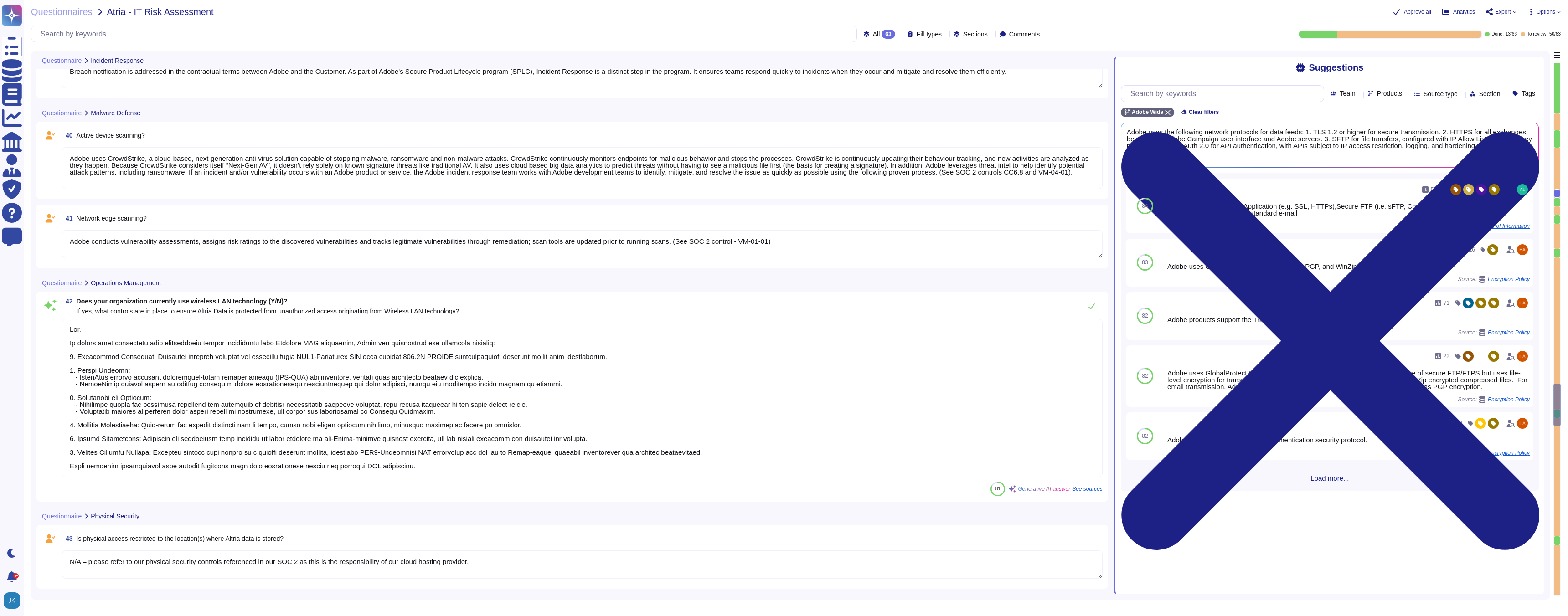
scroll to position [3309, 0]
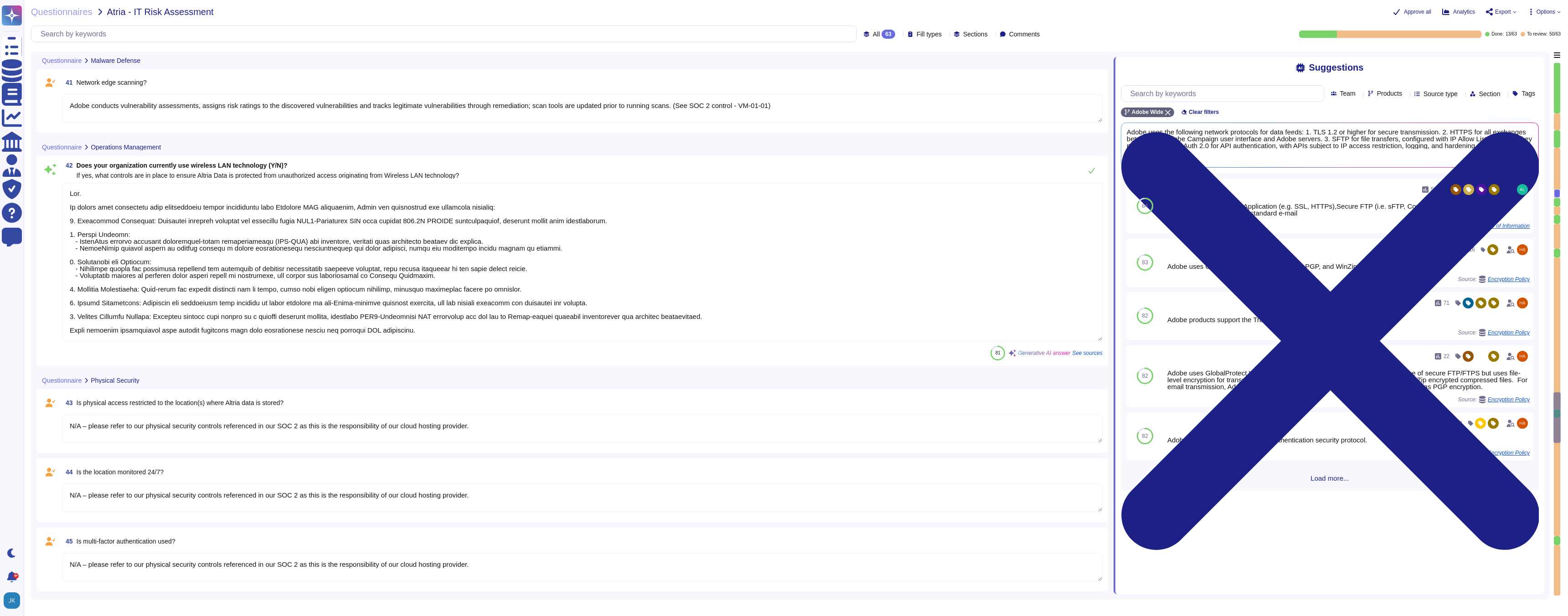
type textarea "Yes"
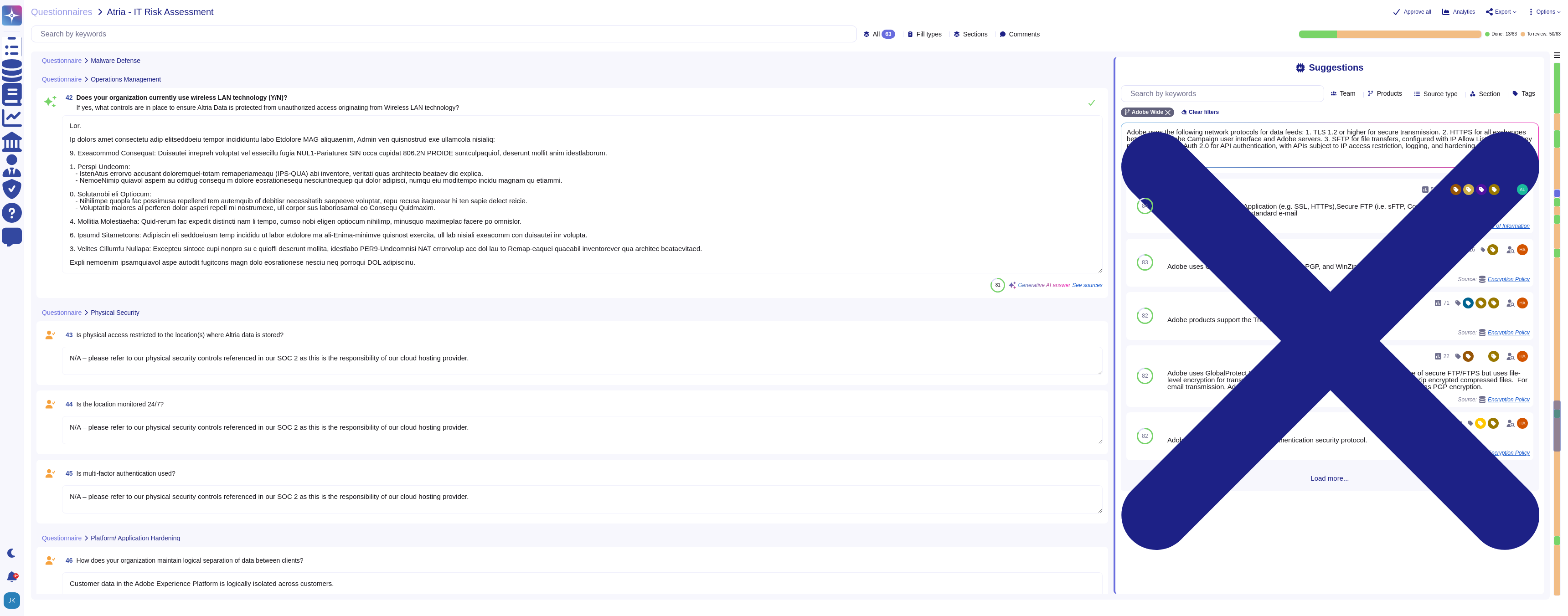
type textarea "Yes"
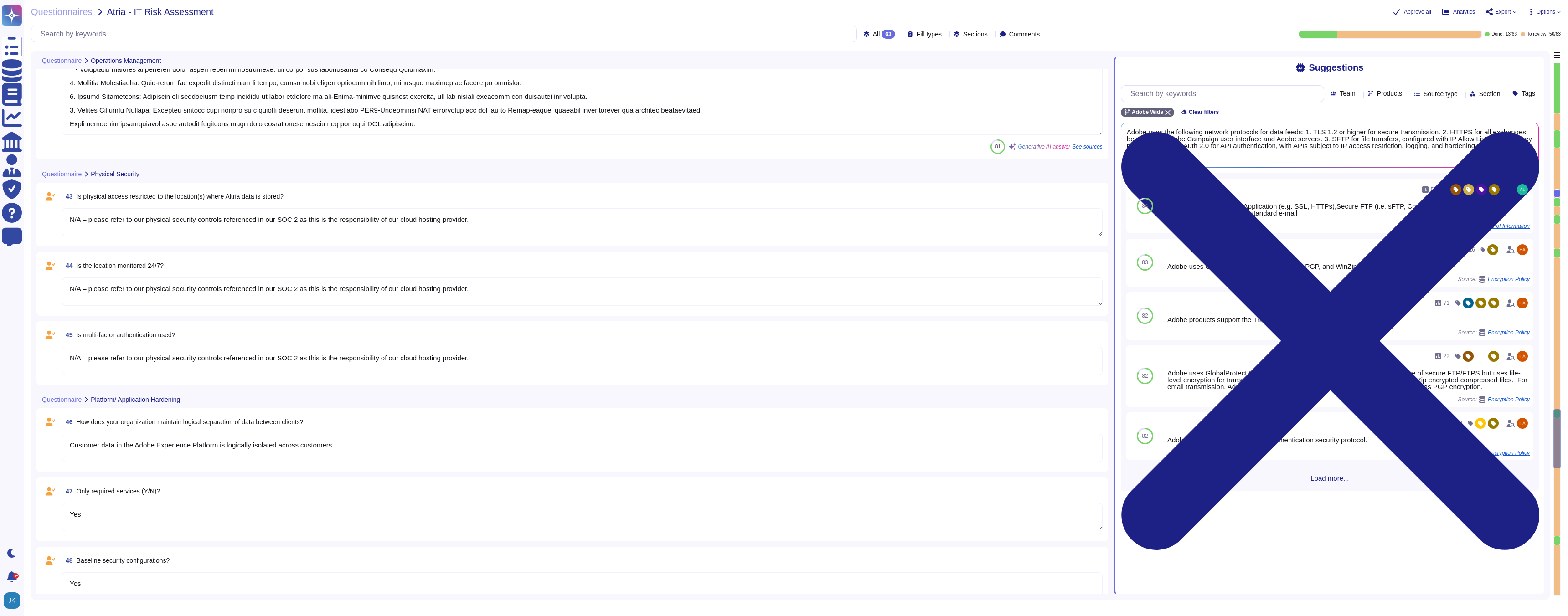
type textarea "Yes"
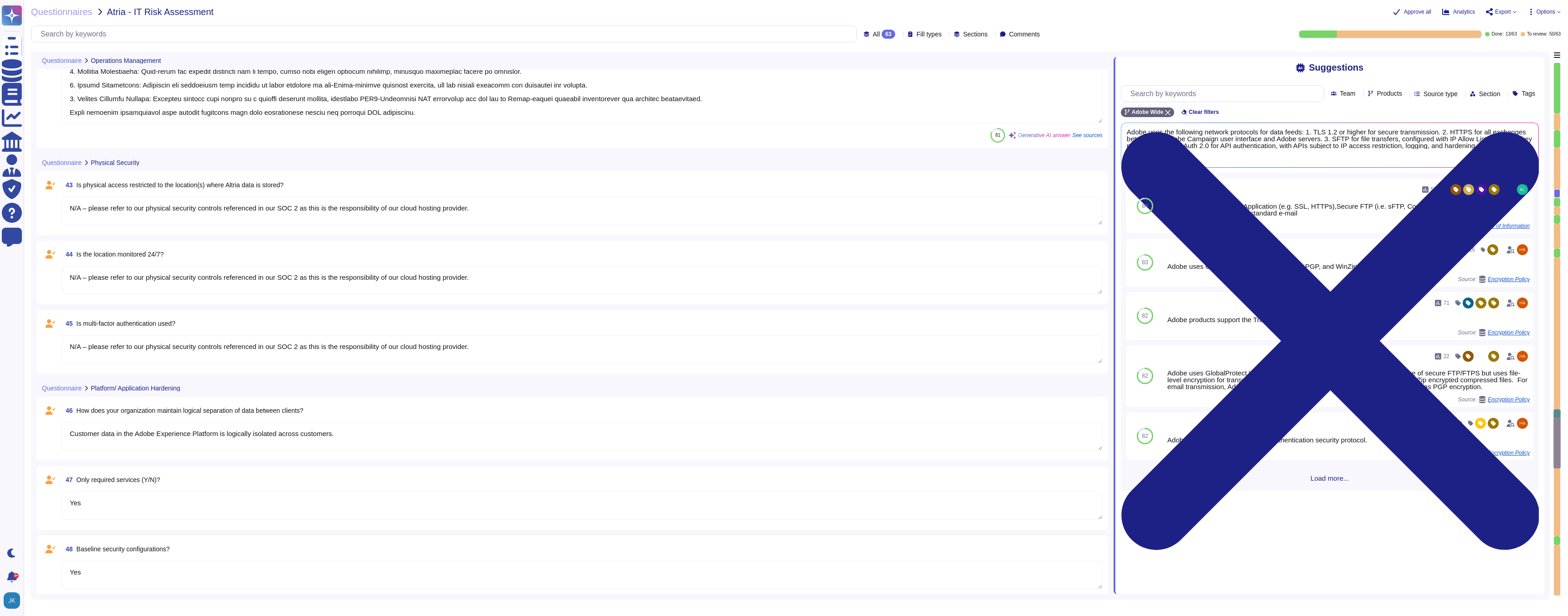
type textarea "Yes"
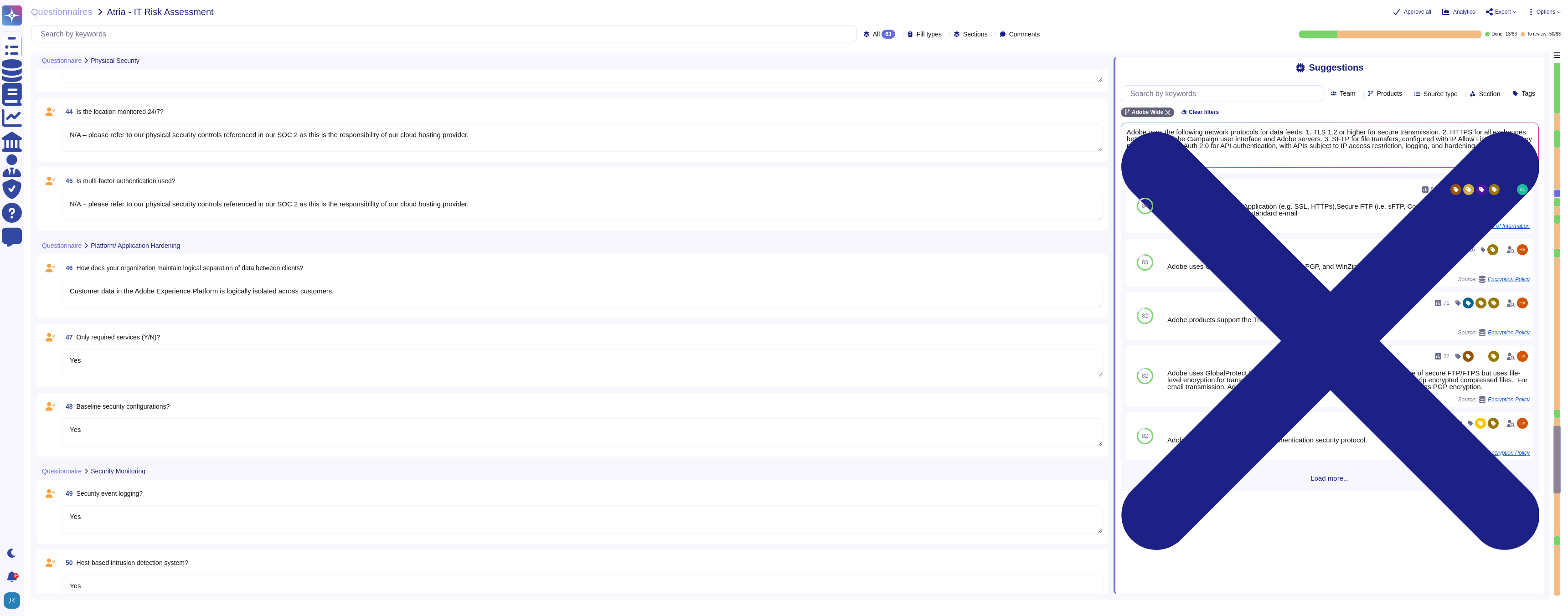
type textarea "Yes, the log retention schedule is as follows: Logs must be retained within the…"
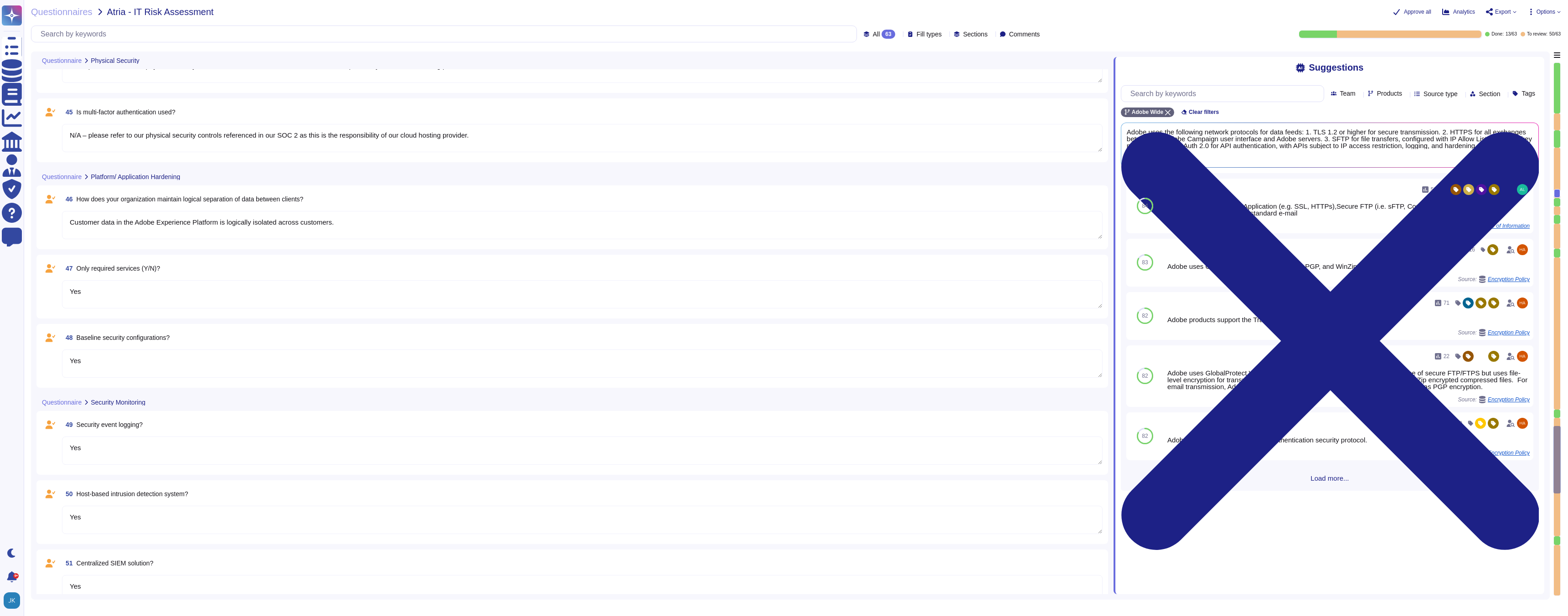
type textarea "Yes"
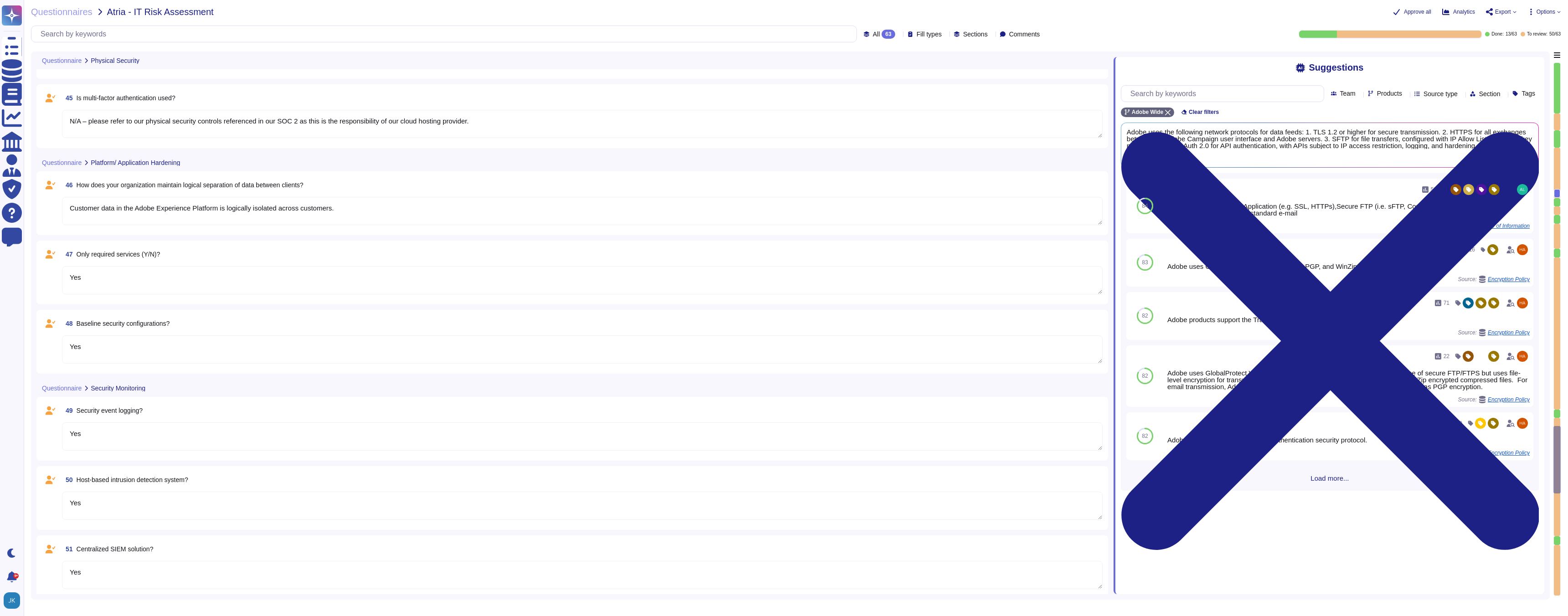
type textarea "No"
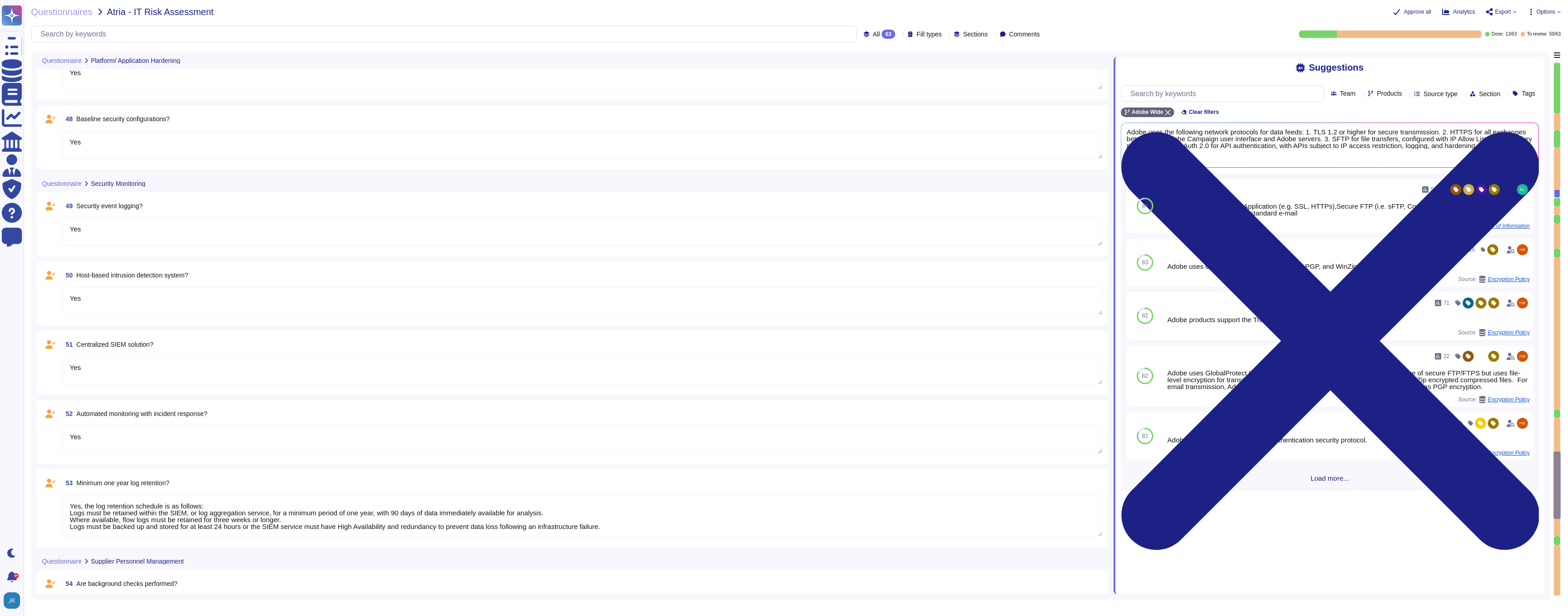
type textarea "Adobe has a follow the sun model for customer support in order to provide 24 x …"
type textarea "Yes, we may use sub-processors to help deliver products and services. The prima…"
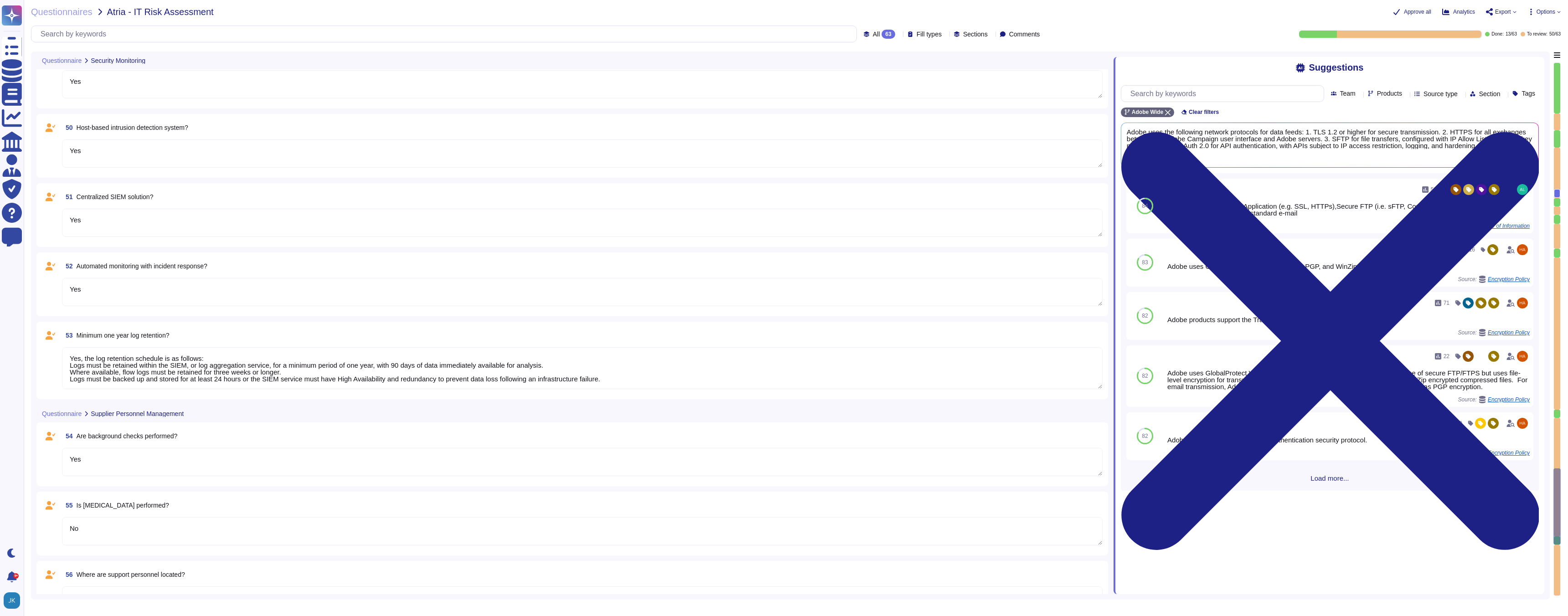
type textarea "Yes, this is part of Adobe's vendor on-boarding and is a combination of Procure…"
type textarea "Yes"
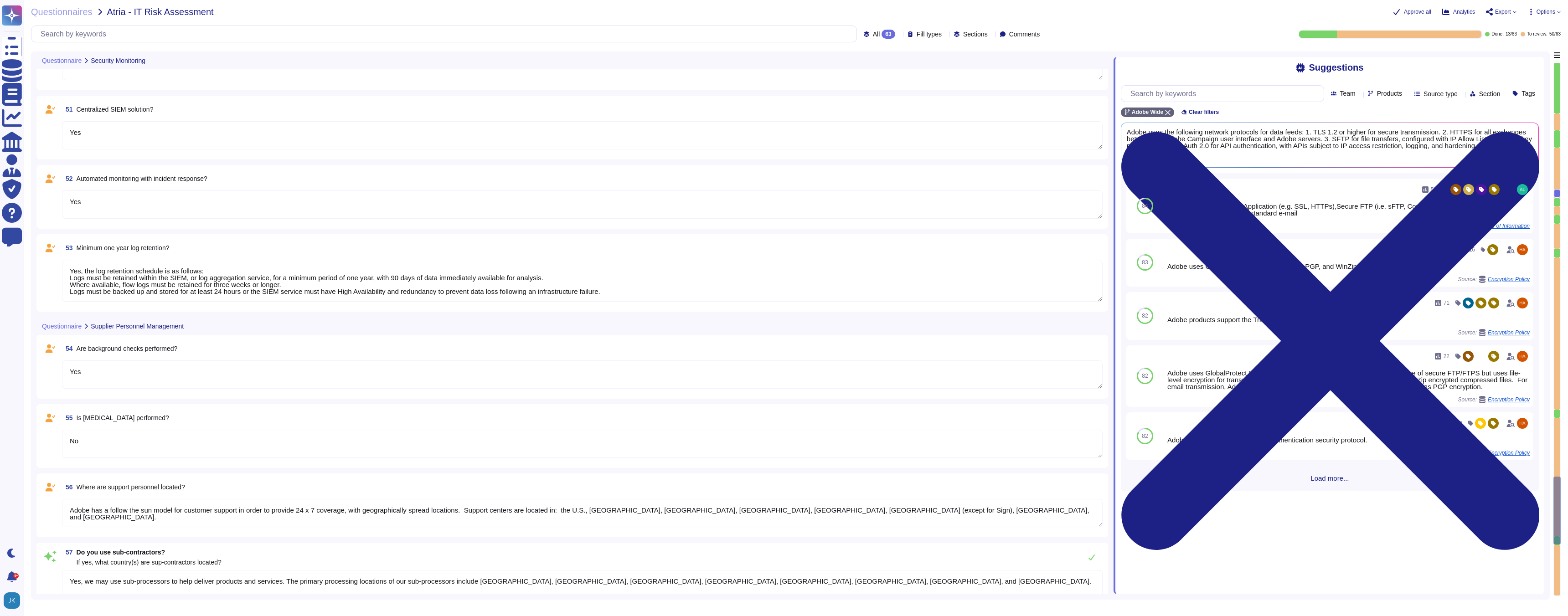
type textarea "Yes"
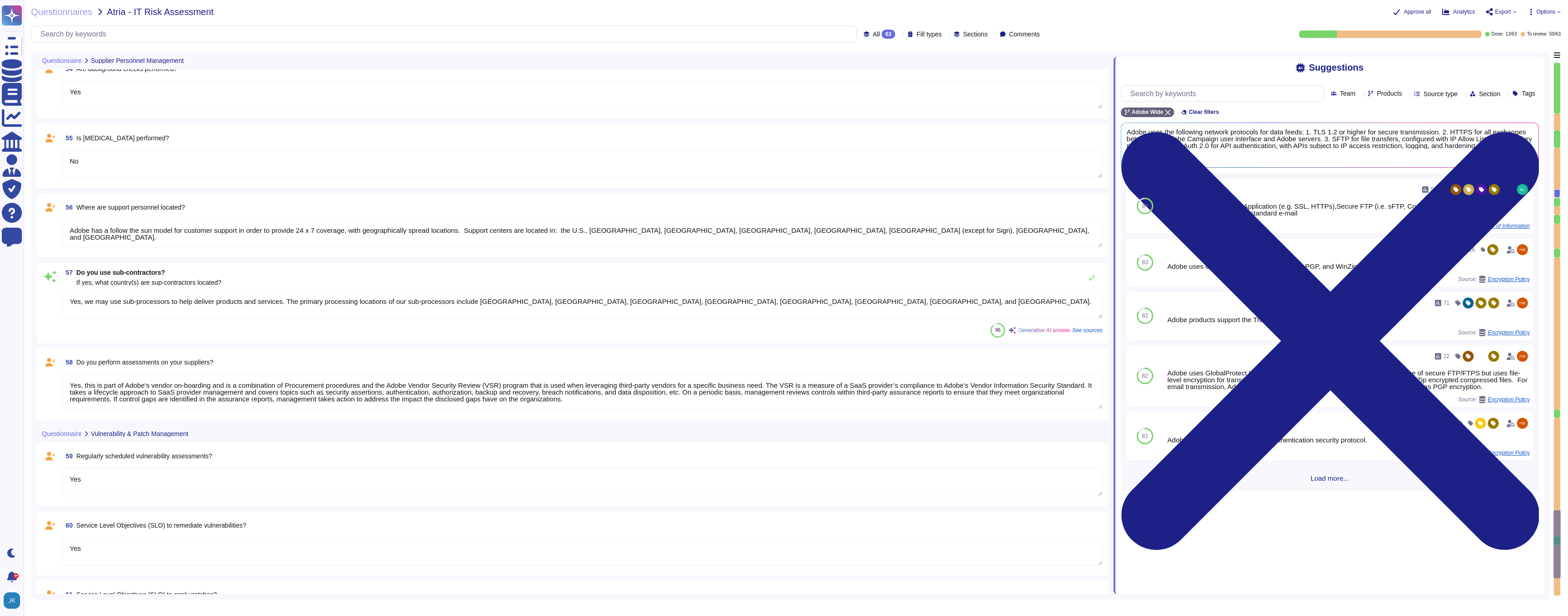
type textarea "Yes"
type textarea "Yes – published annually: [URL][DOMAIN_NAME]"
type textarea "Yes"
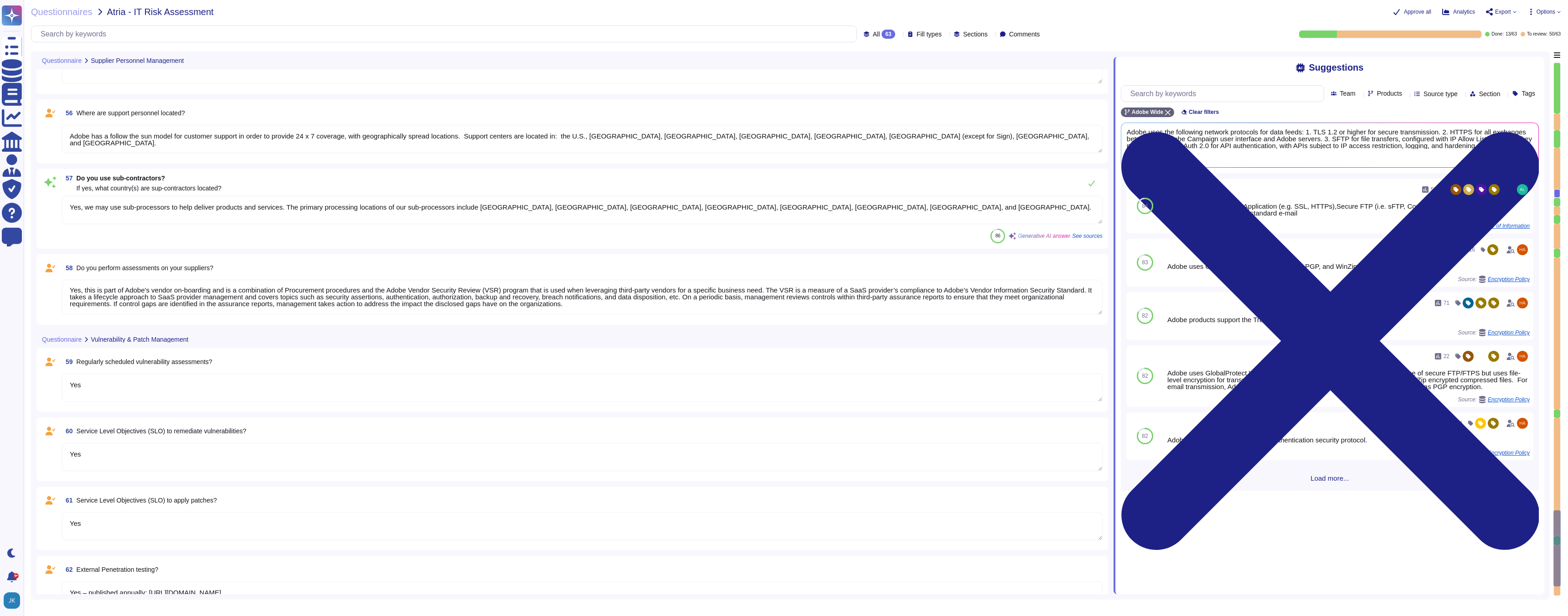
scroll to position [4699, 0]
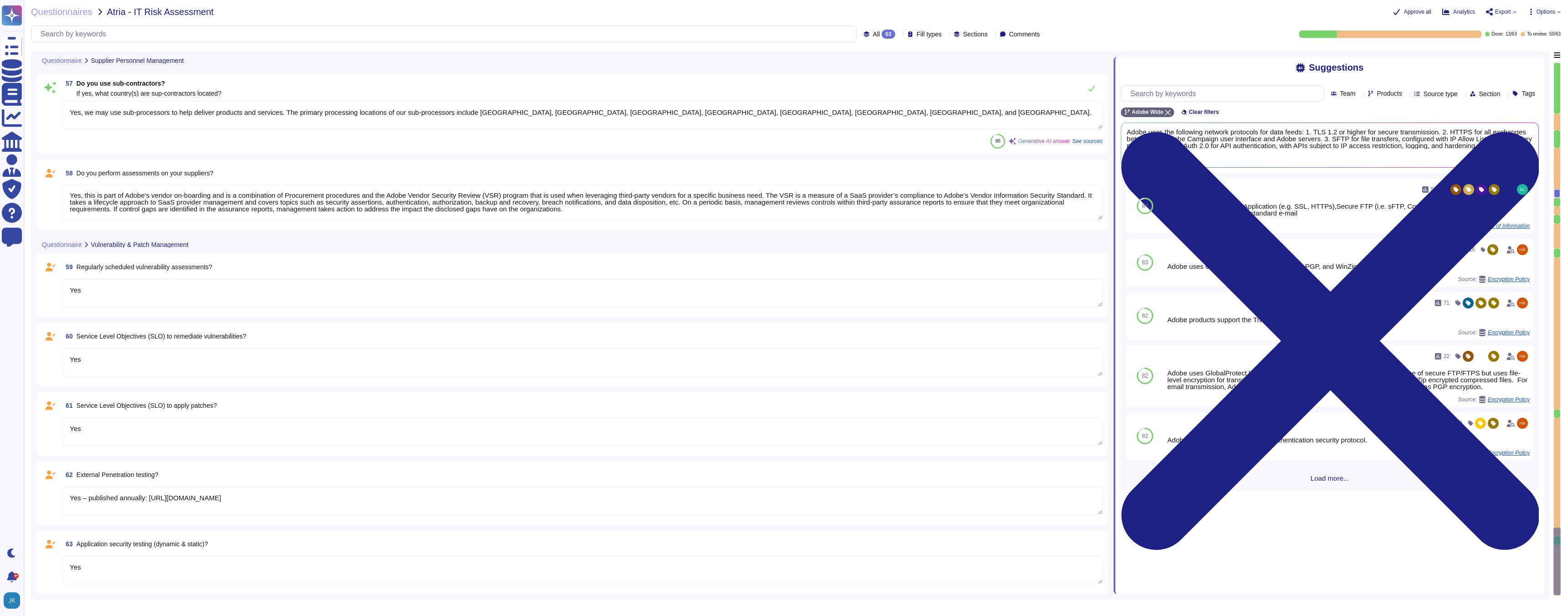
click at [1410, 12] on span "Approve all" at bounding box center [1417, 12] width 27 height 5
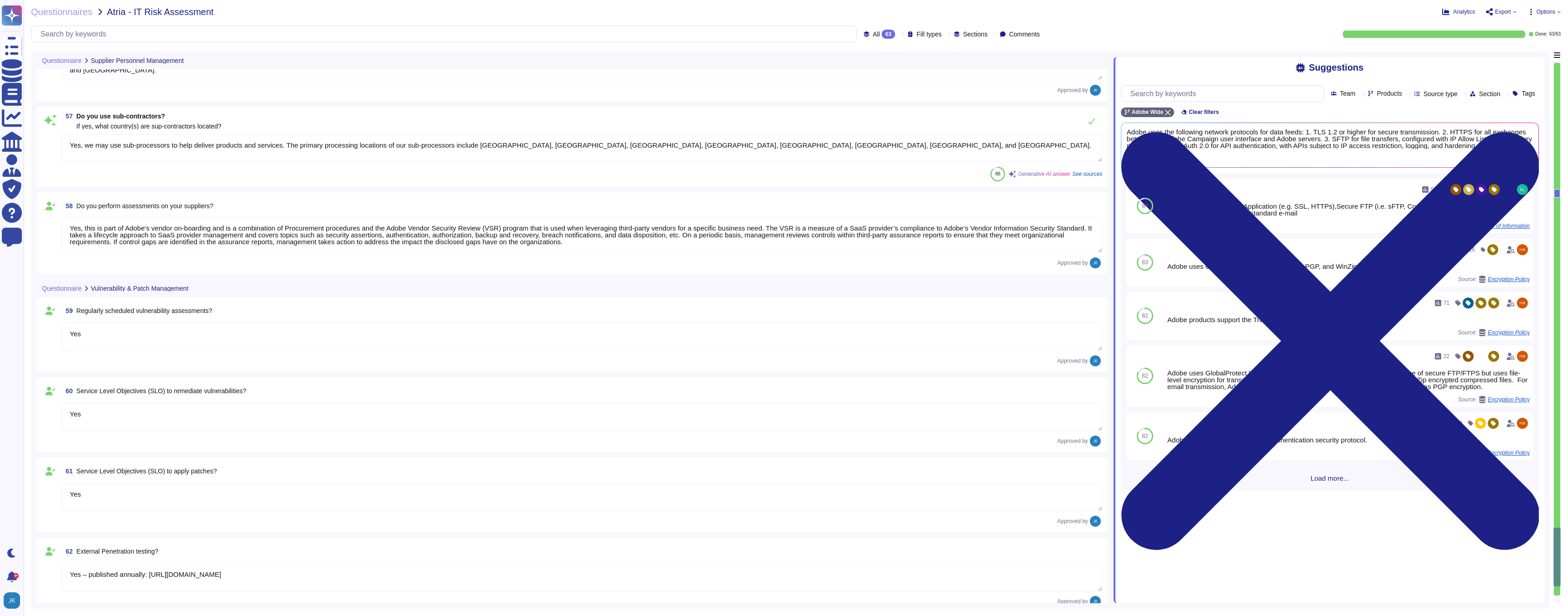
click at [1507, 10] on span "Export" at bounding box center [1503, 12] width 16 height 5
click at [1519, 55] on p "Download" at bounding box center [1535, 68] width 32 height 26
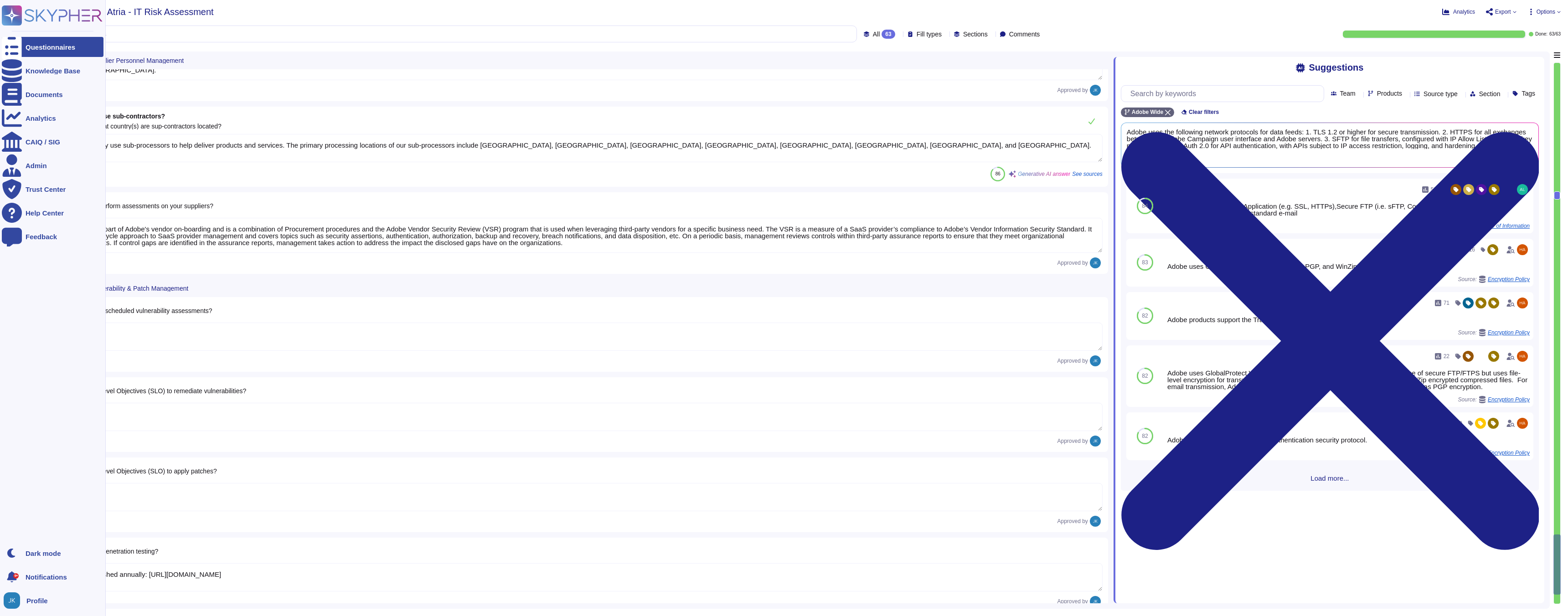
click at [42, 19] on icon at bounding box center [52, 15] width 100 height 20
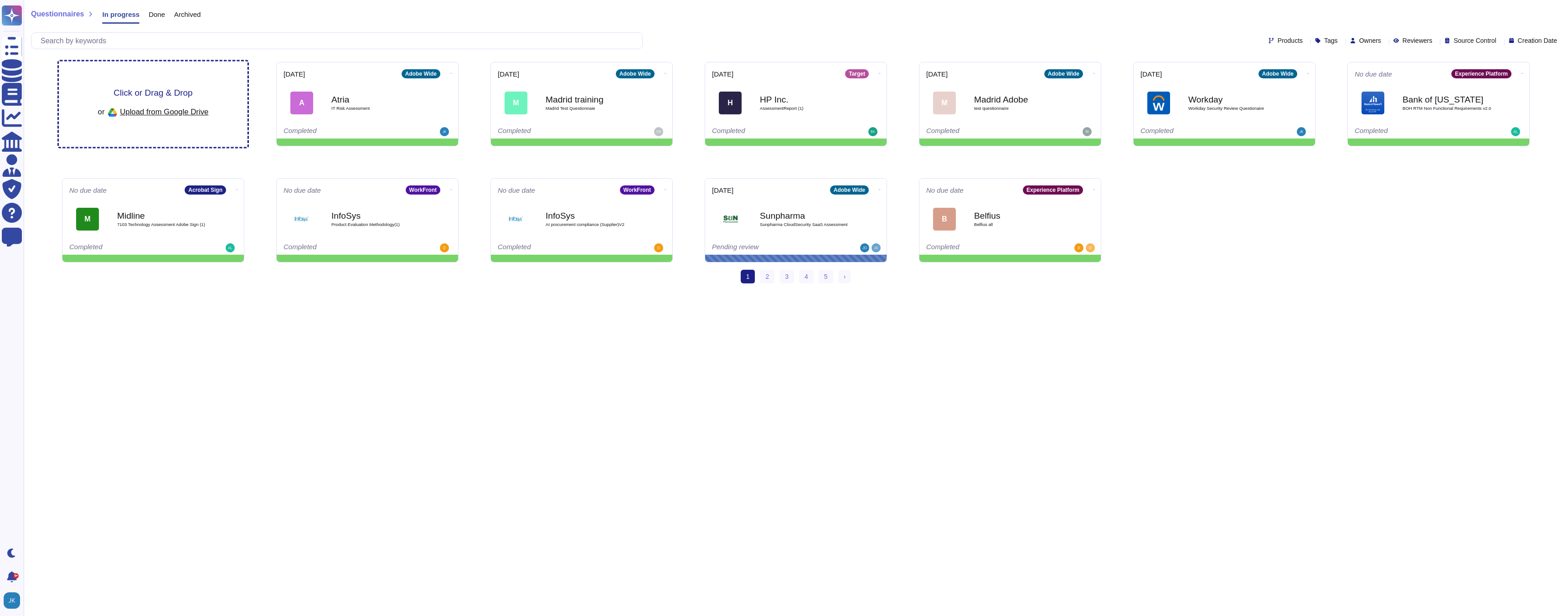
click at [148, 96] on span "Click or Drag & Drop" at bounding box center [153, 93] width 79 height 9
click at [159, 116] on div "Upload questionnaire(s)" at bounding box center [153, 104] width 97 height 42
click at [564, 291] on html "Questionnaires Knowledge Base Documents Analytics CAIQ / SIG Admin Trust Center…" at bounding box center [784, 145] width 1568 height 291
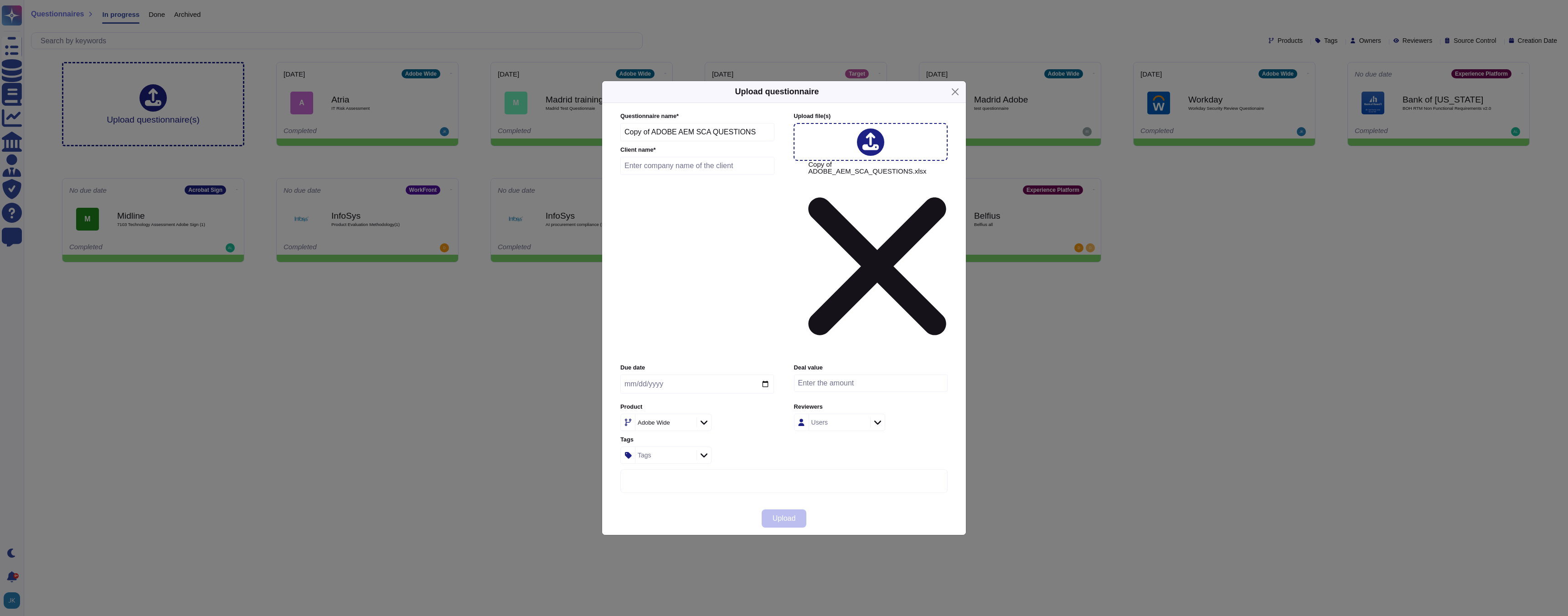
click at [723, 175] on input "text" at bounding box center [697, 166] width 154 height 18
click at [687, 175] on input "text" at bounding box center [697, 166] width 154 height 18
type input "CNBC"
click at [763, 375] on input "date" at bounding box center [697, 384] width 153 height 19
type input "[DATE]"
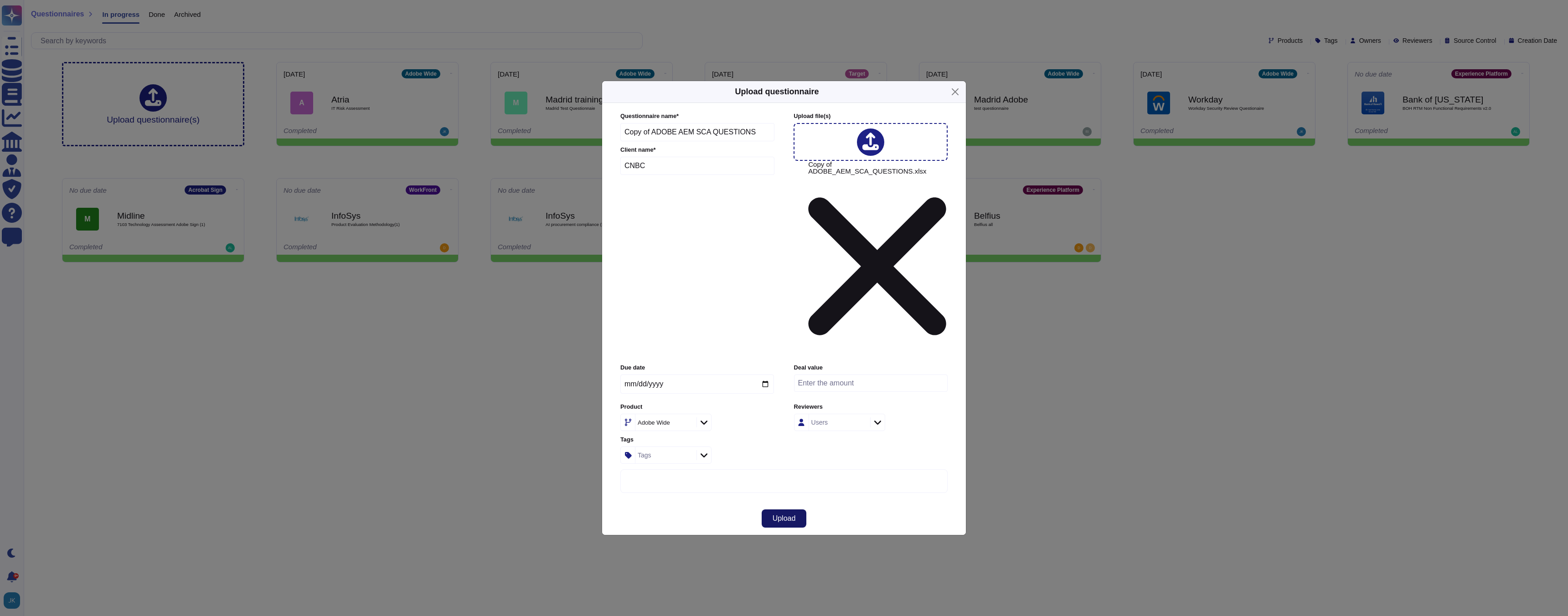
click at [783, 515] on span "Upload" at bounding box center [784, 519] width 23 height 7
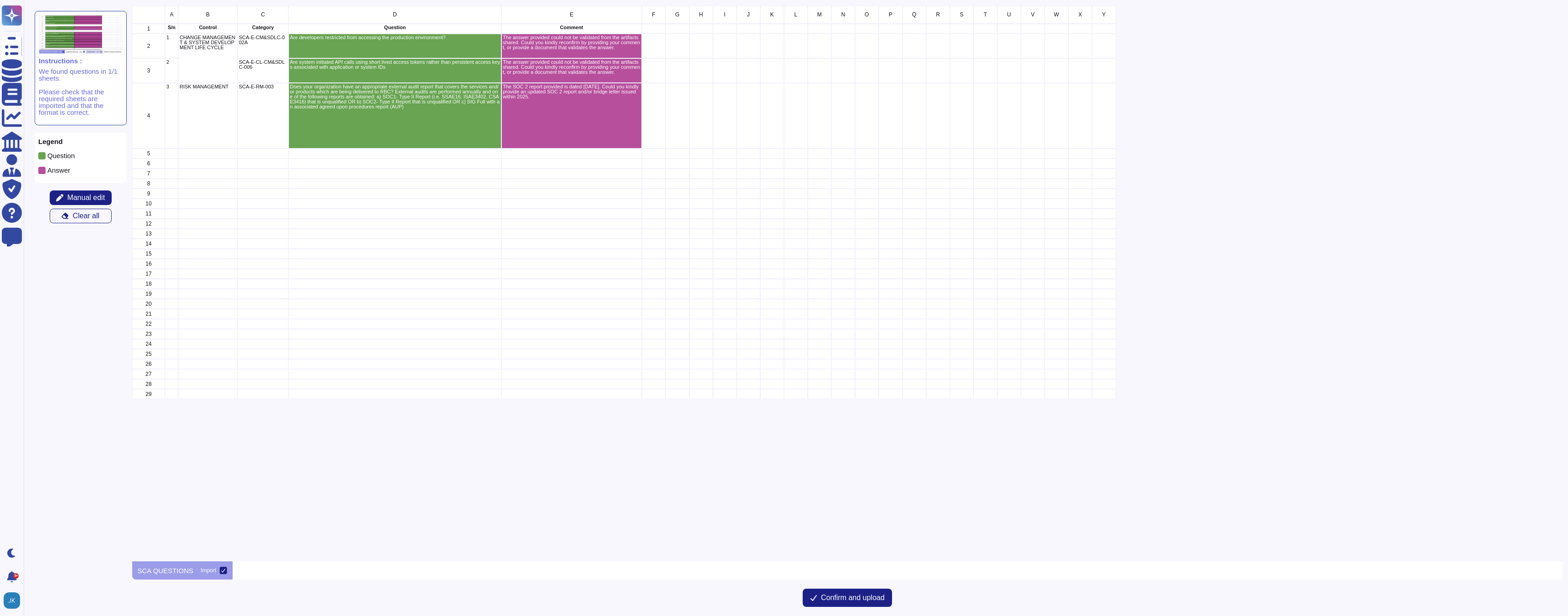
scroll to position [556, 1431]
click at [824, 600] on span "Confirm and upload" at bounding box center [853, 598] width 64 height 7
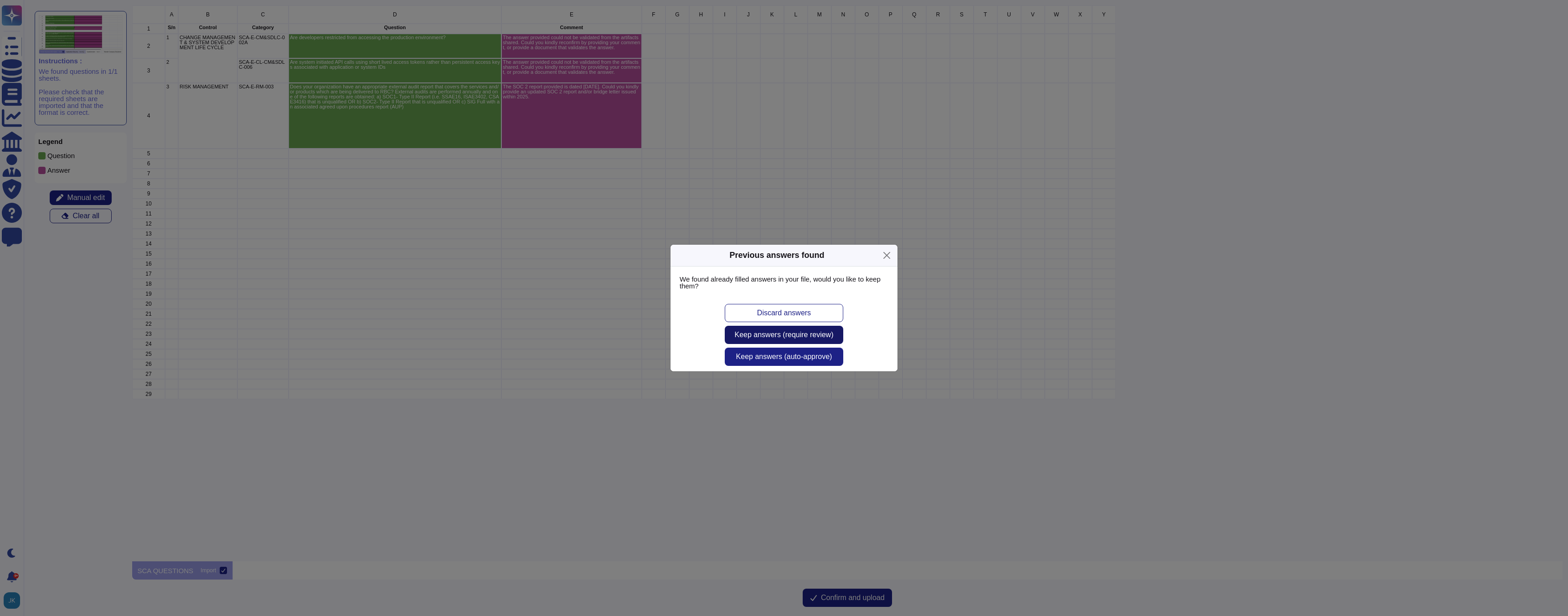
click at [749, 335] on span "Keep answers (require review)" at bounding box center [784, 335] width 99 height 7
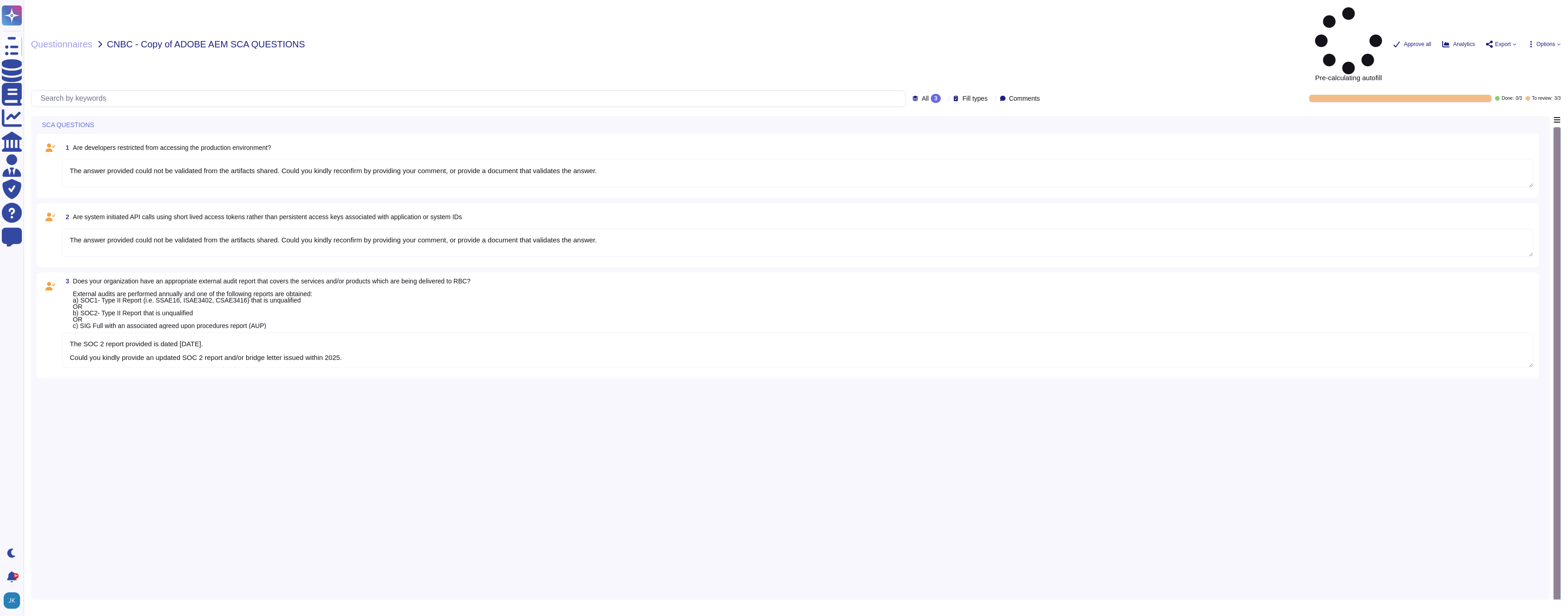
type textarea "The answer provided could not be validated from the artifacts shared. Could you…"
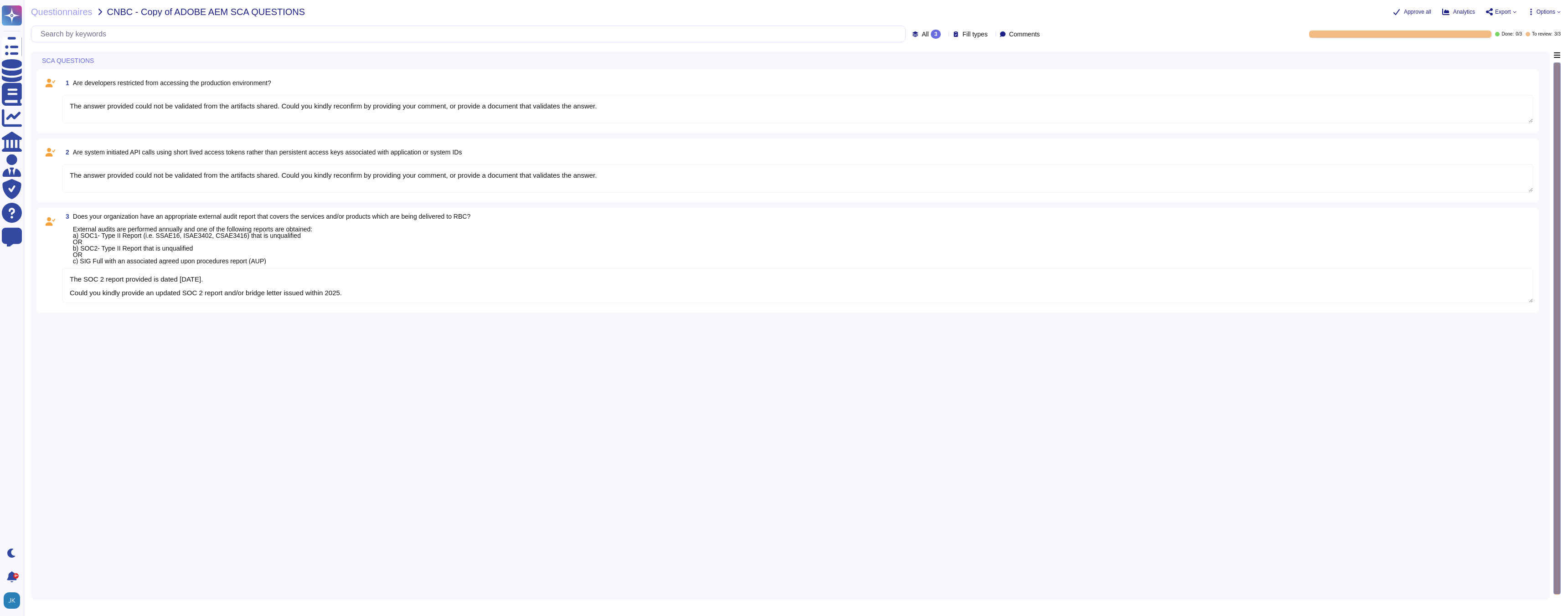
click at [406, 153] on span "Are system initiated API calls using short lived access tokens rather than pers…" at bounding box center [268, 152] width 390 height 7
type textarea "The SOC 2 report provided is dated [DATE]. Could you kindly provide an updated …"
click at [406, 153] on span "Are system initiated API calls using short lived access tokens rather than pers…" at bounding box center [268, 152] width 390 height 7
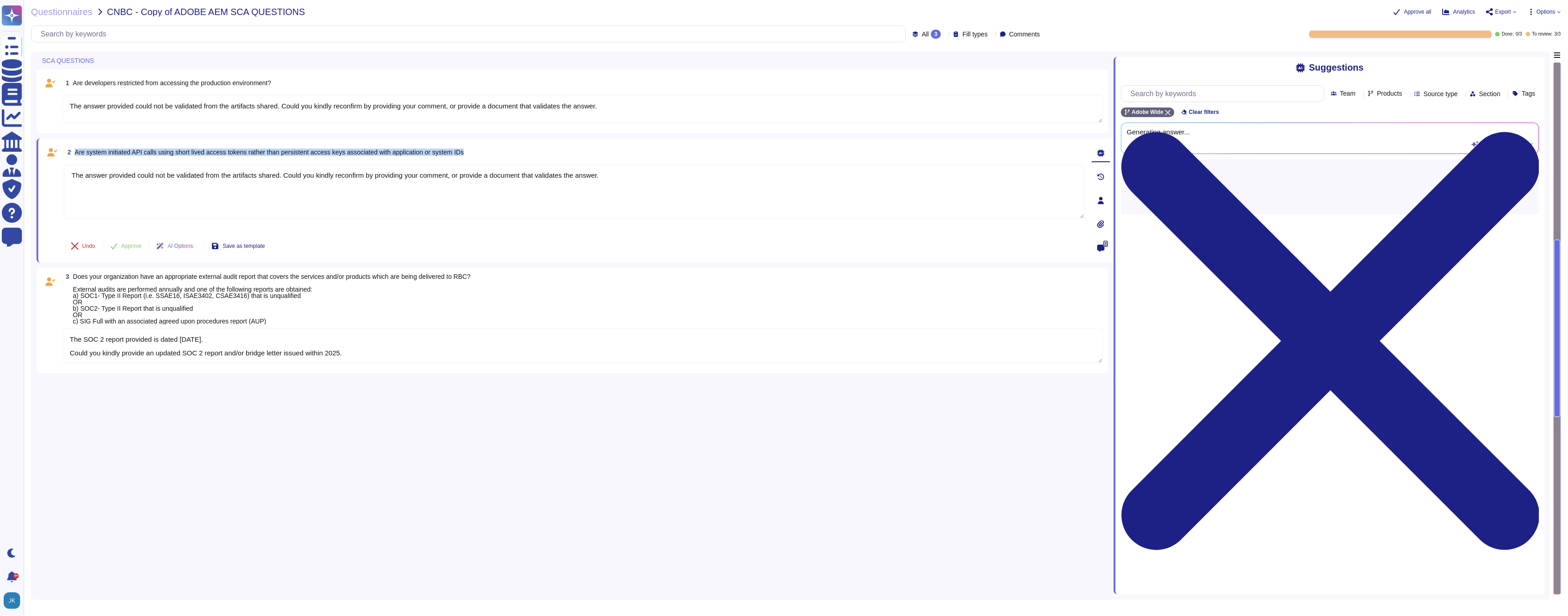
click at [406, 153] on span "Are system initiated API calls using short lived access tokens rather than pers…" at bounding box center [270, 152] width 390 height 7
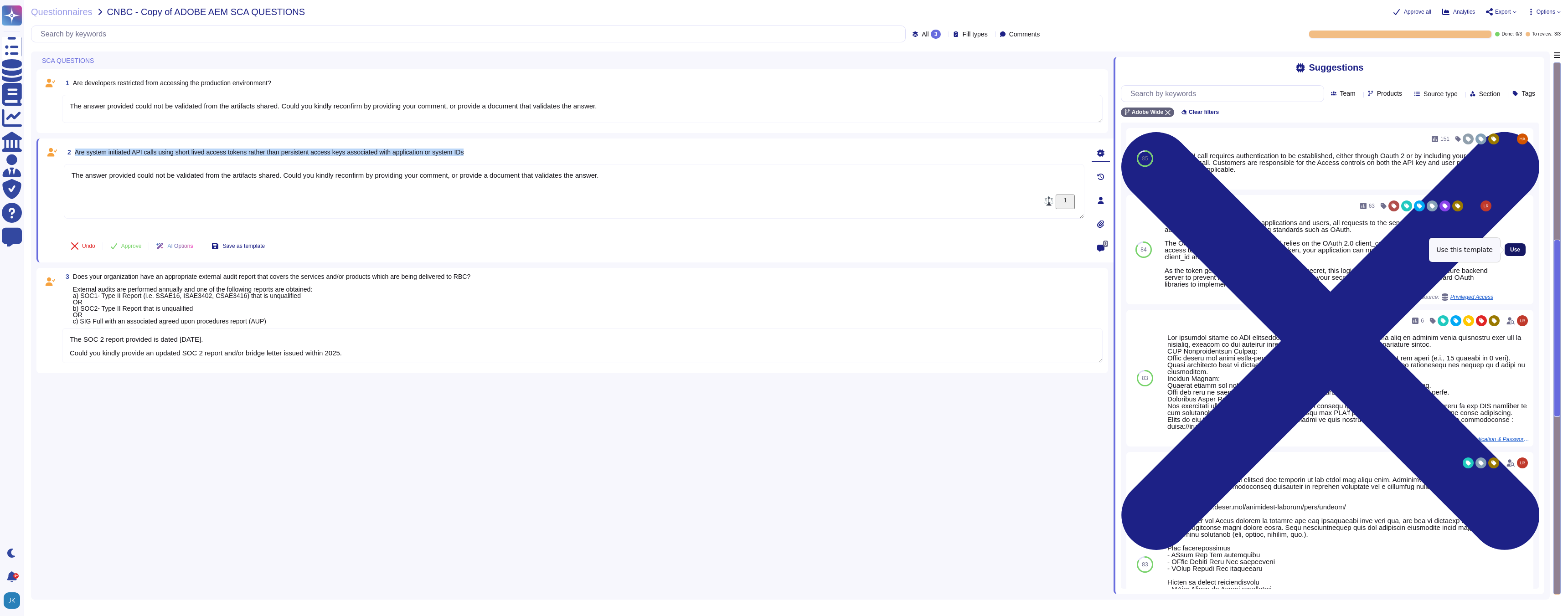
click at [1511, 247] on span "Use" at bounding box center [1515, 250] width 10 height 5
type textarea "The answer provided could not be validated from the artifacts shared. Could you…"
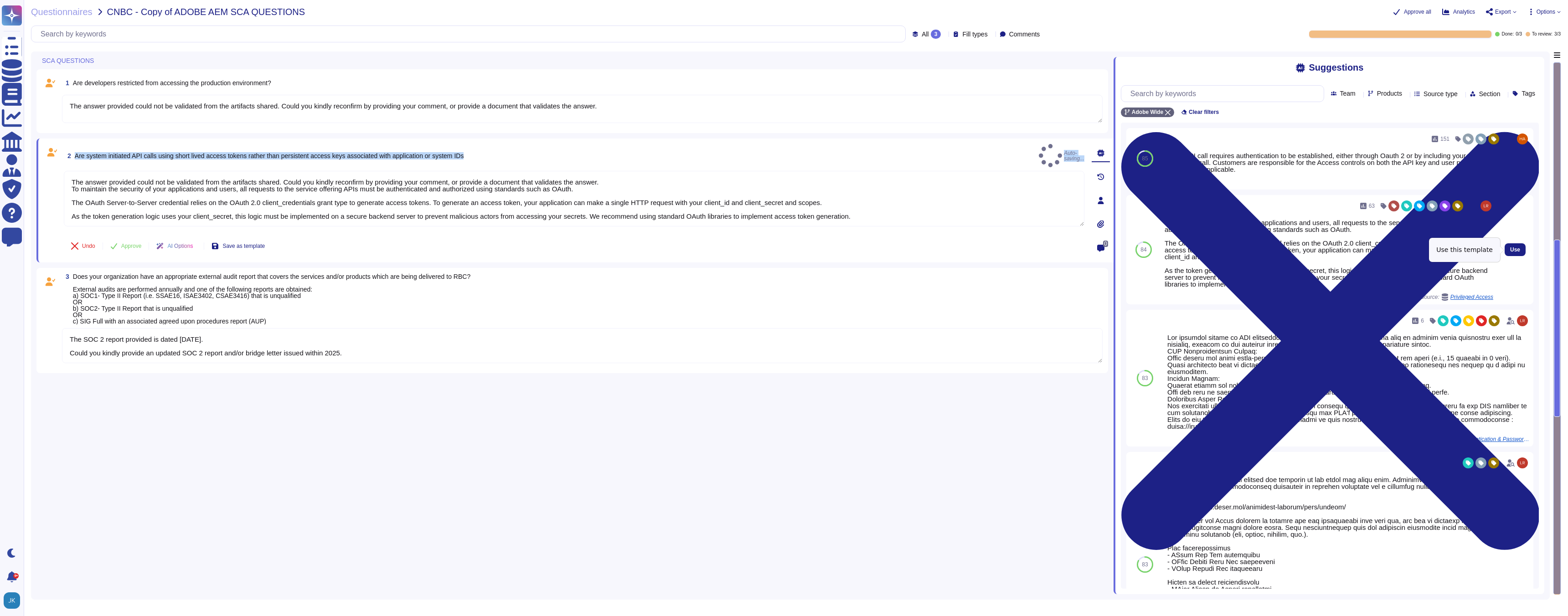
type textarea "The SOC 2 report provided is dated [DATE]. Could you kindly provide an updated …"
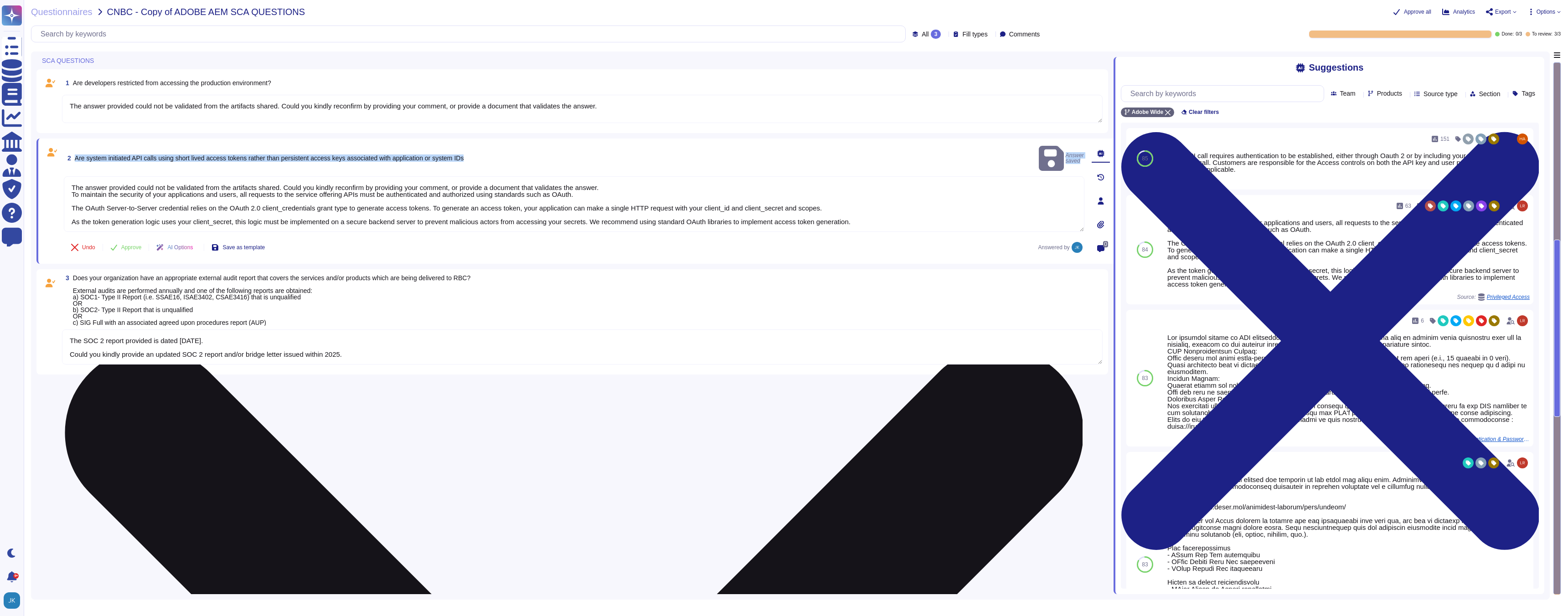
click at [525, 177] on textarea "The answer provided could not be validated from the artifacts shared. Could you…" at bounding box center [574, 204] width 1021 height 55
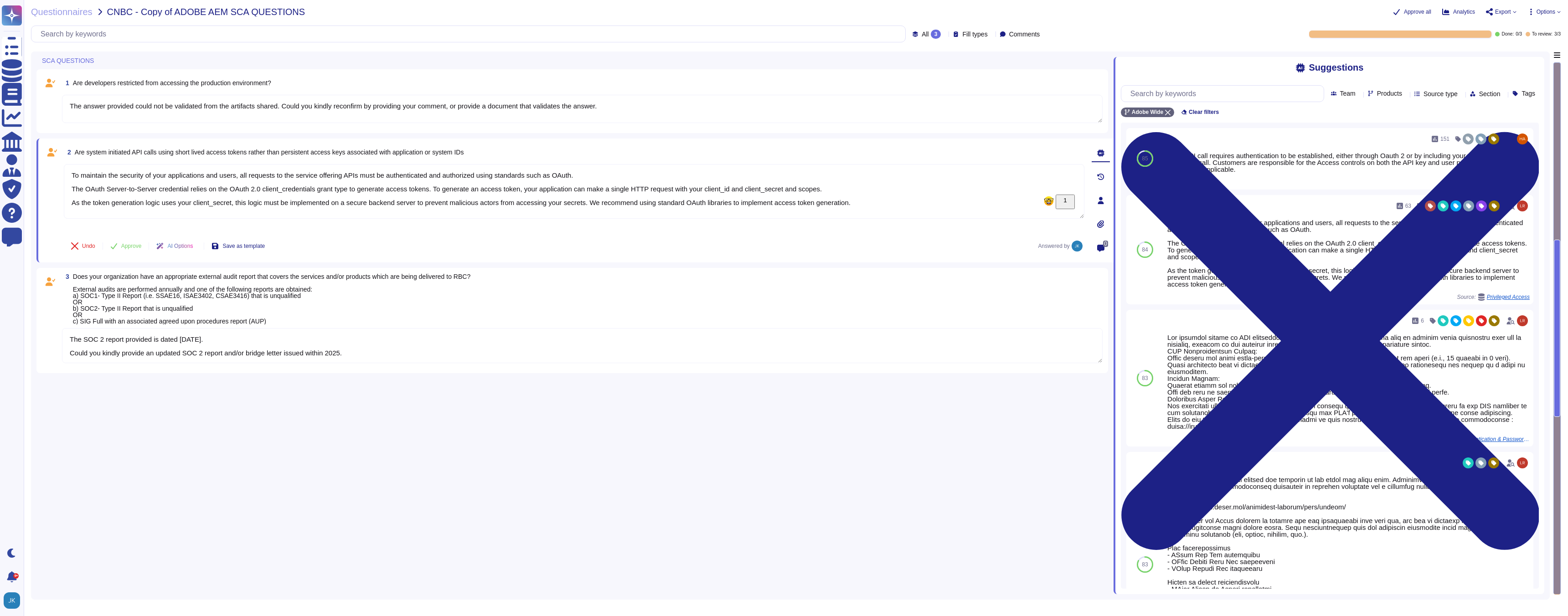
type textarea "To maintain the security of your applications and users, all requests to the se…"
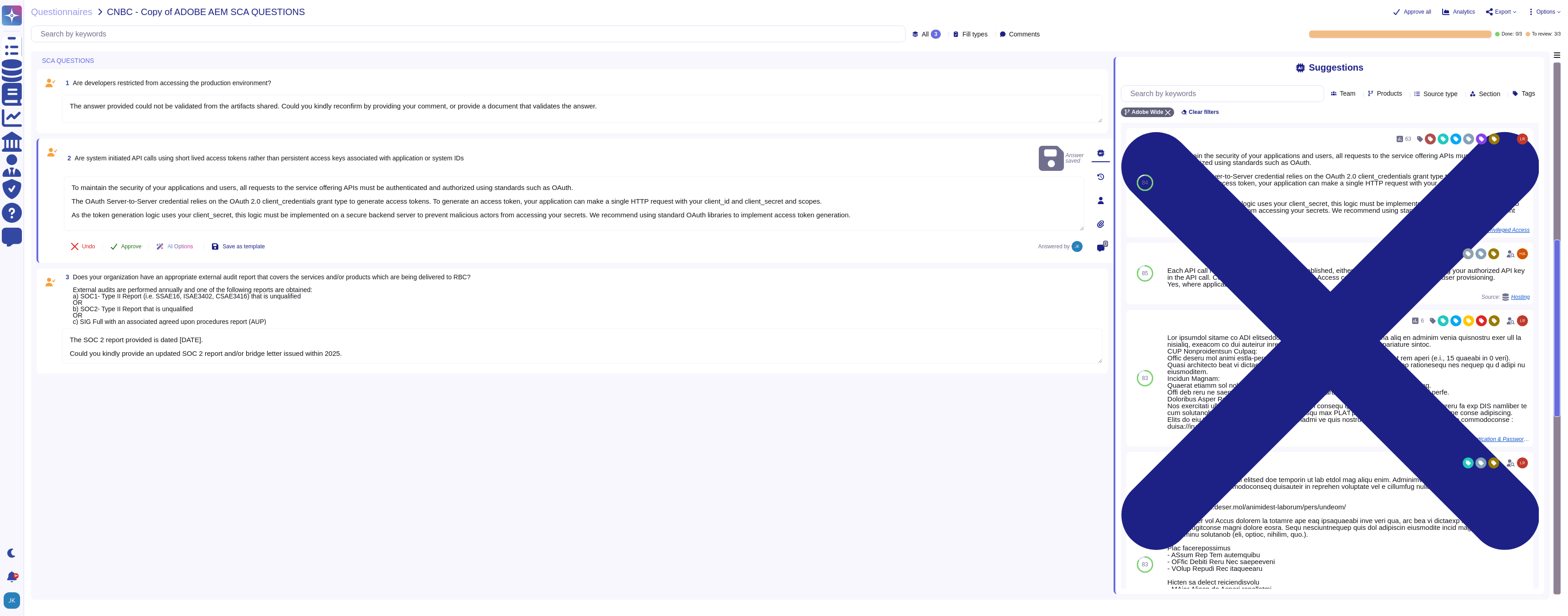
click at [131, 247] on span "Approve" at bounding box center [131, 247] width 21 height 5
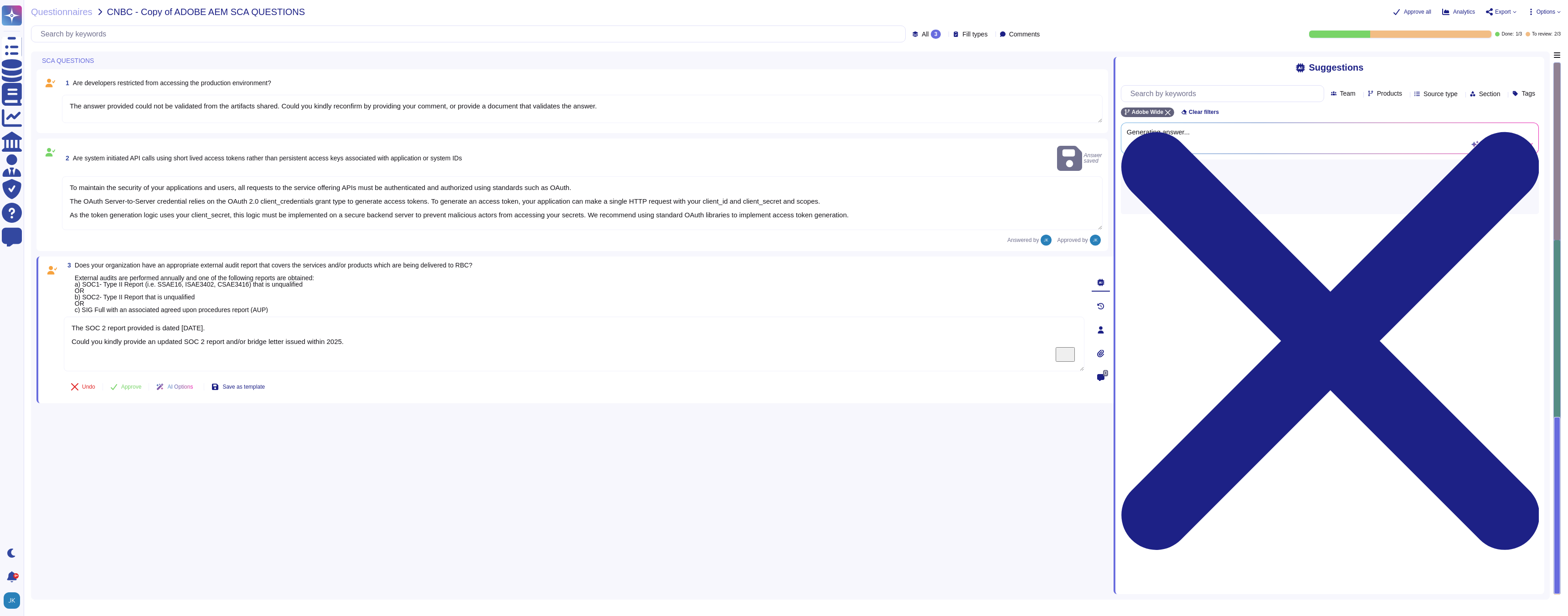
click at [244, 498] on div "1 Are developers restricted from accessing the production environment? The answ…" at bounding box center [575, 323] width 1077 height 543
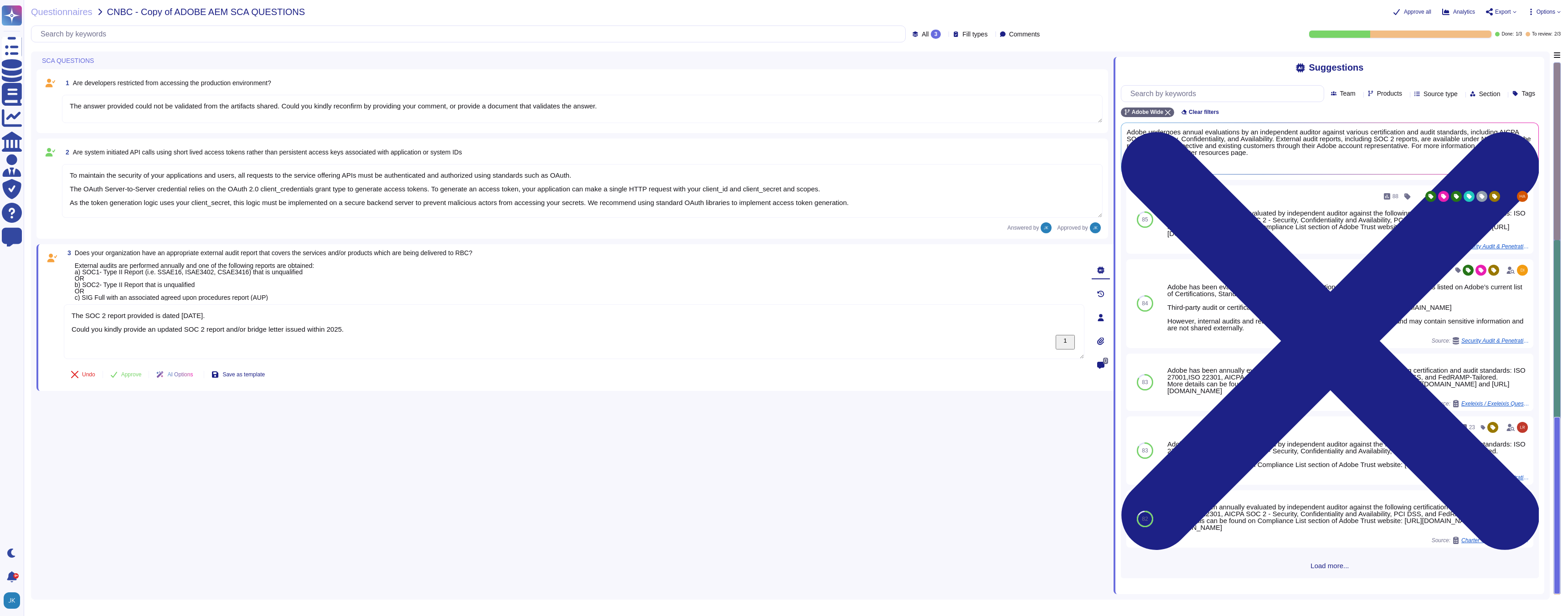
click at [281, 254] on span "Does your organization have an appropriate external audit report that covers th…" at bounding box center [273, 275] width 397 height 52
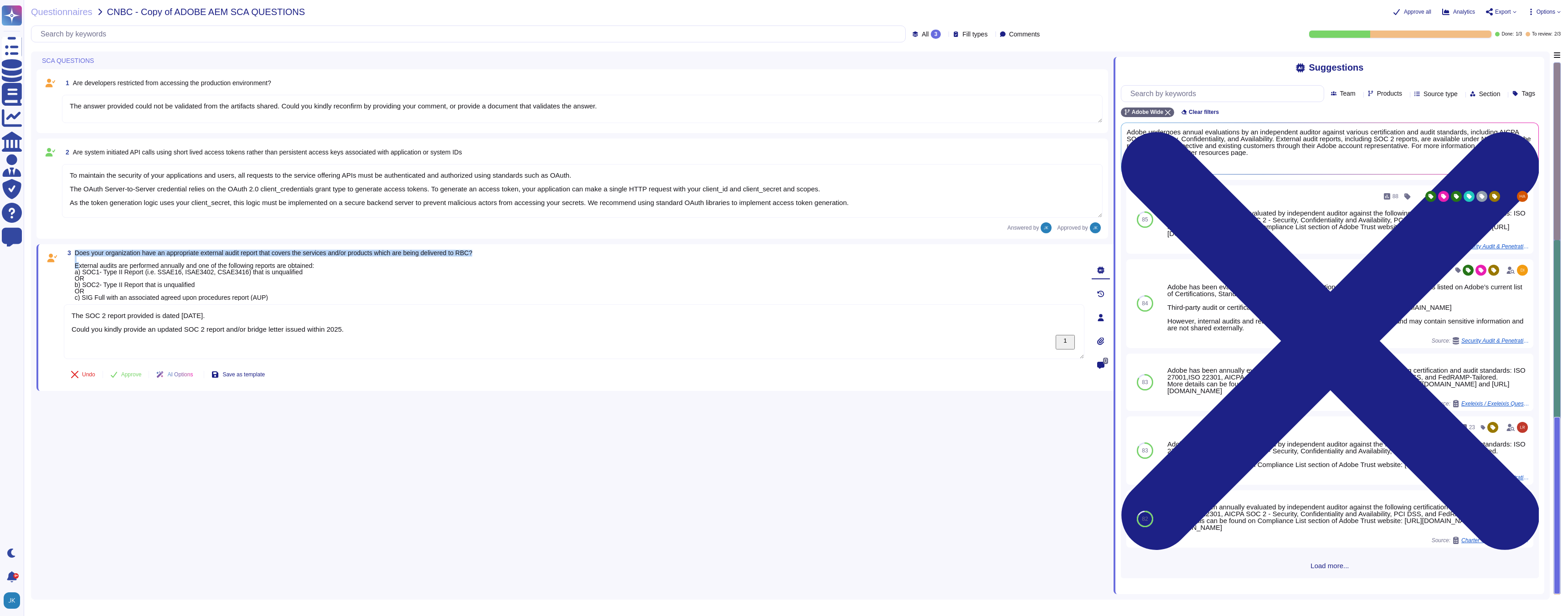
click at [281, 254] on span "Does your organization have an appropriate external audit report that covers th…" at bounding box center [273, 275] width 397 height 52
click at [306, 253] on span "Does your organization have an appropriate external audit report that covers th…" at bounding box center [273, 275] width 397 height 52
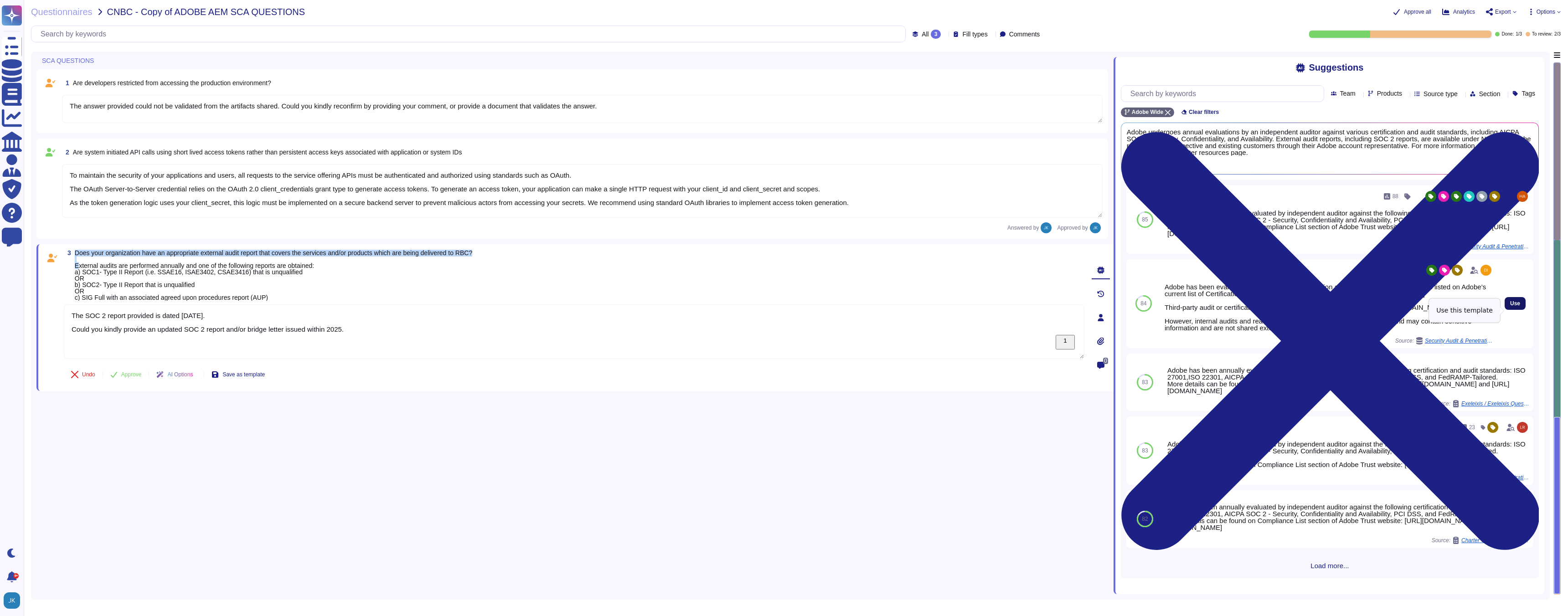
click at [1520, 306] on span "Use" at bounding box center [1515, 303] width 10 height 5
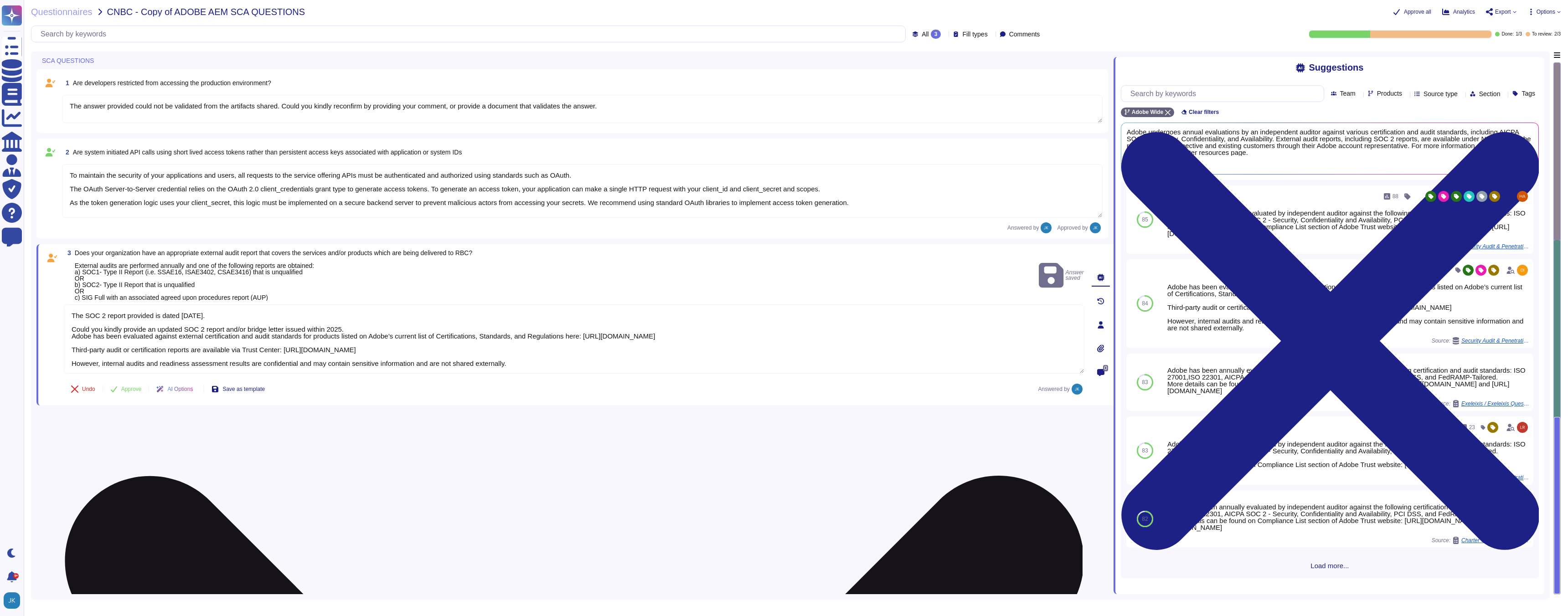
click at [242, 315] on textarea "The SOC 2 report provided is dated [DATE]. Could you kindly provide an updated …" at bounding box center [574, 339] width 1021 height 69
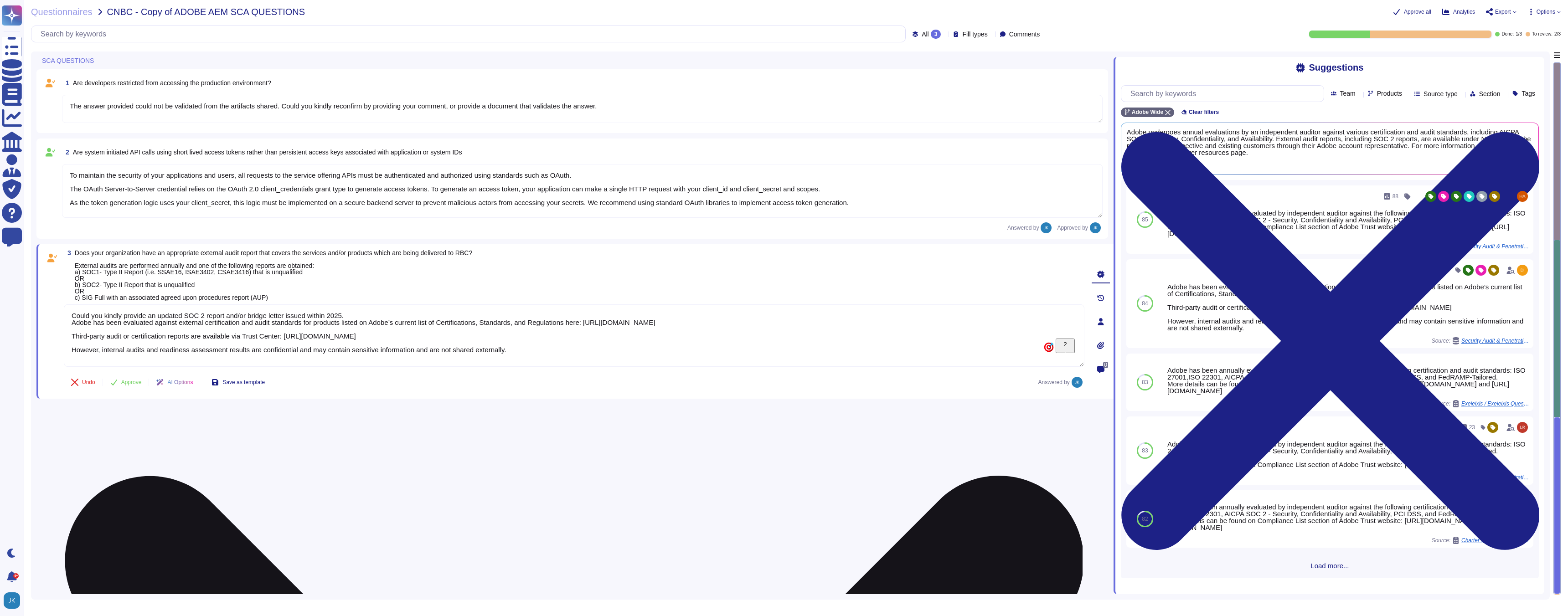
scroll to position [1, 0]
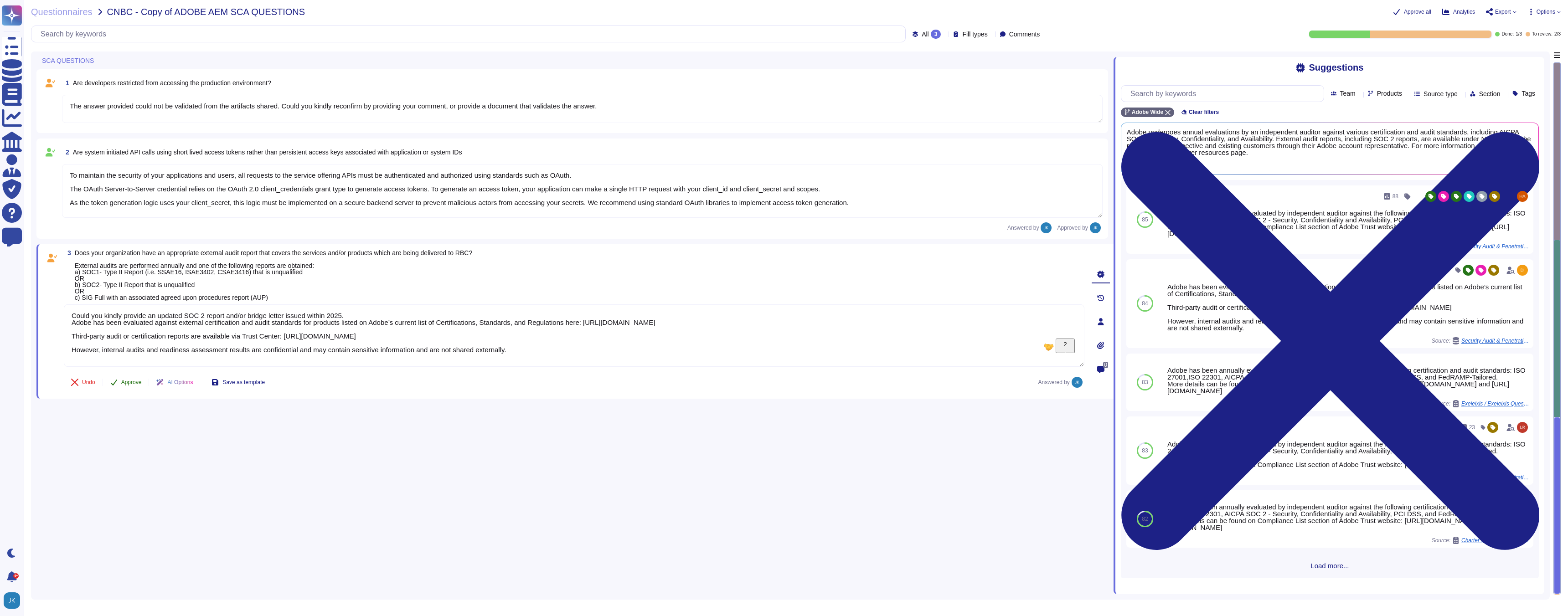
click at [124, 383] on span "Approve" at bounding box center [131, 382] width 21 height 5
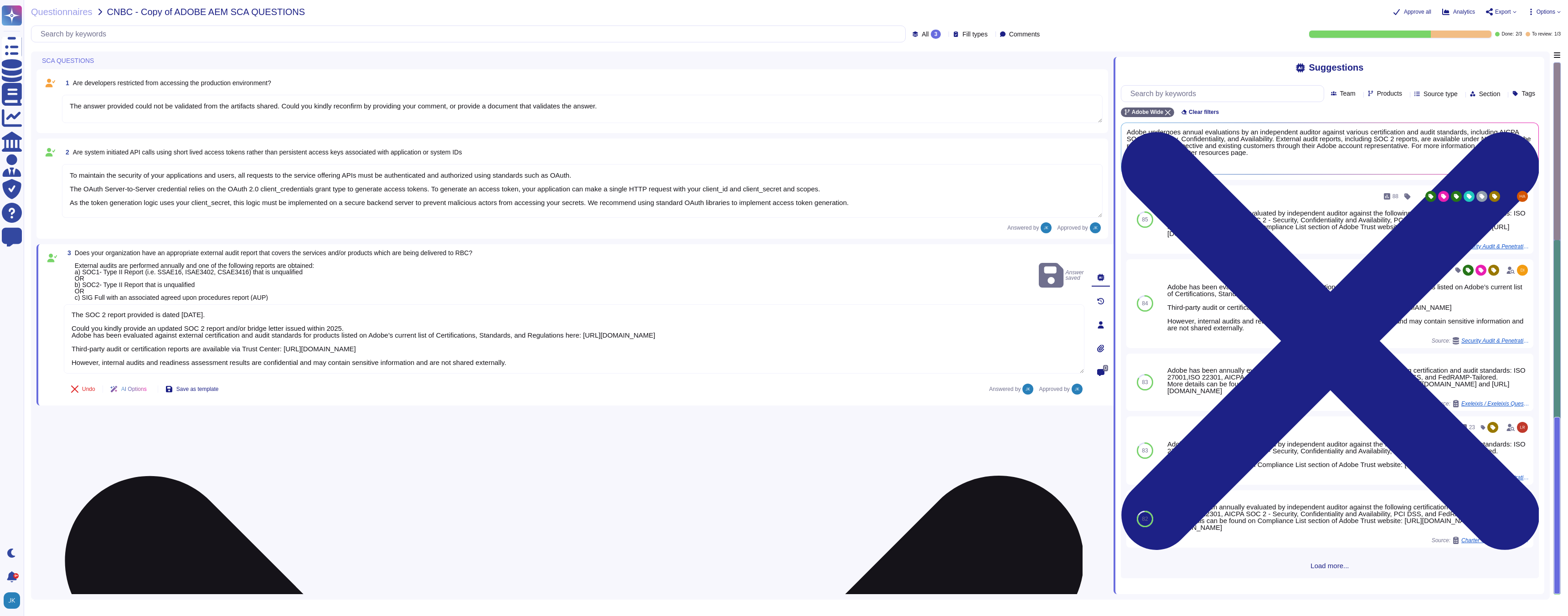
scroll to position [0, 0]
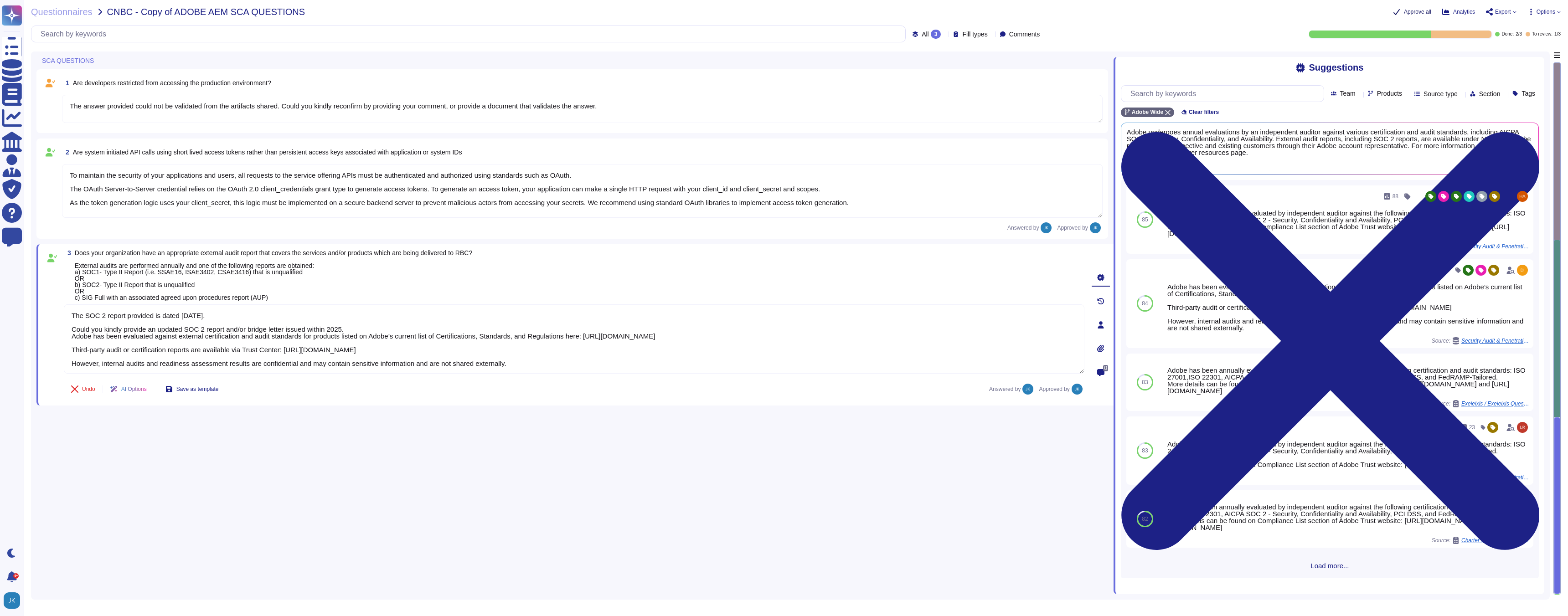
click at [1405, 12] on span "Approve all" at bounding box center [1417, 12] width 27 height 5
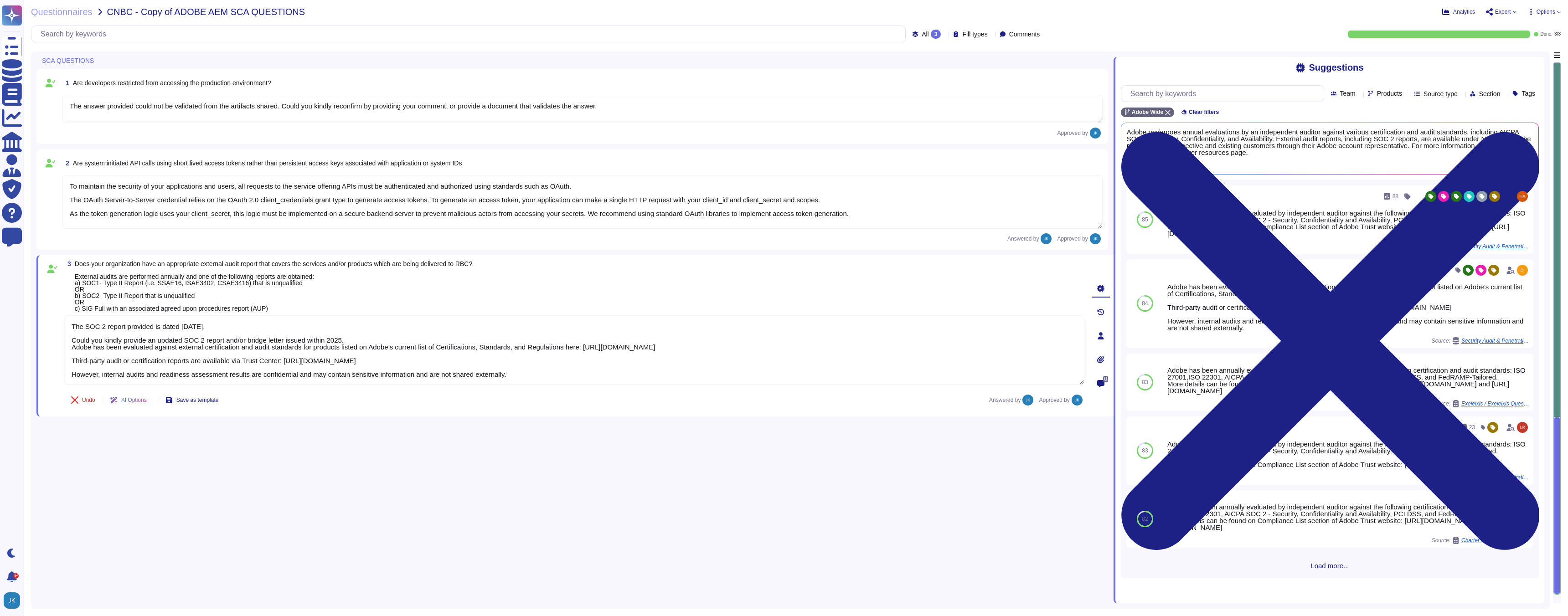
click at [1510, 12] on span "Export" at bounding box center [1501, 12] width 30 height 7
click at [1519, 55] on p "Download" at bounding box center [1535, 68] width 32 height 26
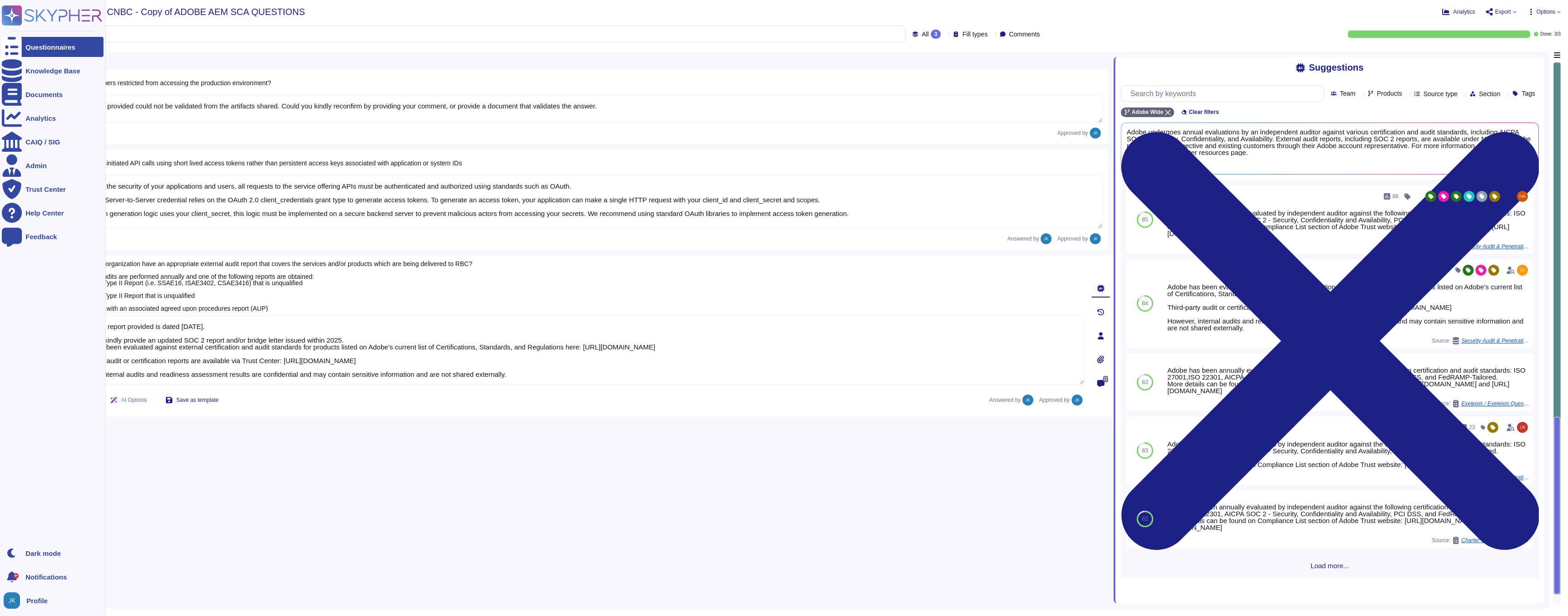
type textarea "The SOC 2 report provided is dated [DATE]. Could you kindly provide an updated …"
click at [19, 15] on rect at bounding box center [12, 15] width 20 height 20
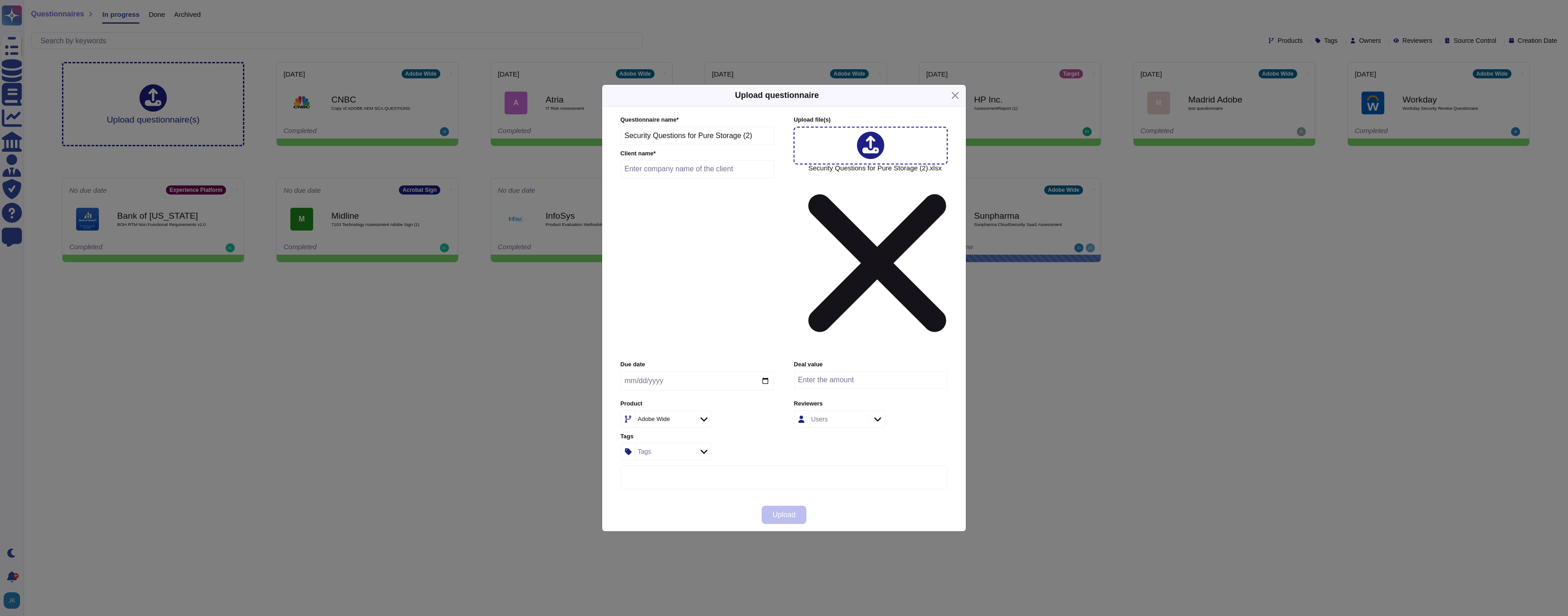
click at [757, 178] on input "text" at bounding box center [697, 169] width 154 height 18
click at [718, 178] on input "text" at bounding box center [697, 169] width 154 height 18
type input "Pure Storage"
click at [765, 371] on input "date" at bounding box center [697, 380] width 153 height 19
type input "[DATE]"
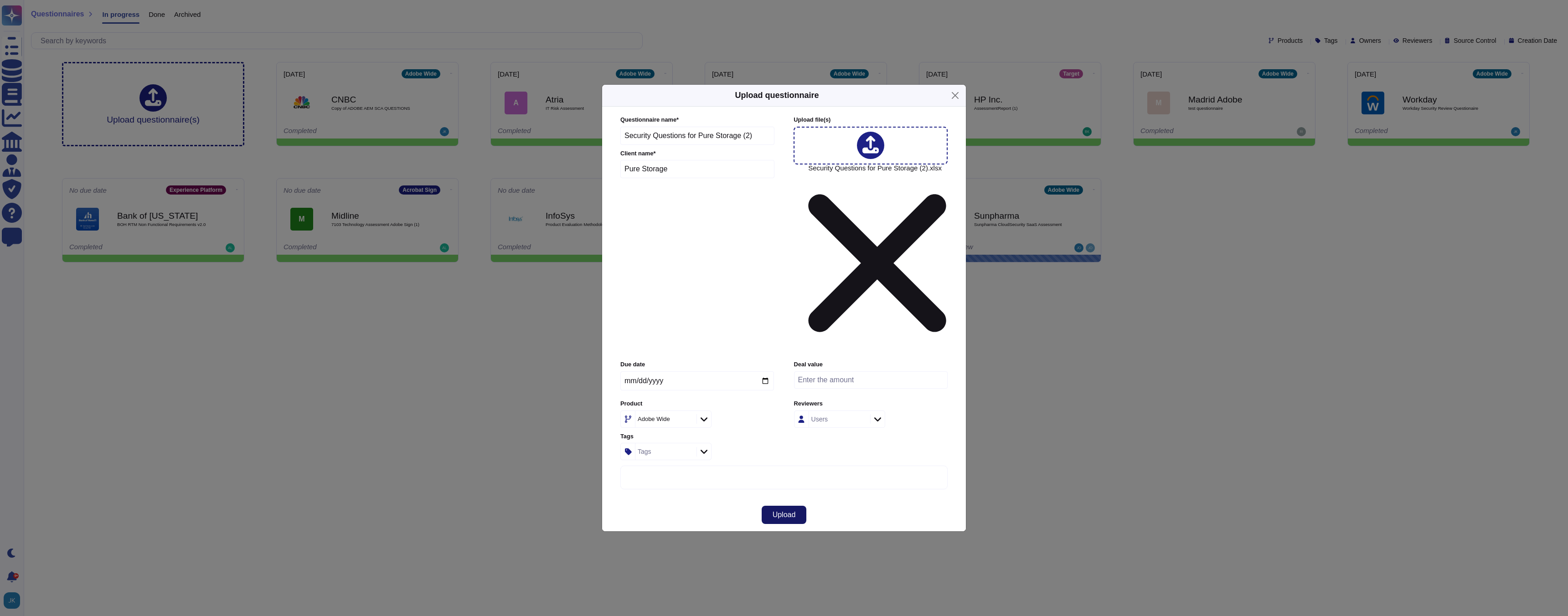
click at [785, 511] on span "Upload" at bounding box center [784, 515] width 23 height 7
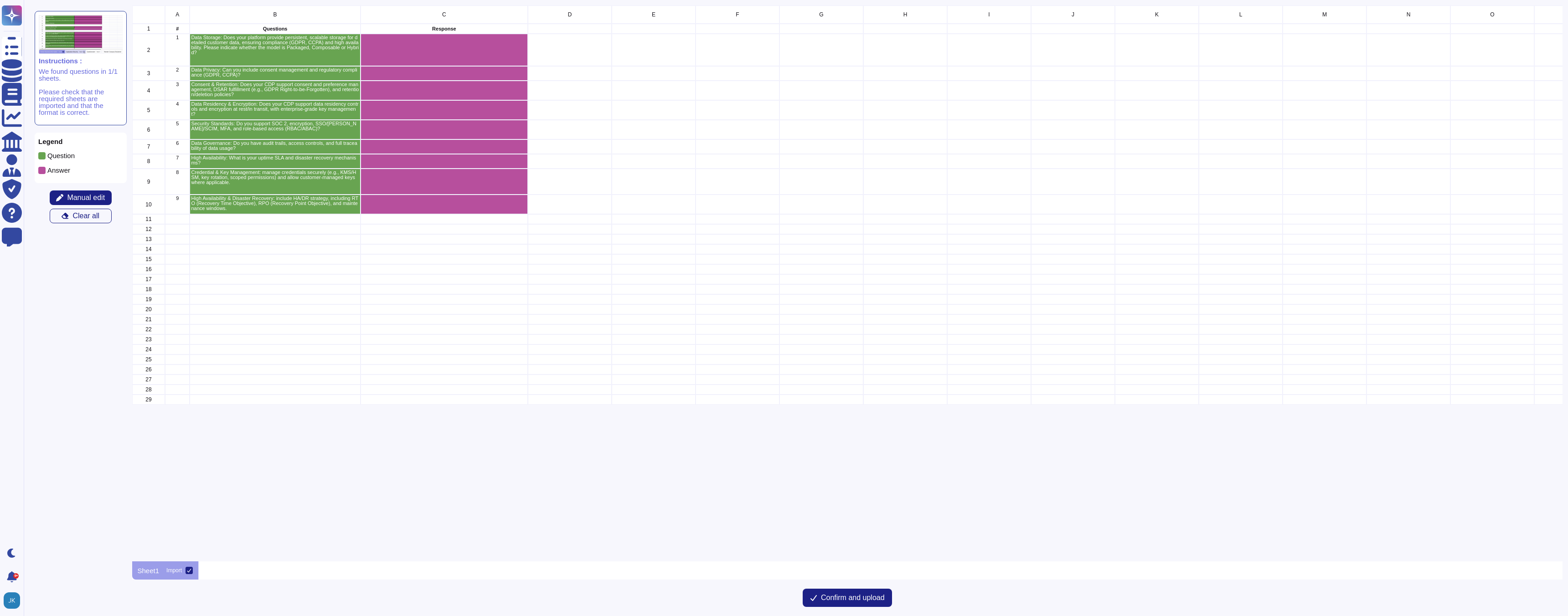
scroll to position [1, 1]
click at [850, 601] on span "Confirm and upload" at bounding box center [853, 598] width 64 height 7
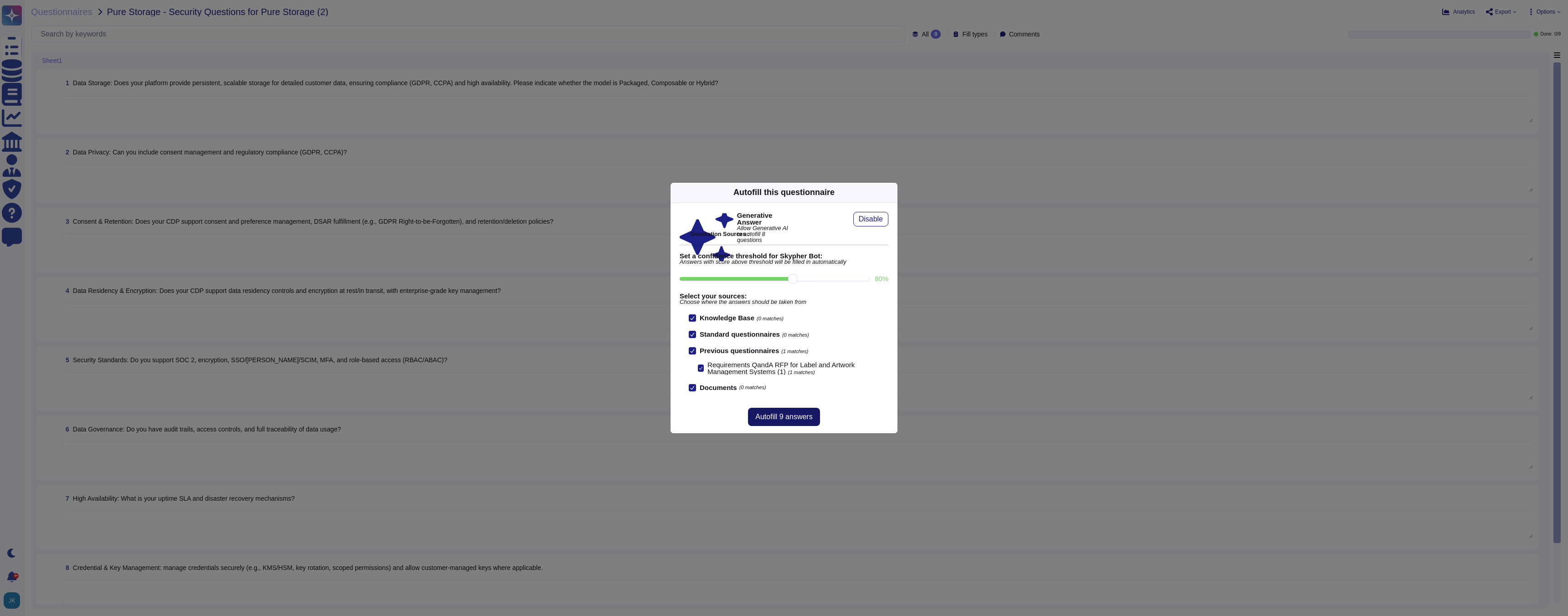
click at [778, 418] on span "Autofill 9 answers" at bounding box center [784, 417] width 57 height 7
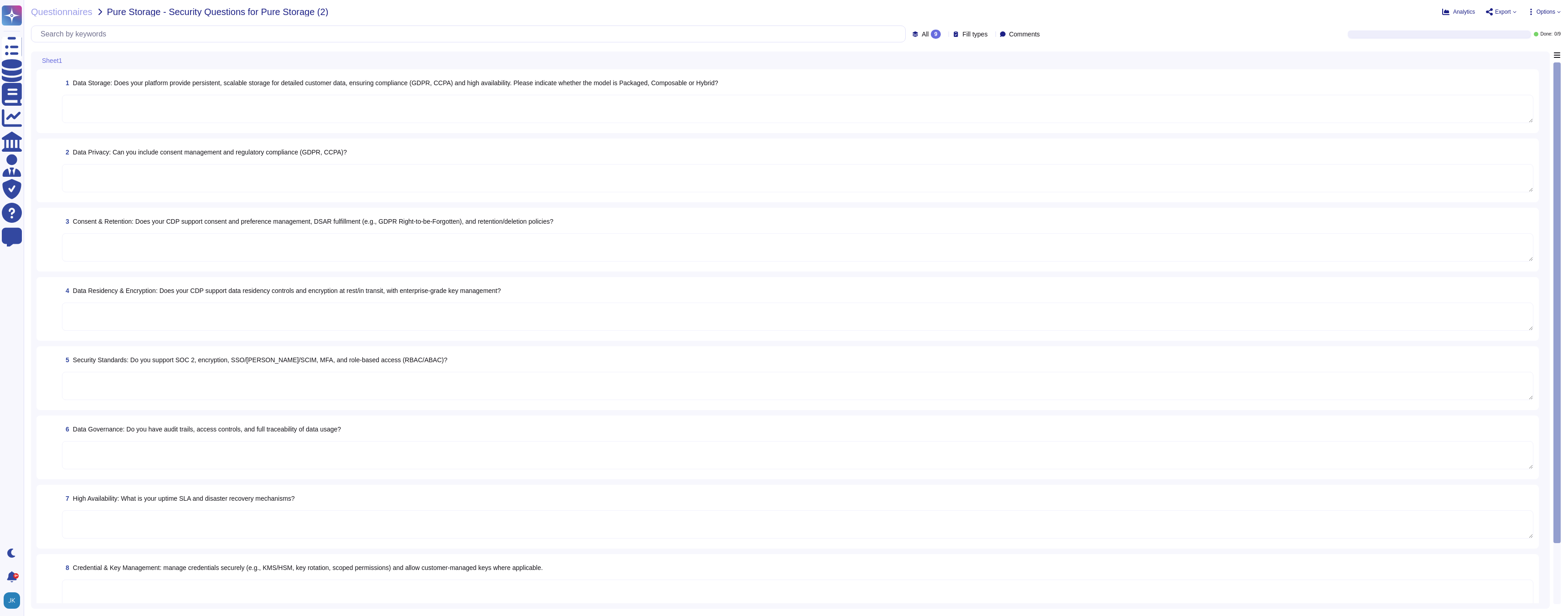
type textarea "Capacity and use data for all relevant components of our cloud service offering…"
type textarea "Adobe complies with GDPR and CCPA, ensuring that we meet the requirements of da…"
type textarea "Adobe supports consent and preference management through various tools availabl…"
type textarea "- Data residency controls are not currently supported as Adobe cannot control t…"
type textarea "- Adobe supports SSO and [PERSON_NAME], specifically [PERSON_NAME] 2.0, and int…"
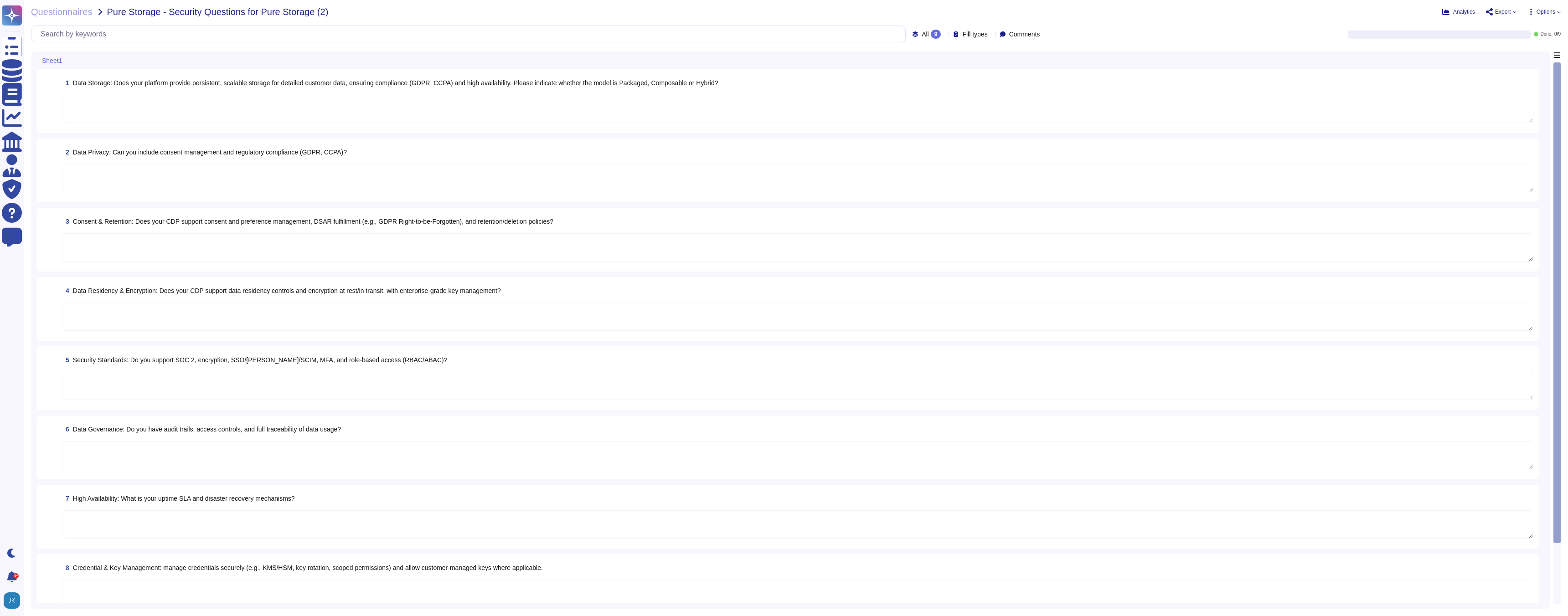
type textarea "Adobe maintains comprehensive audit trails through the collection, storage, and…"
type textarea "Adobe's uptime SLA and disaster recovery mechanisms are as follows: 1. Uptime S…"
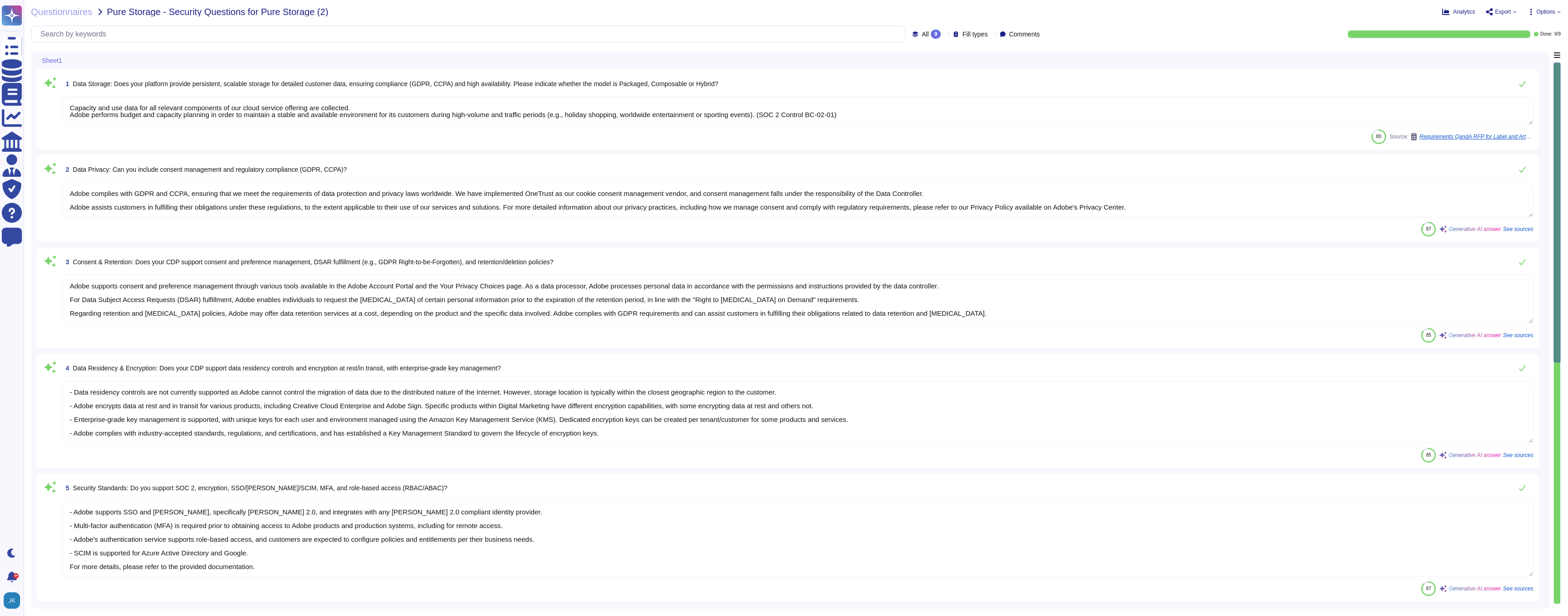
scroll to position [1, 0]
click at [1517, 15] on div "Analytics Export Options" at bounding box center [1255, 12] width 612 height 9
click at [1514, 9] on span "Export" at bounding box center [1501, 12] width 30 height 7
click at [1519, 55] on p "Download" at bounding box center [1535, 68] width 32 height 26
click at [1299, 10] on div "Analytics Export Copy link Download Options" at bounding box center [1255, 12] width 612 height 9
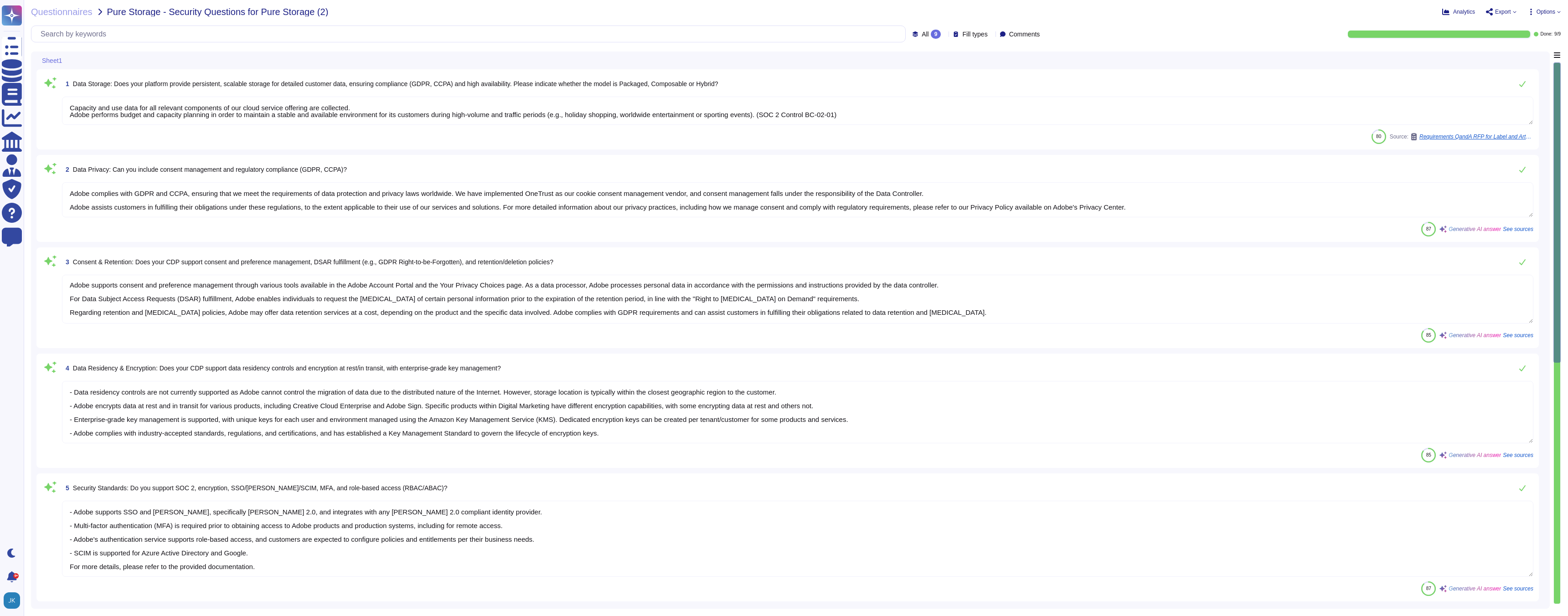
click at [1506, 13] on span "Export" at bounding box center [1503, 12] width 16 height 5
click at [1436, 18] on div "Questionnaires Pure Storage - Security Questions for Pure Storage (2) Analytics…" at bounding box center [796, 308] width 1544 height 616
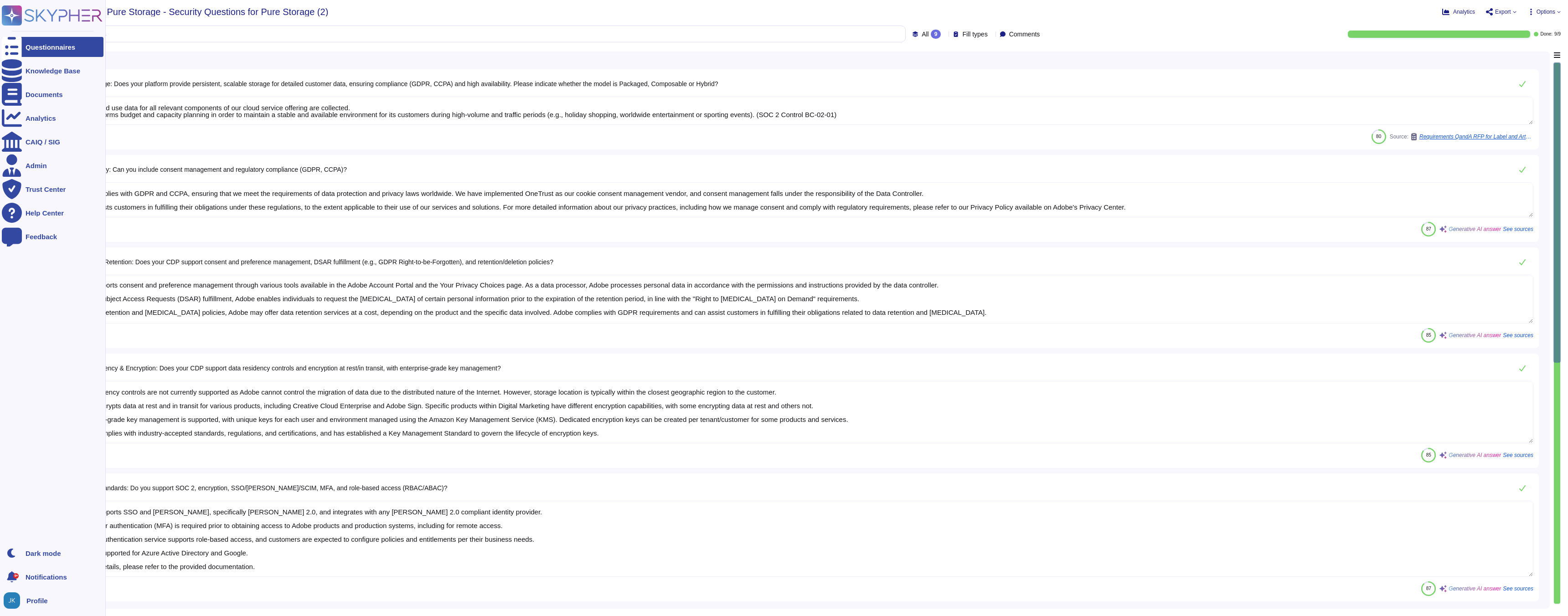
click at [19, 15] on rect at bounding box center [12, 15] width 20 height 20
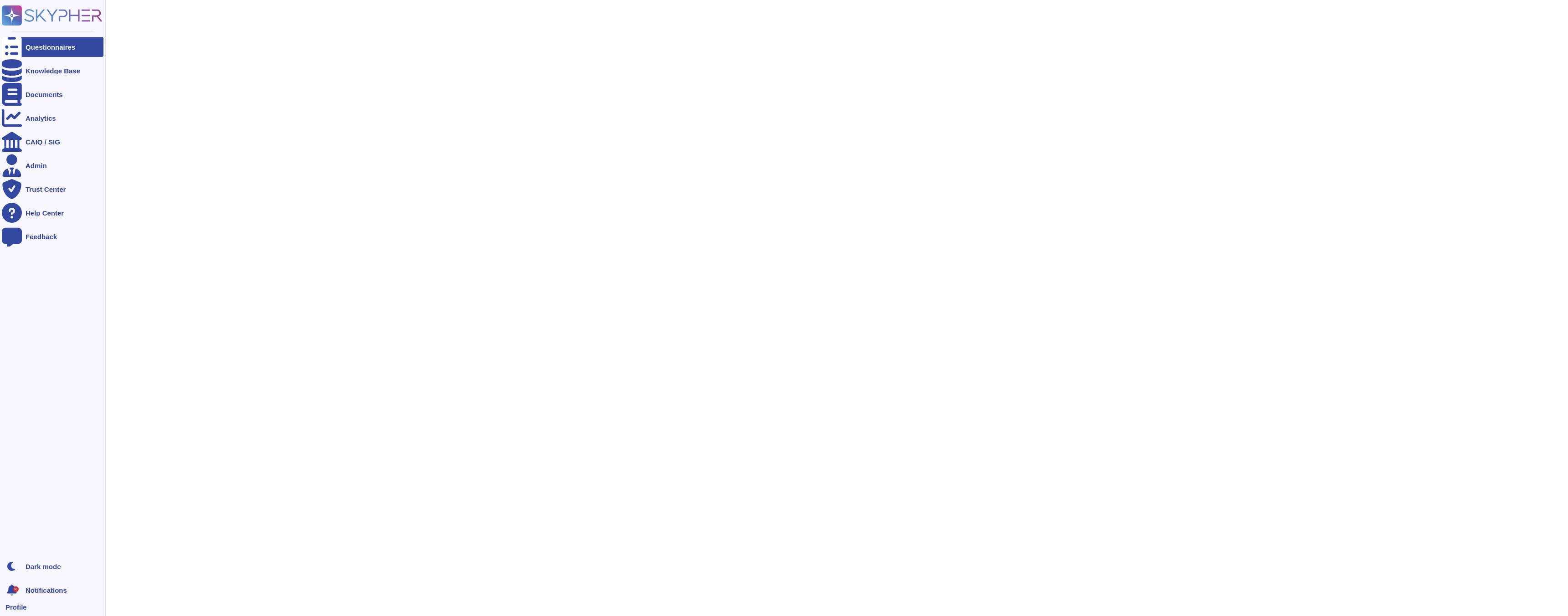
click at [19, 15] on rect at bounding box center [12, 15] width 20 height 20
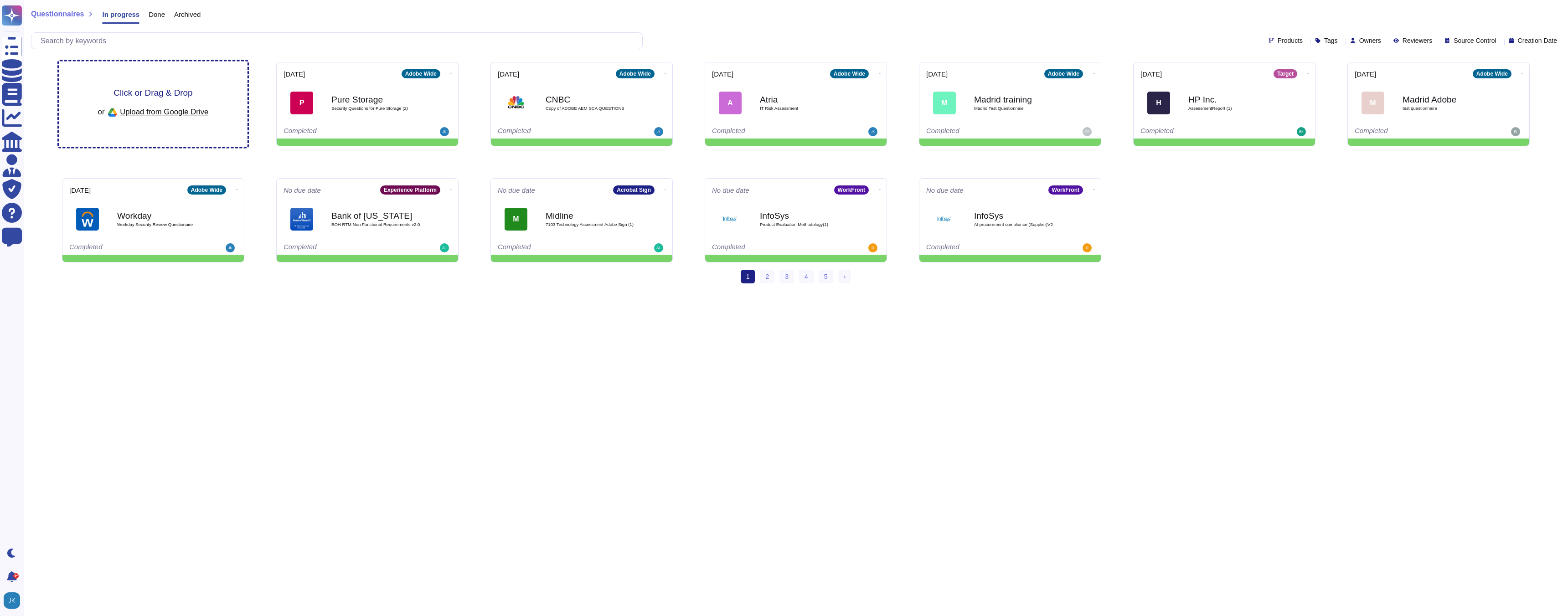
click at [153, 92] on span "Click or Drag & Drop" at bounding box center [153, 93] width 79 height 9
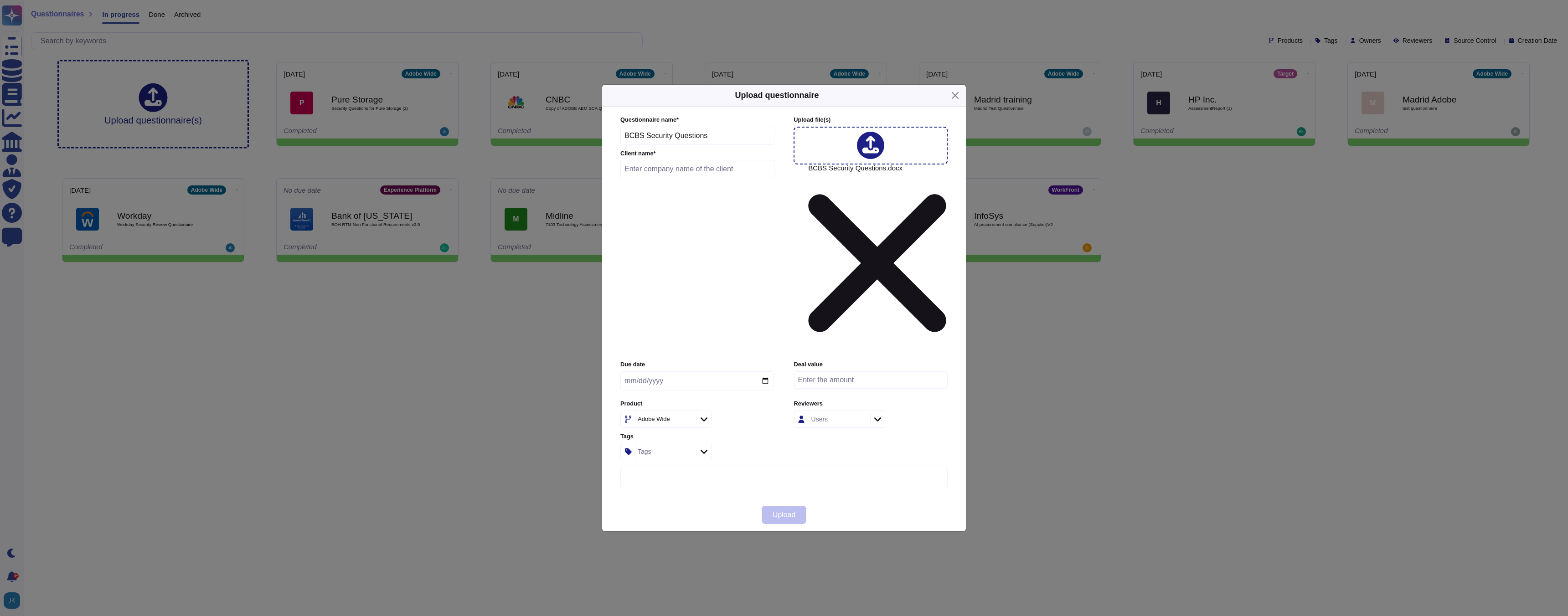
click at [729, 178] on input "text" at bounding box center [697, 169] width 154 height 18
type input "BCBS"
click at [768, 371] on input "date" at bounding box center [697, 380] width 153 height 19
click at [765, 371] on input "date" at bounding box center [697, 380] width 153 height 19
type input "[DATE]"
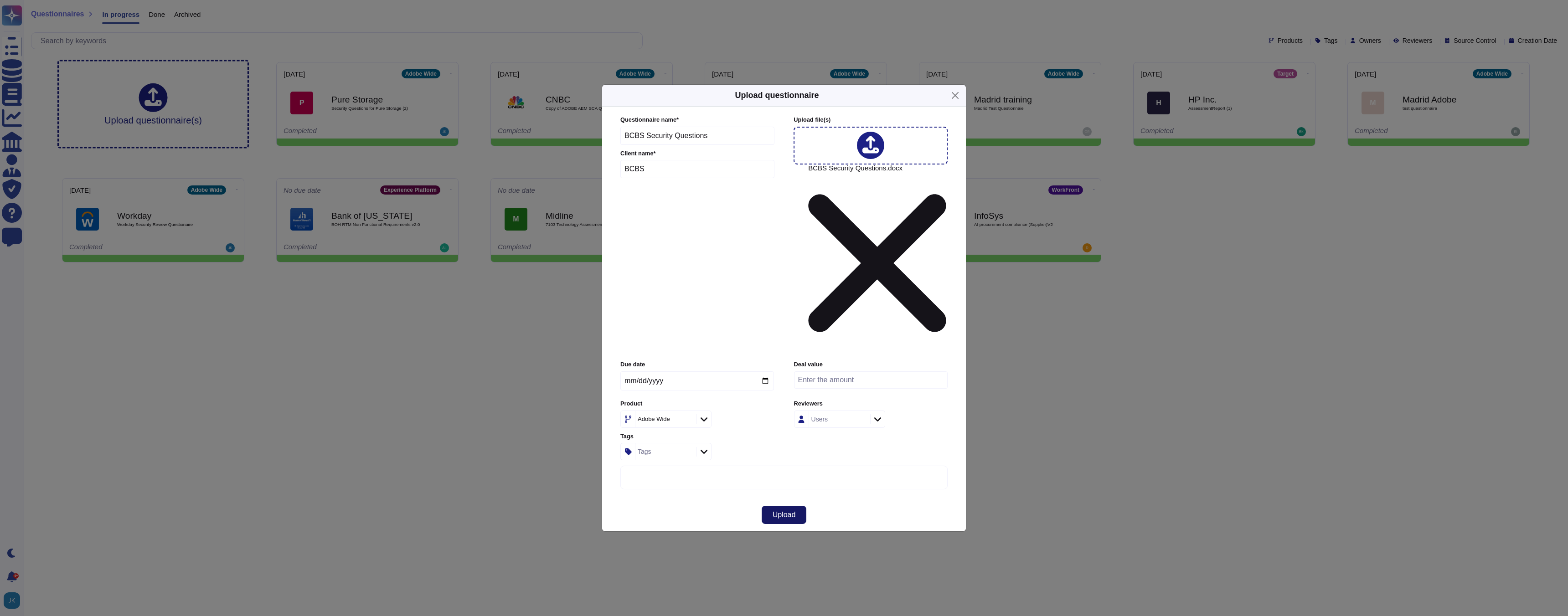
click at [782, 511] on span "Upload" at bounding box center [784, 515] width 23 height 7
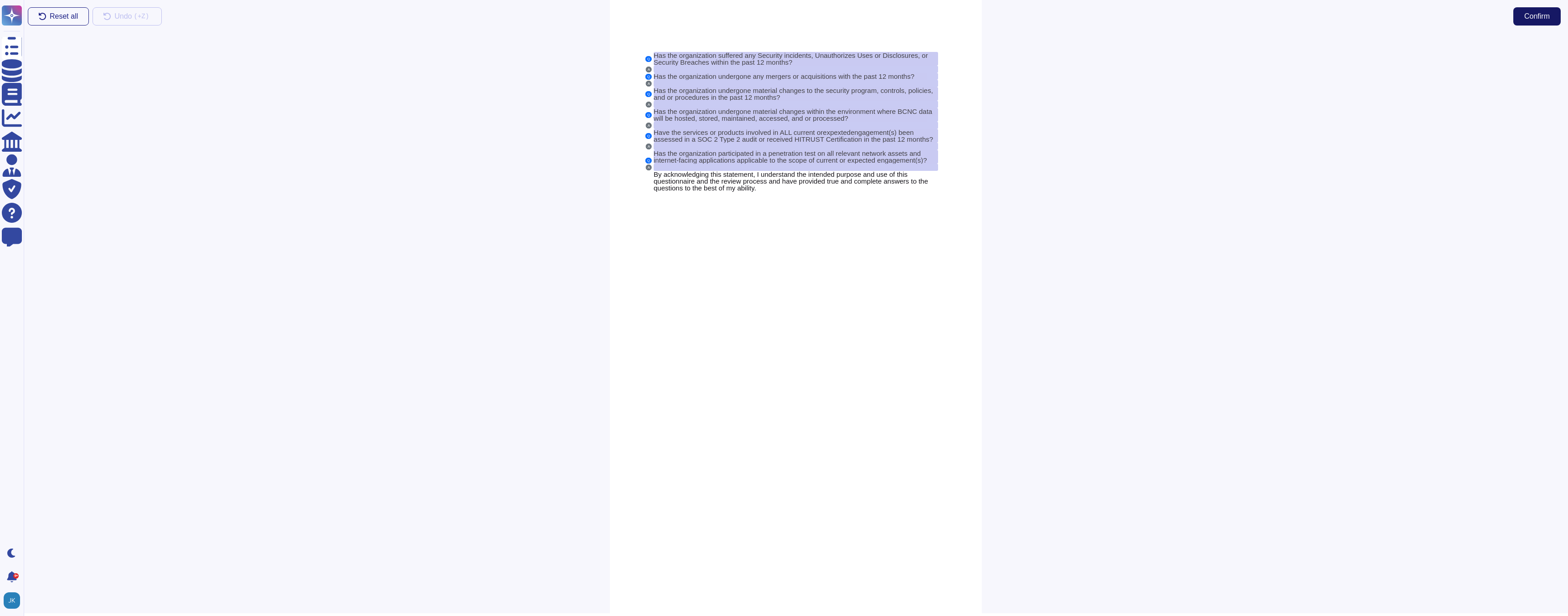
click at [1538, 19] on span "Confirm" at bounding box center [1537, 16] width 26 height 7
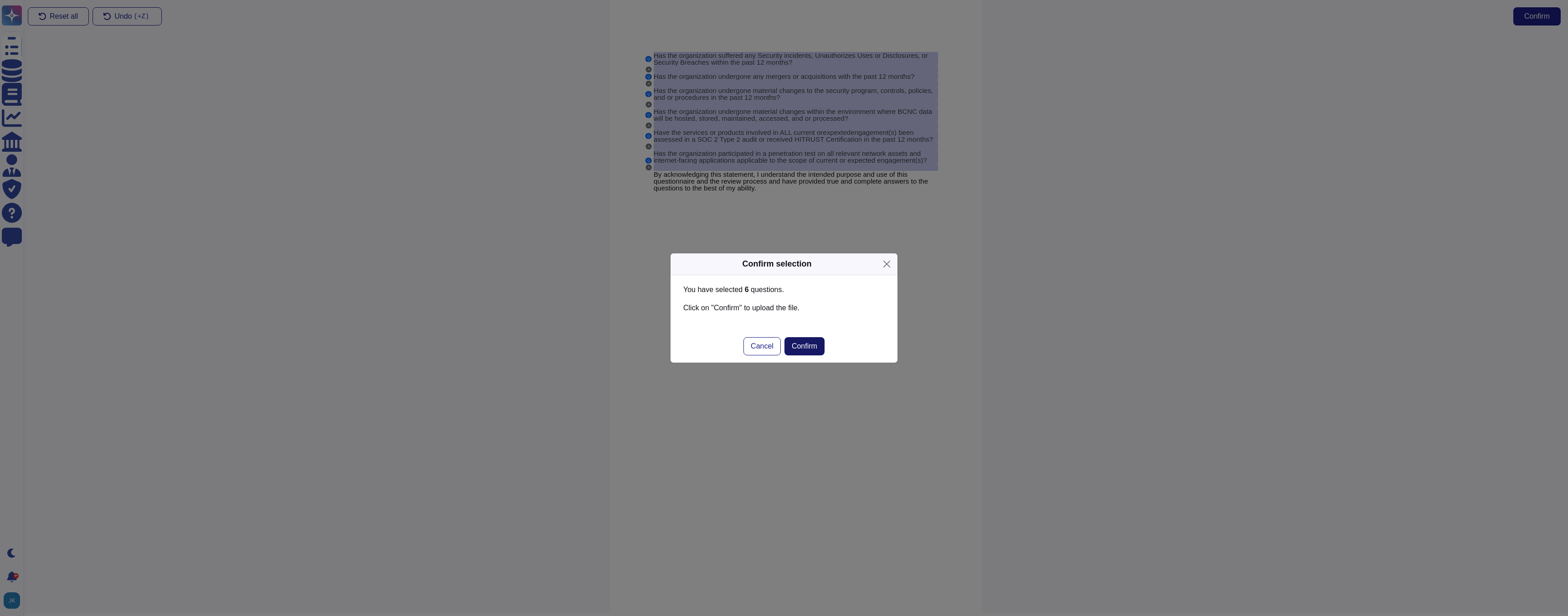
click at [810, 341] on button "Confirm" at bounding box center [805, 346] width 40 height 18
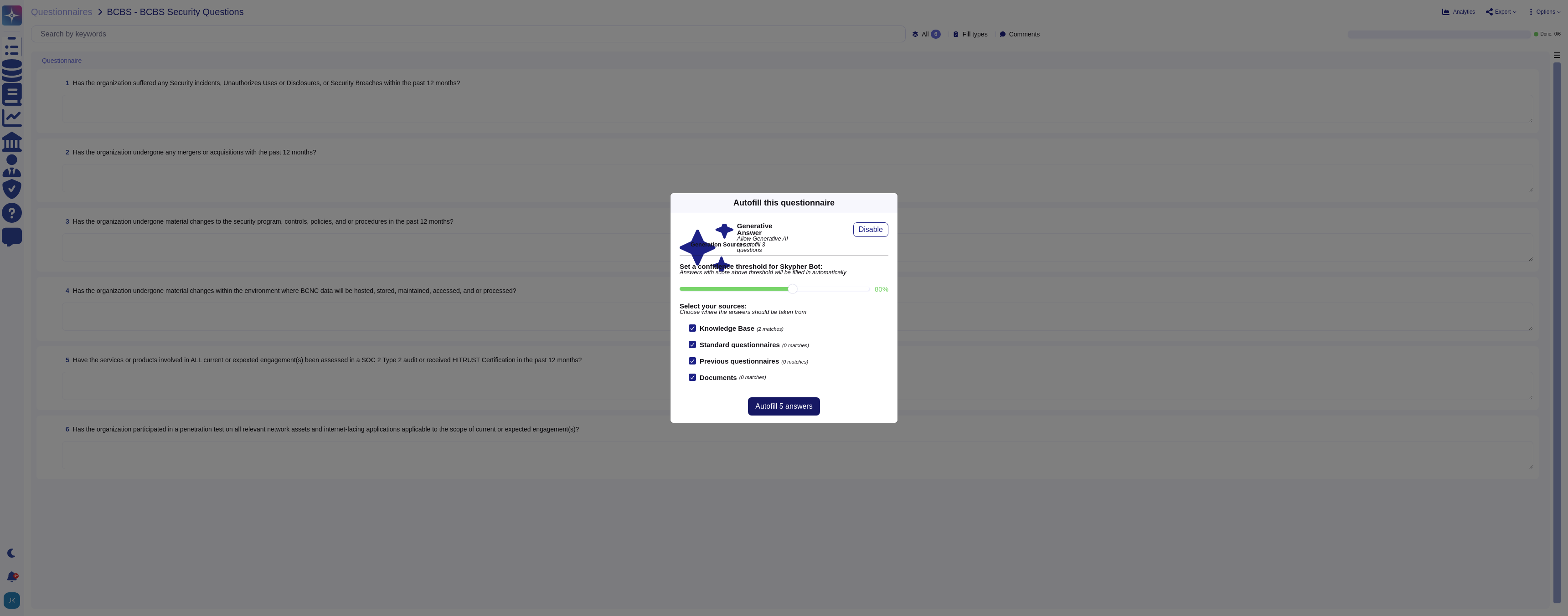
click at [782, 407] on span "Autofill 5 answers" at bounding box center [784, 407] width 57 height 7
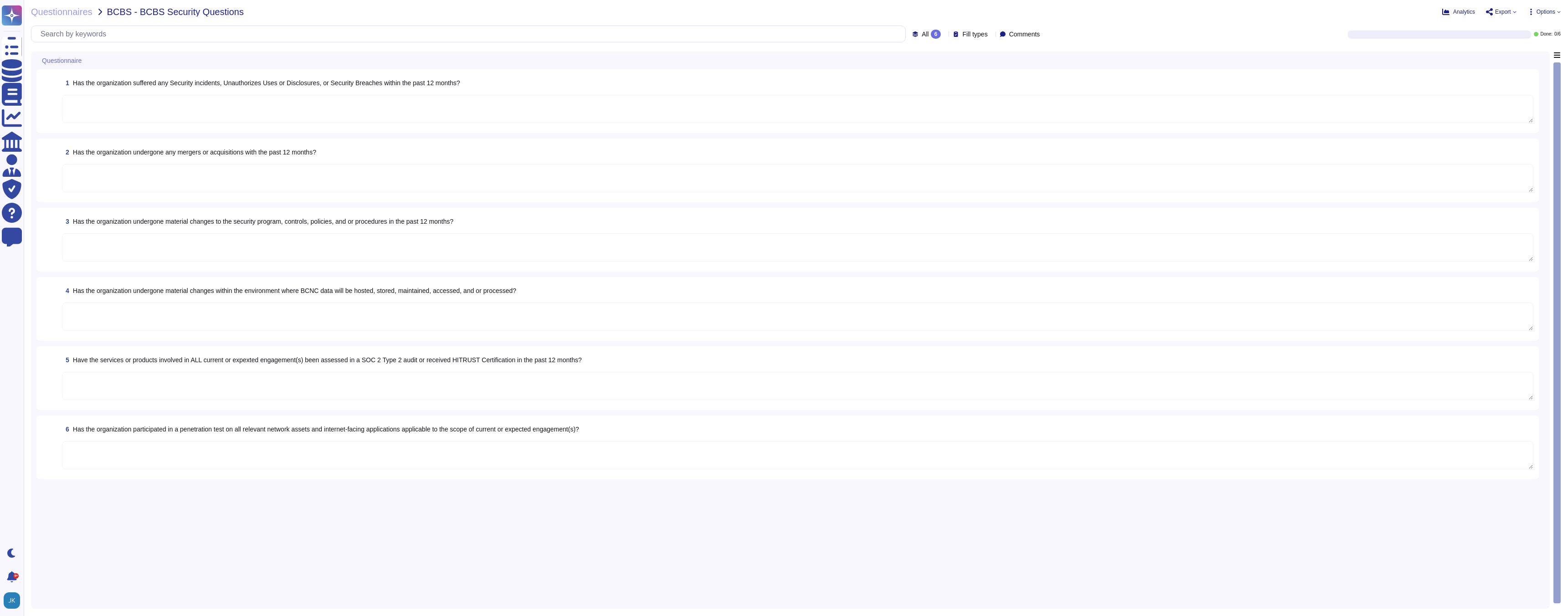
type textarea "There have been no losses or breaches experienced by Adobe in the last five yea…"
type textarea "Agreements are reviewed when they are due for renewal. Policies are reviewed an…"
type textarea "Adobe's services and products have been assessed in a SOC 2 Type 2 audit, which…"
type textarea "Adobe conducts penetration tests on all relevant network assets and internet-fa…"
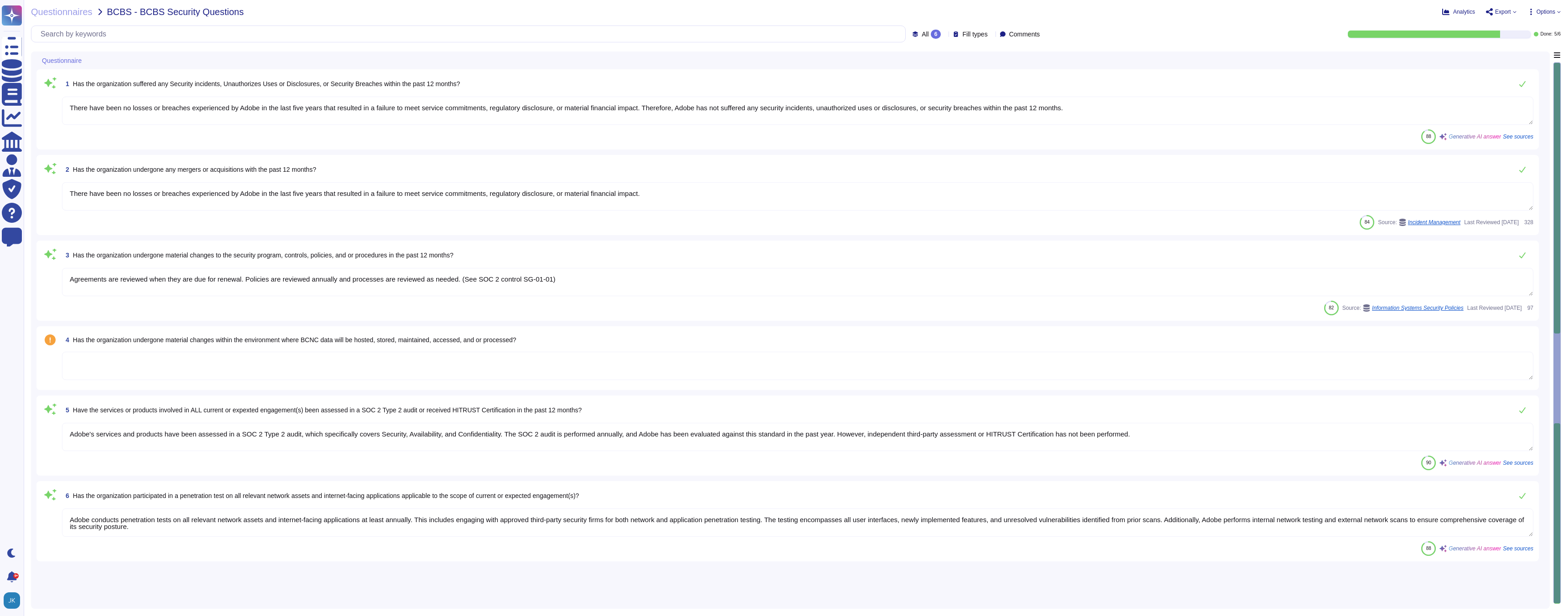
click at [292, 369] on textarea at bounding box center [797, 366] width 1471 height 28
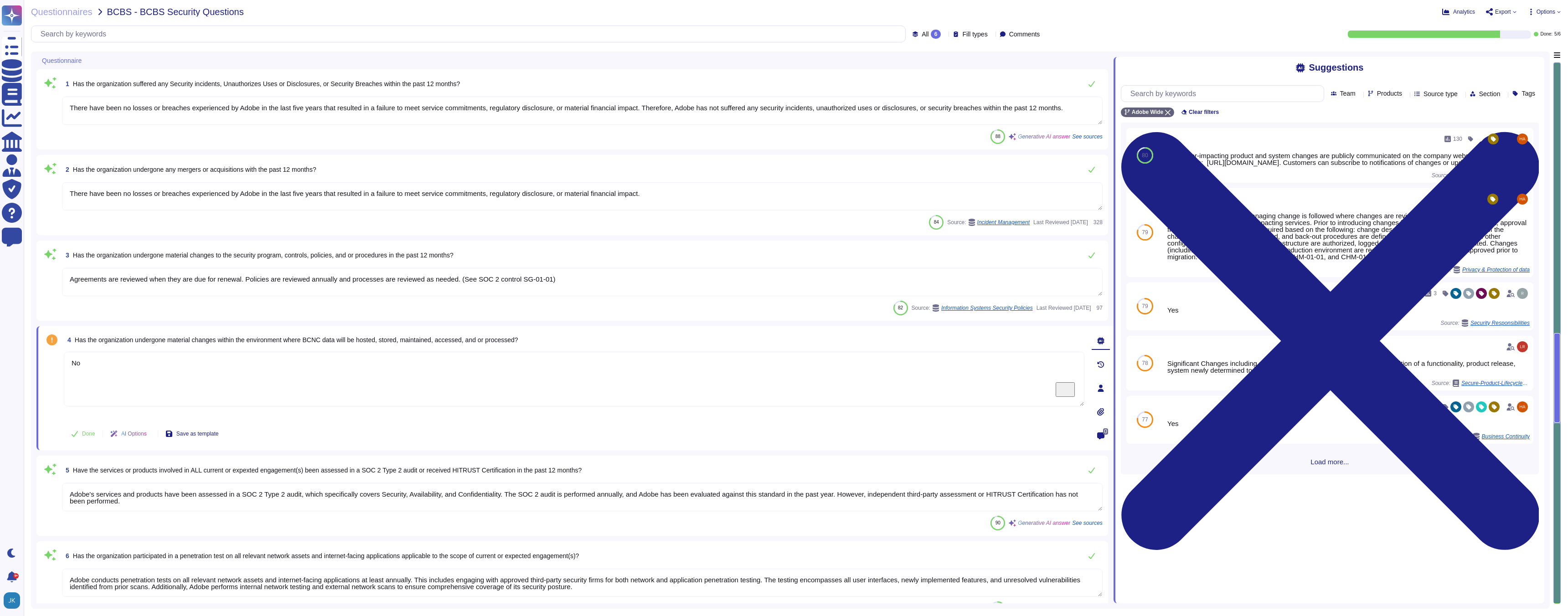
type textarea "No"
click at [293, 339] on span "Has the organization undergone material changes within the environment where BC…" at bounding box center [296, 340] width 444 height 7
click at [293, 340] on span "Has the organization undergone material changes within the environment where BC…" at bounding box center [296, 344] width 444 height 7
click at [293, 342] on span "Has the organization undergone material changes within the environment where BC…" at bounding box center [296, 346] width 444 height 7
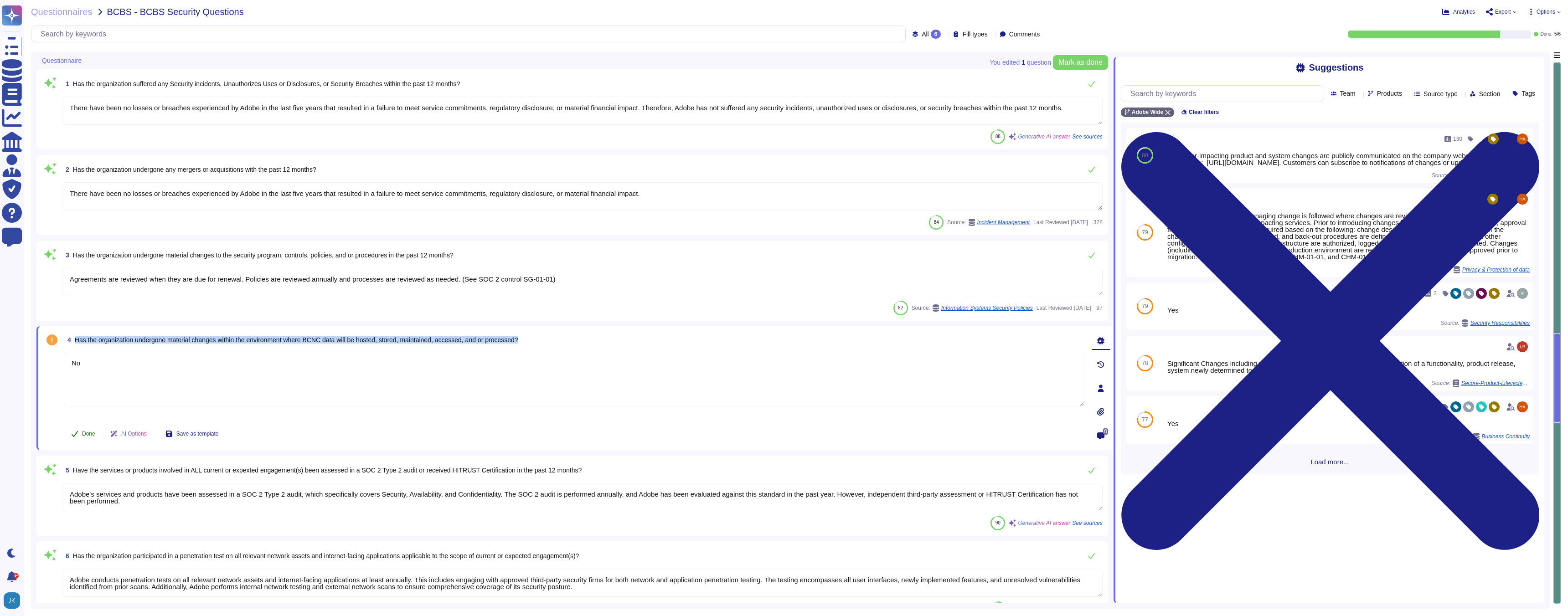
click at [79, 434] on button "Done" at bounding box center [83, 434] width 39 height 18
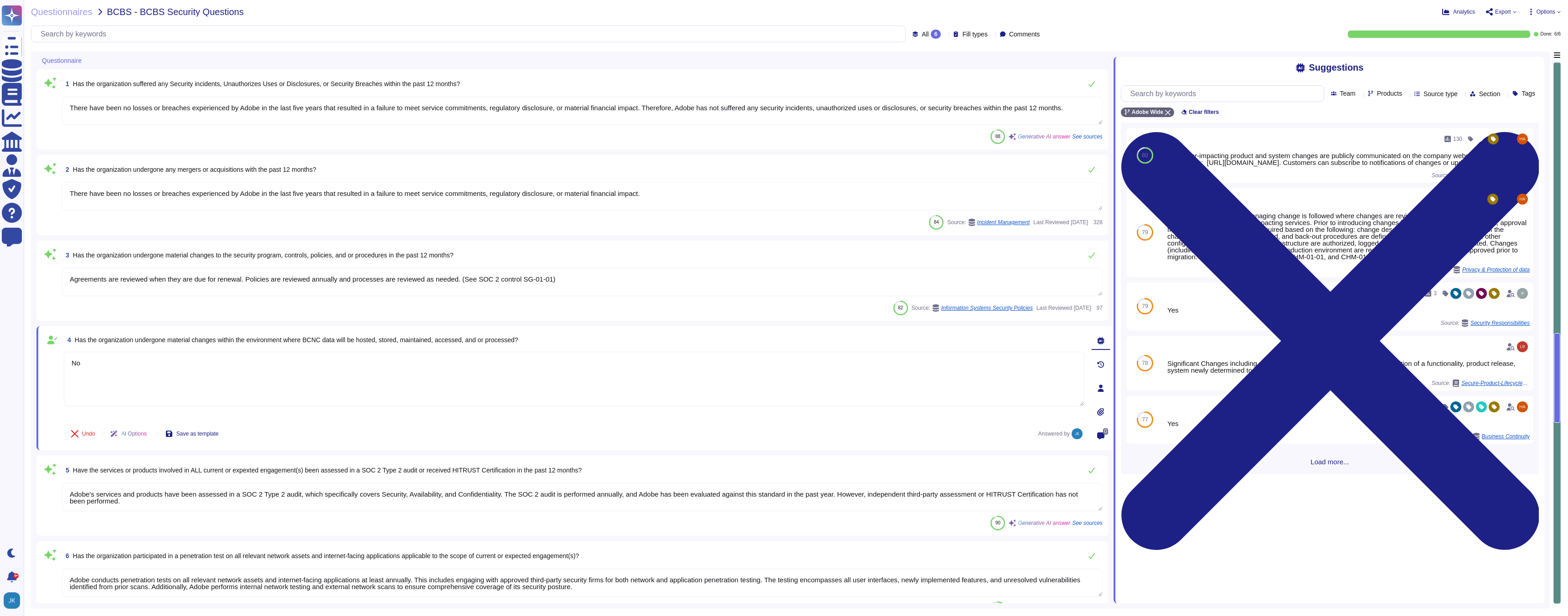
click at [1290, 32] on div "Done: 6 / 6" at bounding box center [1307, 34] width 506 height 7
click at [1531, 72] on div "Suggestions" at bounding box center [1329, 68] width 418 height 10
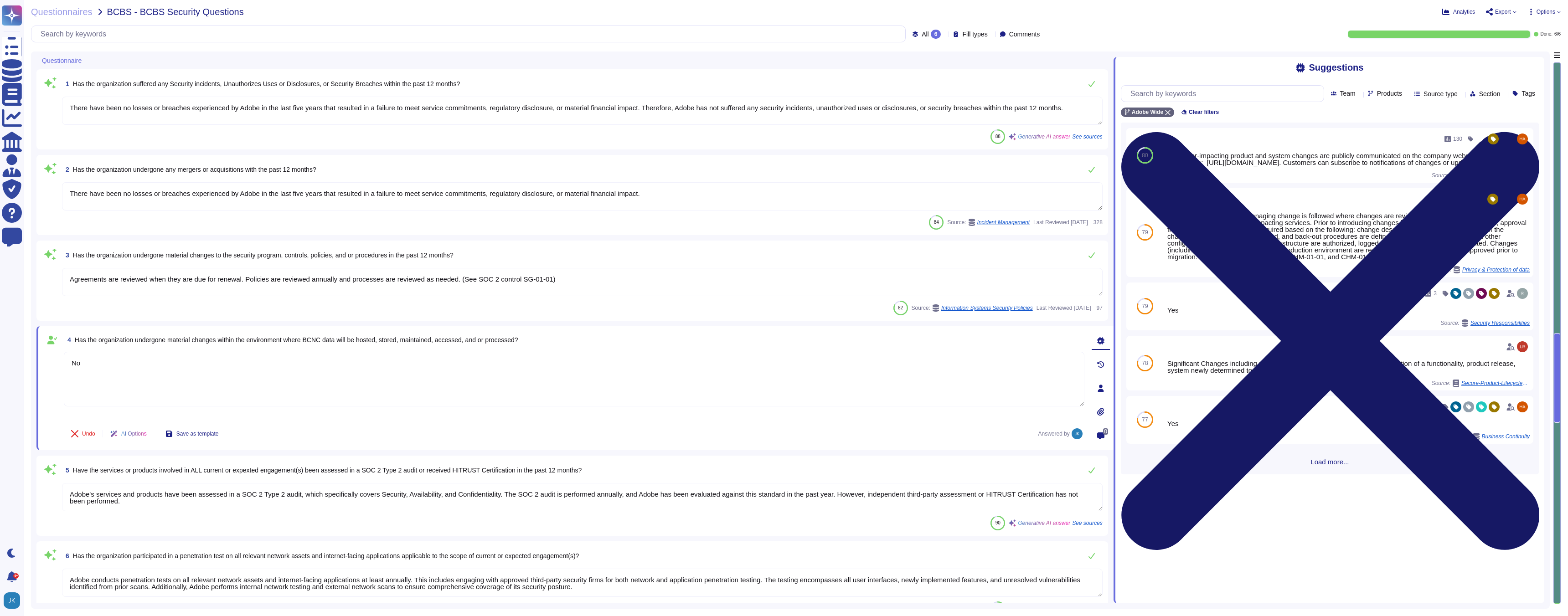
click at [1535, 67] on icon at bounding box center [1329, 341] width 418 height 558
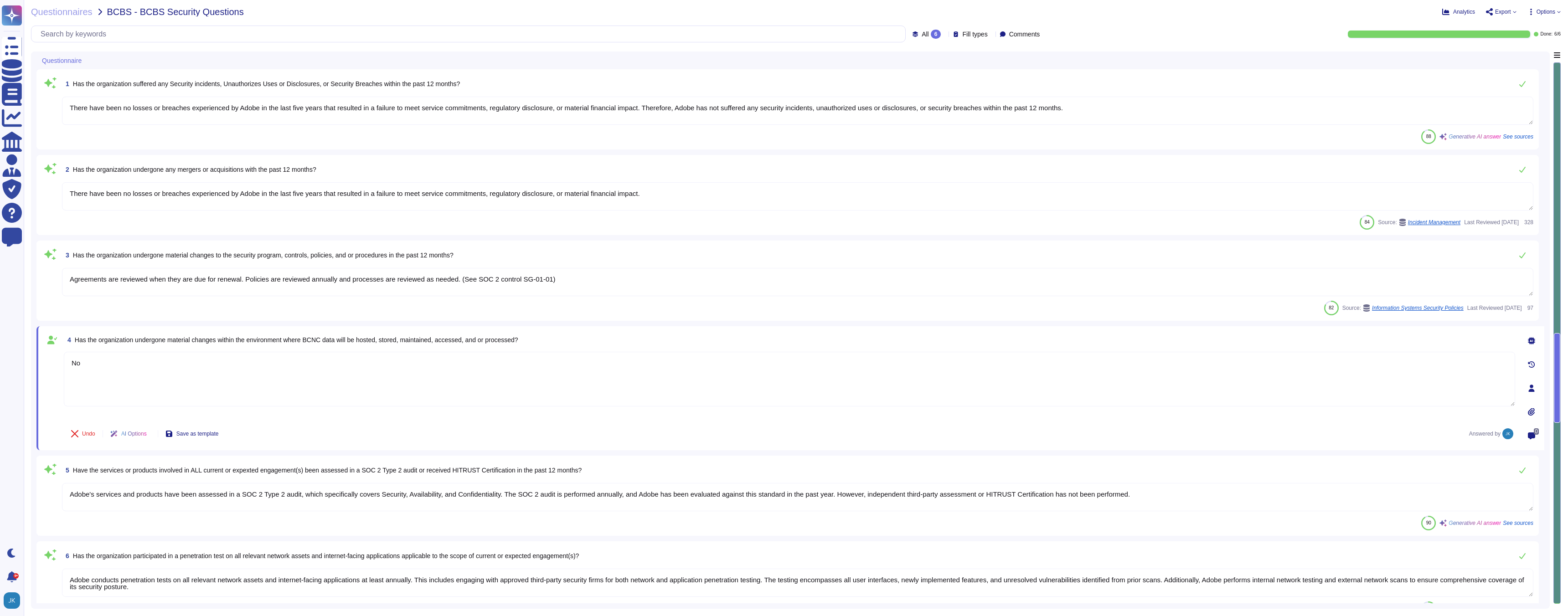
click at [1510, 10] on span "Export" at bounding box center [1501, 12] width 30 height 7
click at [1519, 55] on p "Download" at bounding box center [1535, 68] width 32 height 26
